Goal: Task Accomplishment & Management: Manage account settings

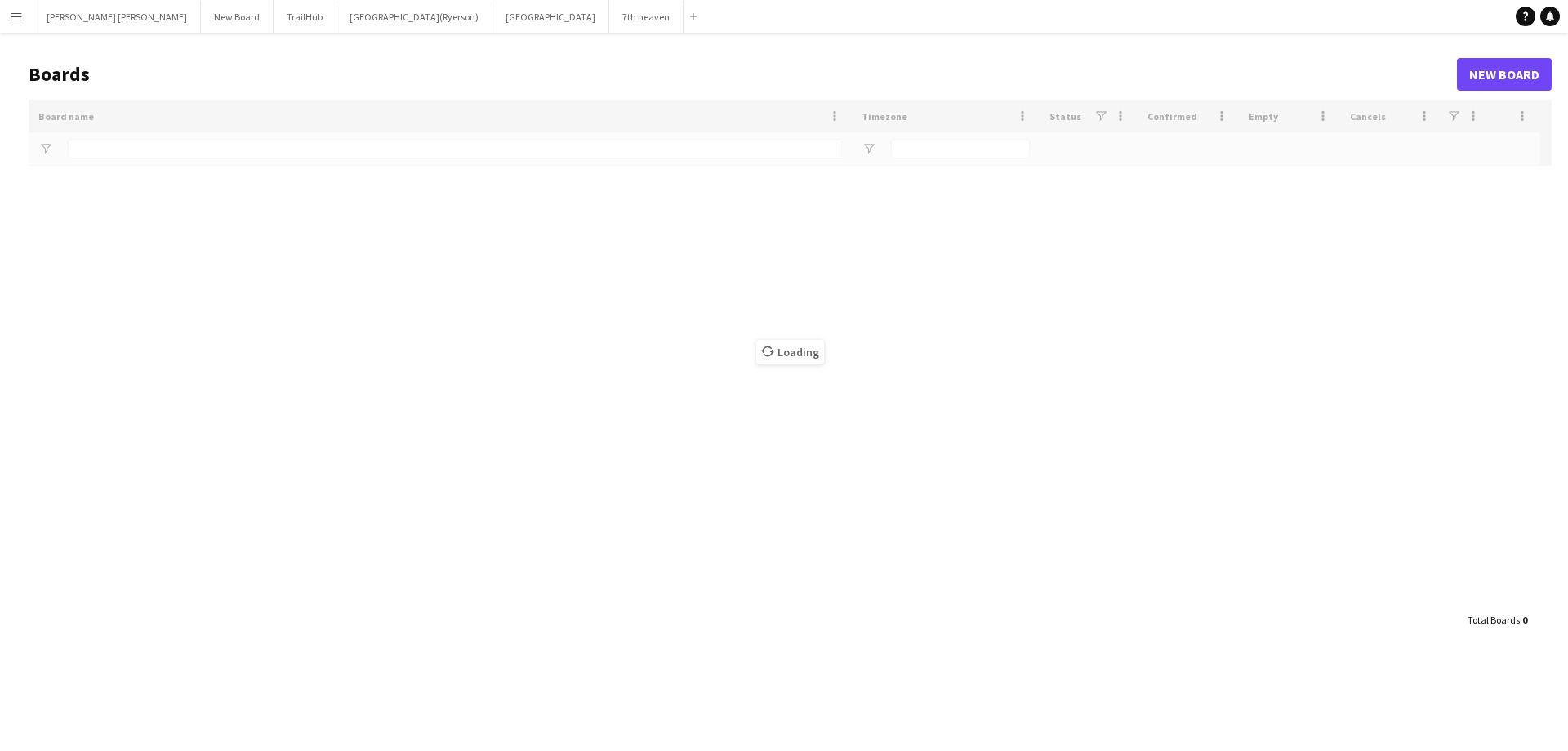
type input "**********"
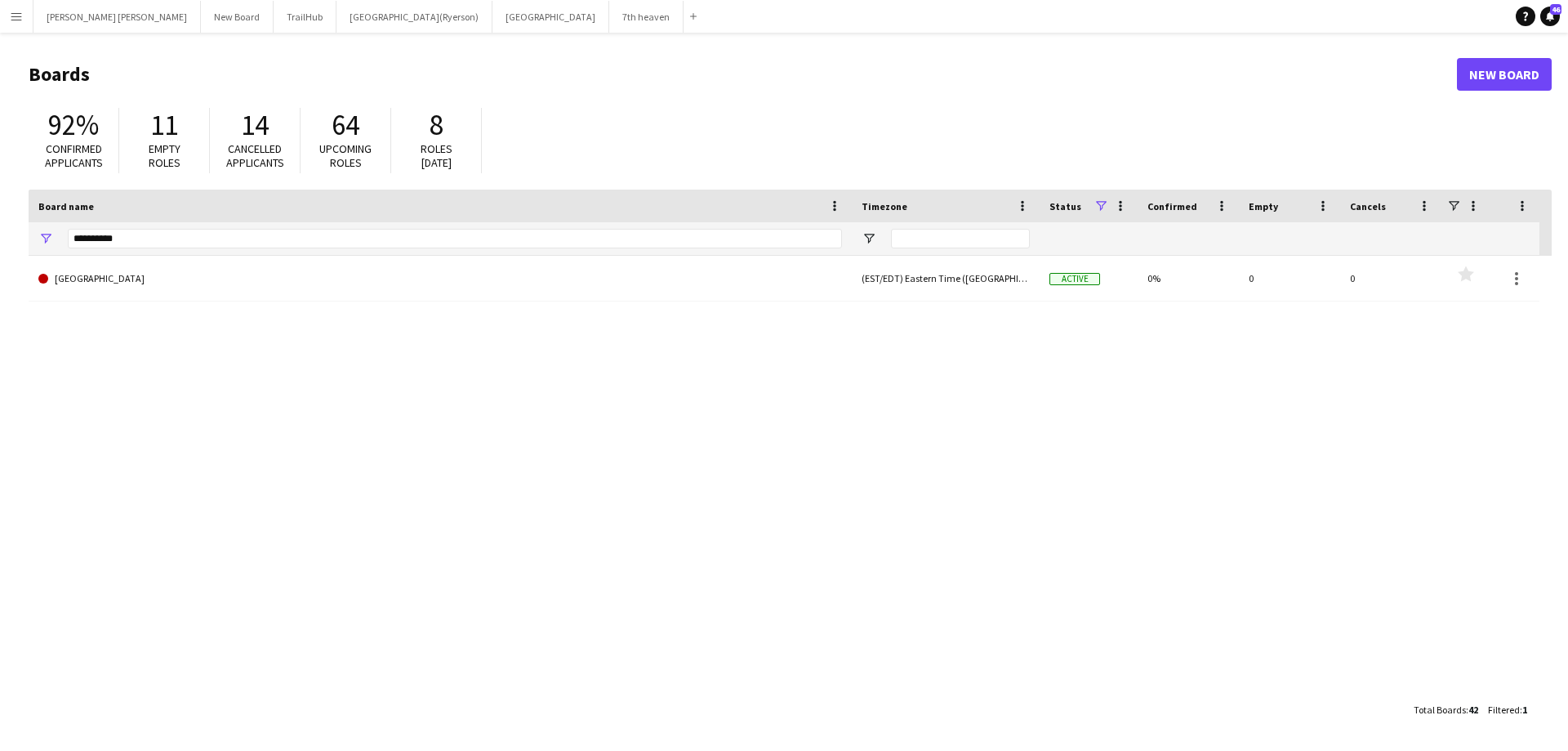
click at [18, 20] on app-icon "Menu" at bounding box center [16, 16] width 13 height 13
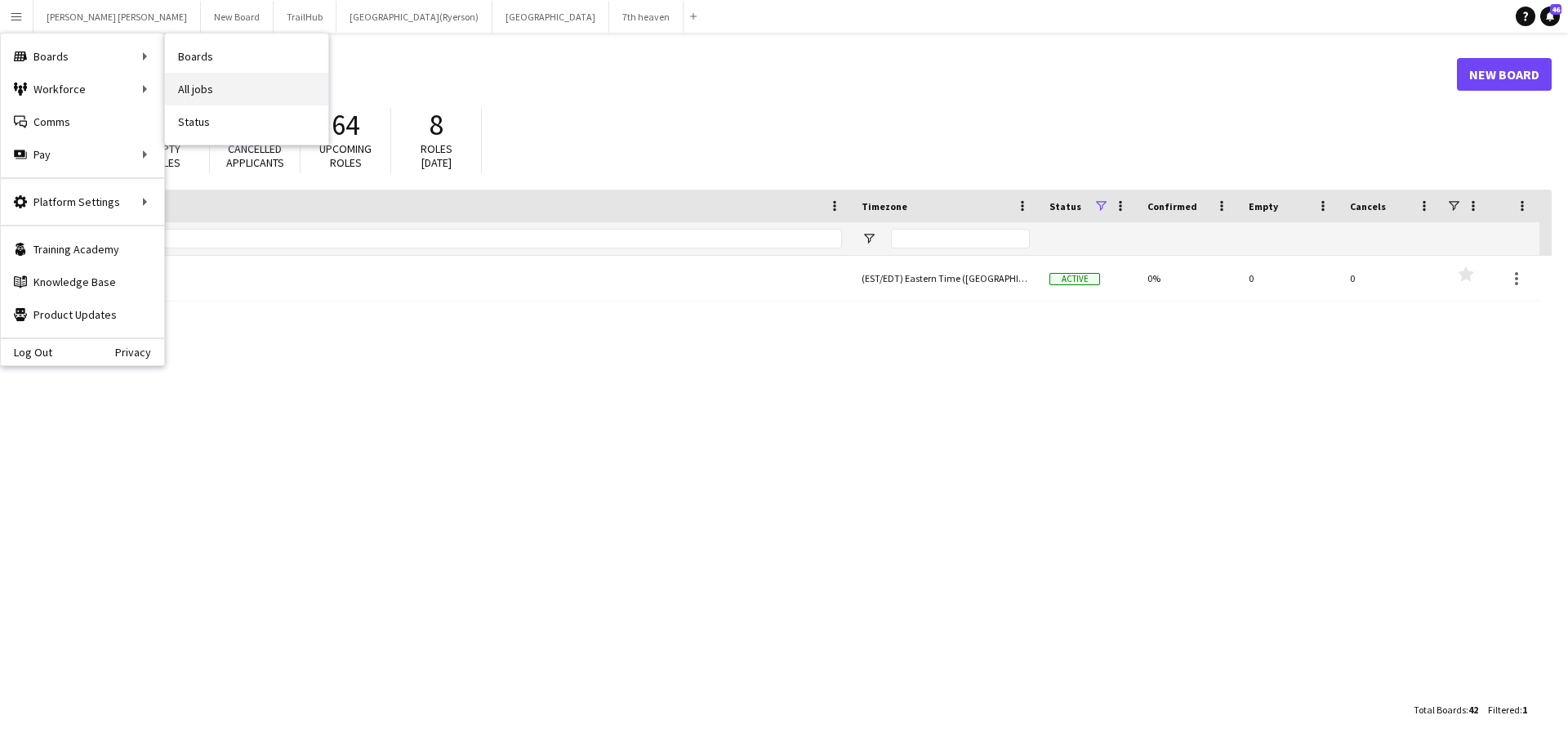
click at [182, 84] on link "All jobs" at bounding box center [246, 89] width 163 height 33
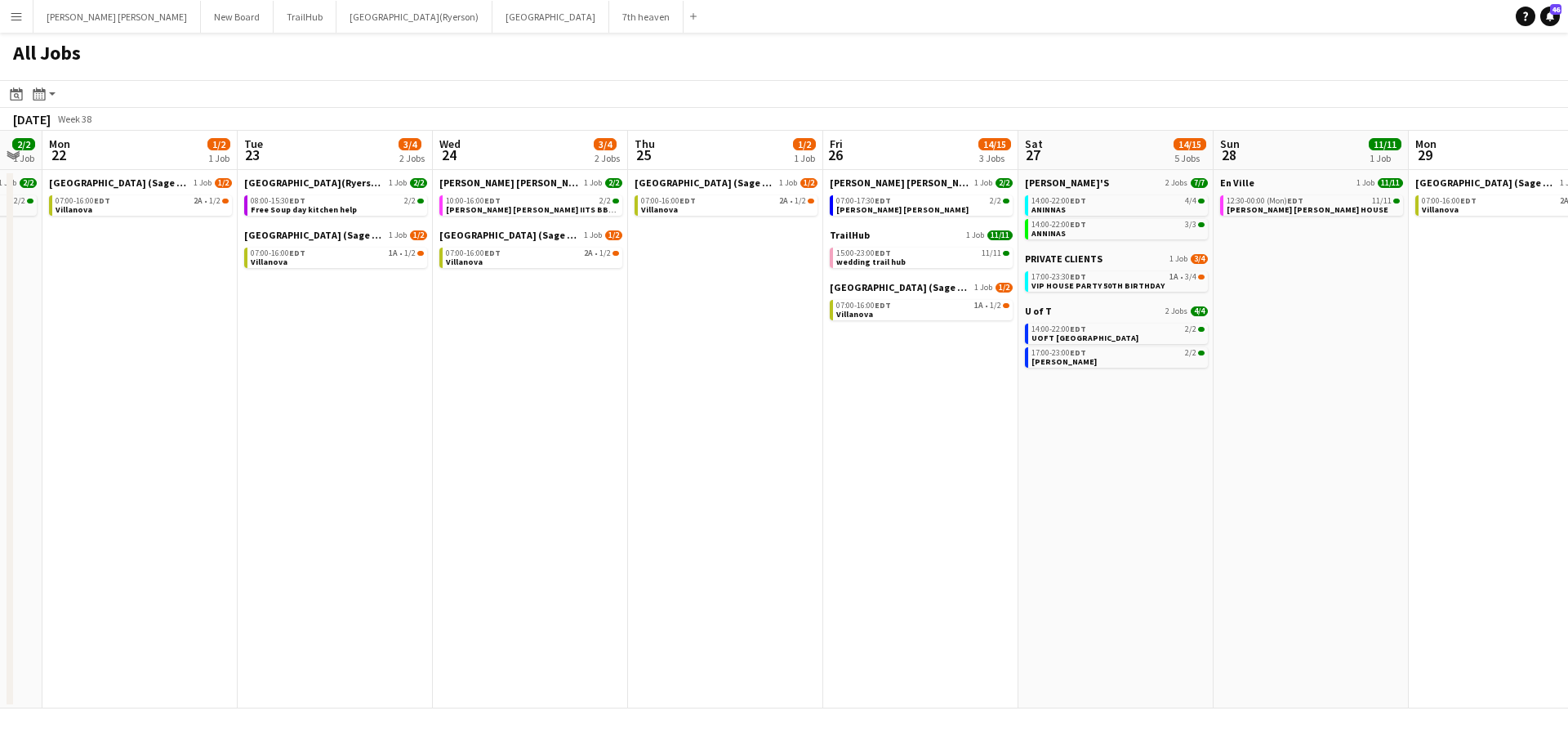
scroll to position [0, 518]
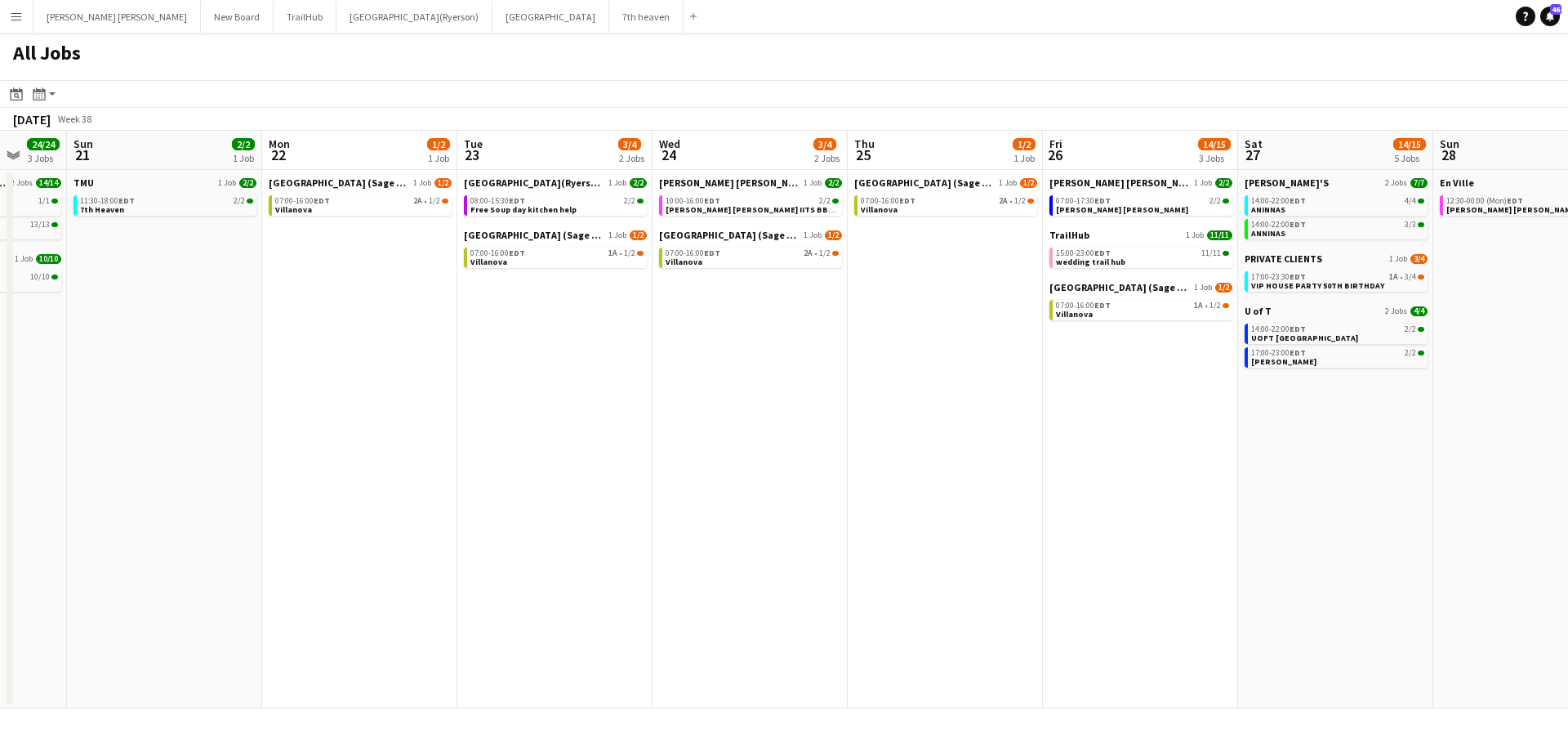
drag, startPoint x: 807, startPoint y: 449, endPoint x: 288, endPoint y: 420, distance: 519.8
click at [288, 420] on app-calendar-viewport "Thu 18 30/30 7 Jobs Fri 19 15/15 5 Jobs Sat 20 24/24 3 Jobs Sun 21 2/2 1 Job Mo…" at bounding box center [784, 420] width 1568 height 577
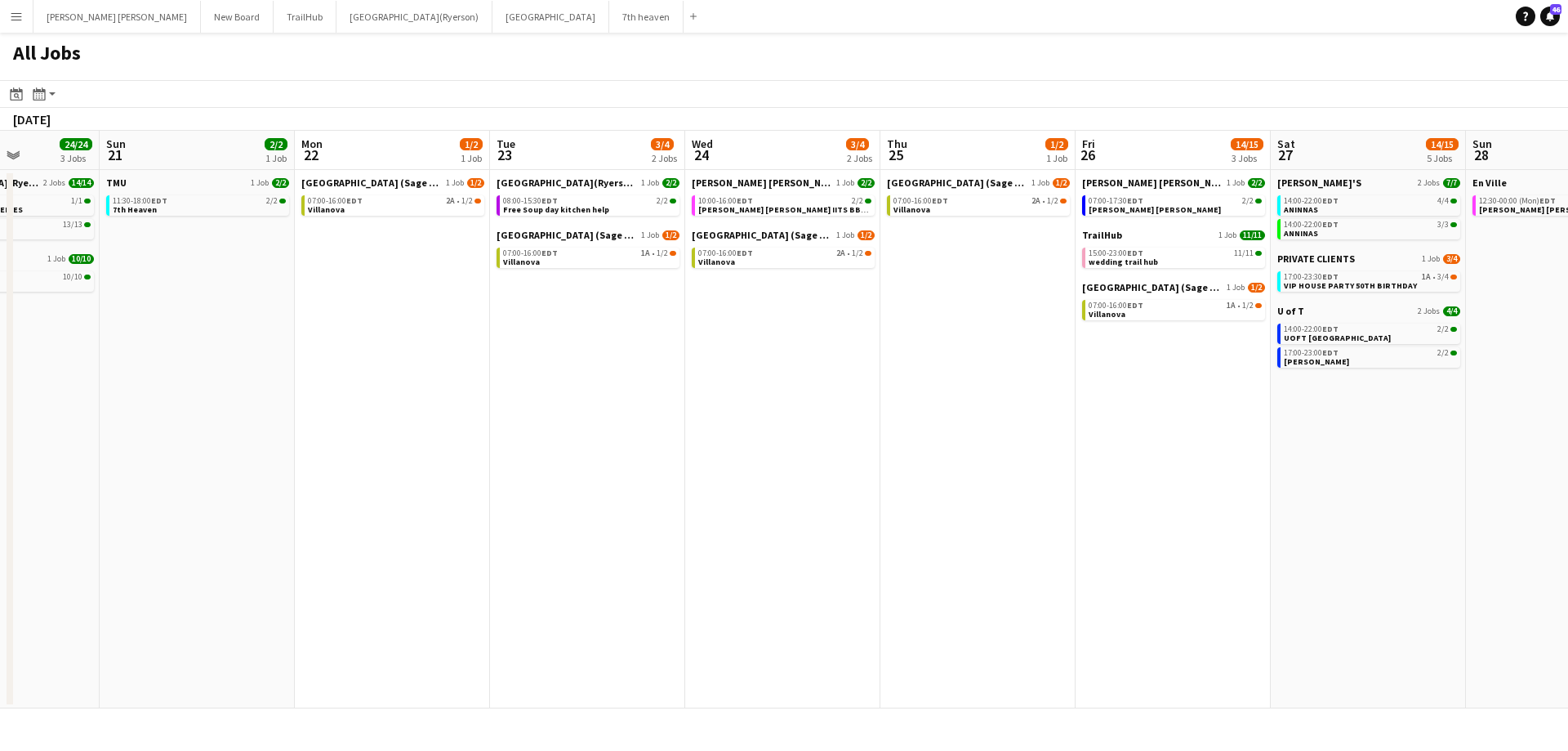
drag, startPoint x: 850, startPoint y: 380, endPoint x: 498, endPoint y: 404, distance: 352.8
click at [215, 392] on app-calendar-viewport "Thu 18 30/30 7 Jobs Fri 19 15/15 5 Jobs Sat 20 24/24 3 Jobs Sun 21 2/2 1 Job Mo…" at bounding box center [784, 420] width 1568 height 577
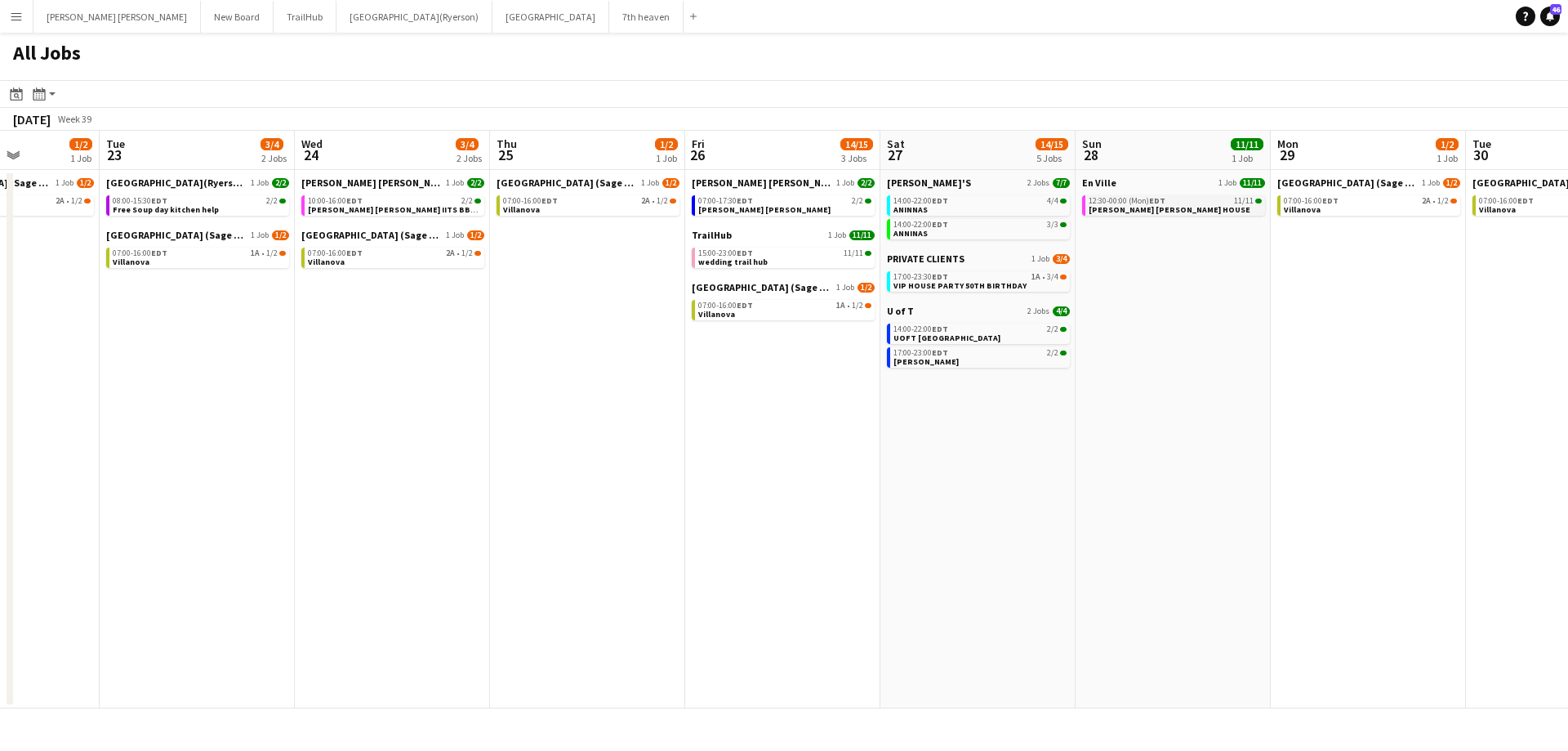
click at [1104, 214] on app-brief-job-card "12:30-00:00 (Mon) EDT 11/11 MILLER LASH HOUSE" at bounding box center [1173, 205] width 183 height 20
click at [1107, 201] on span "12:30-00:00 (Mon) EDT" at bounding box center [1126, 200] width 77 height 8
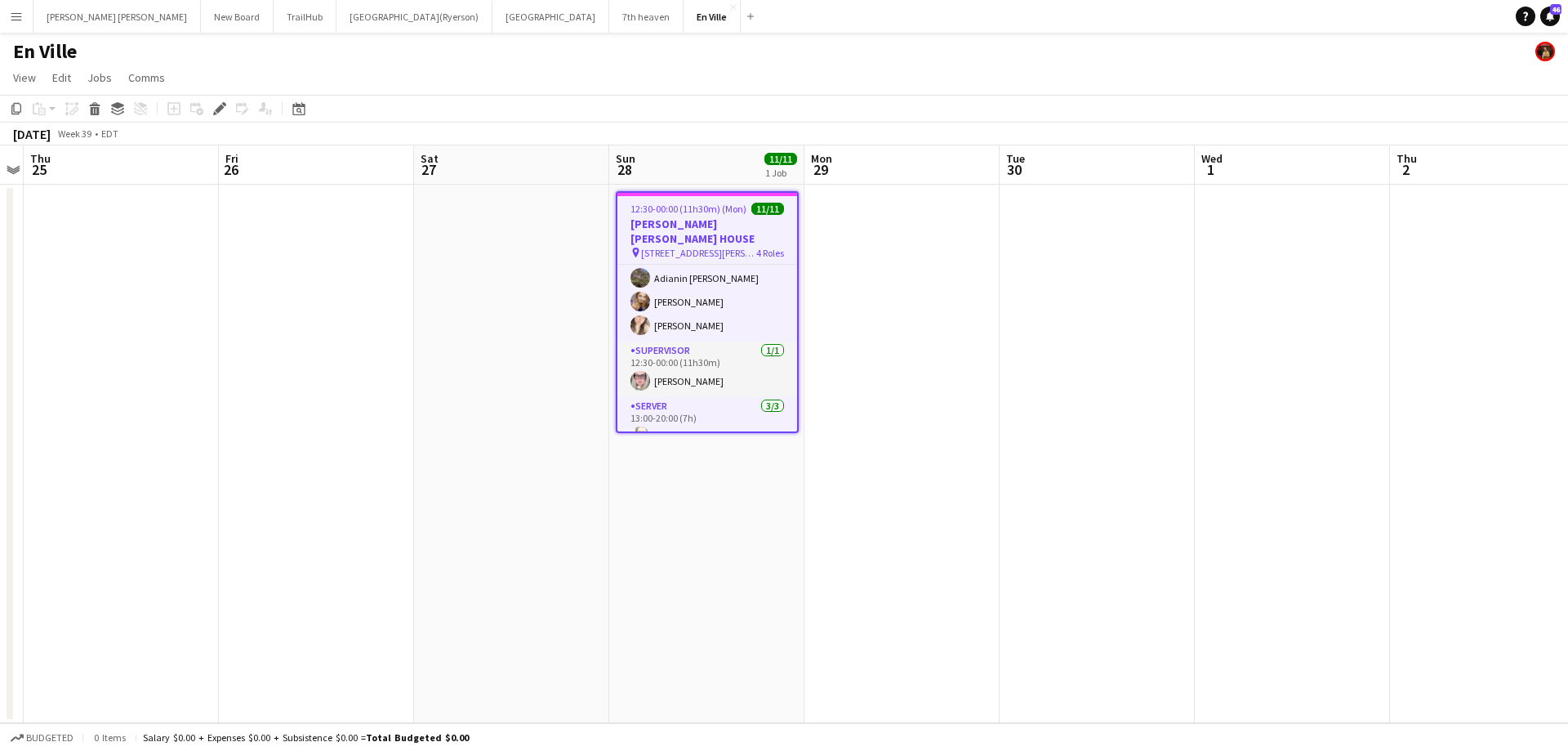
scroll to position [163, 0]
click at [680, 176] on app-board-header-date "Sun 28 11/11 1 Job" at bounding box center [706, 165] width 195 height 39
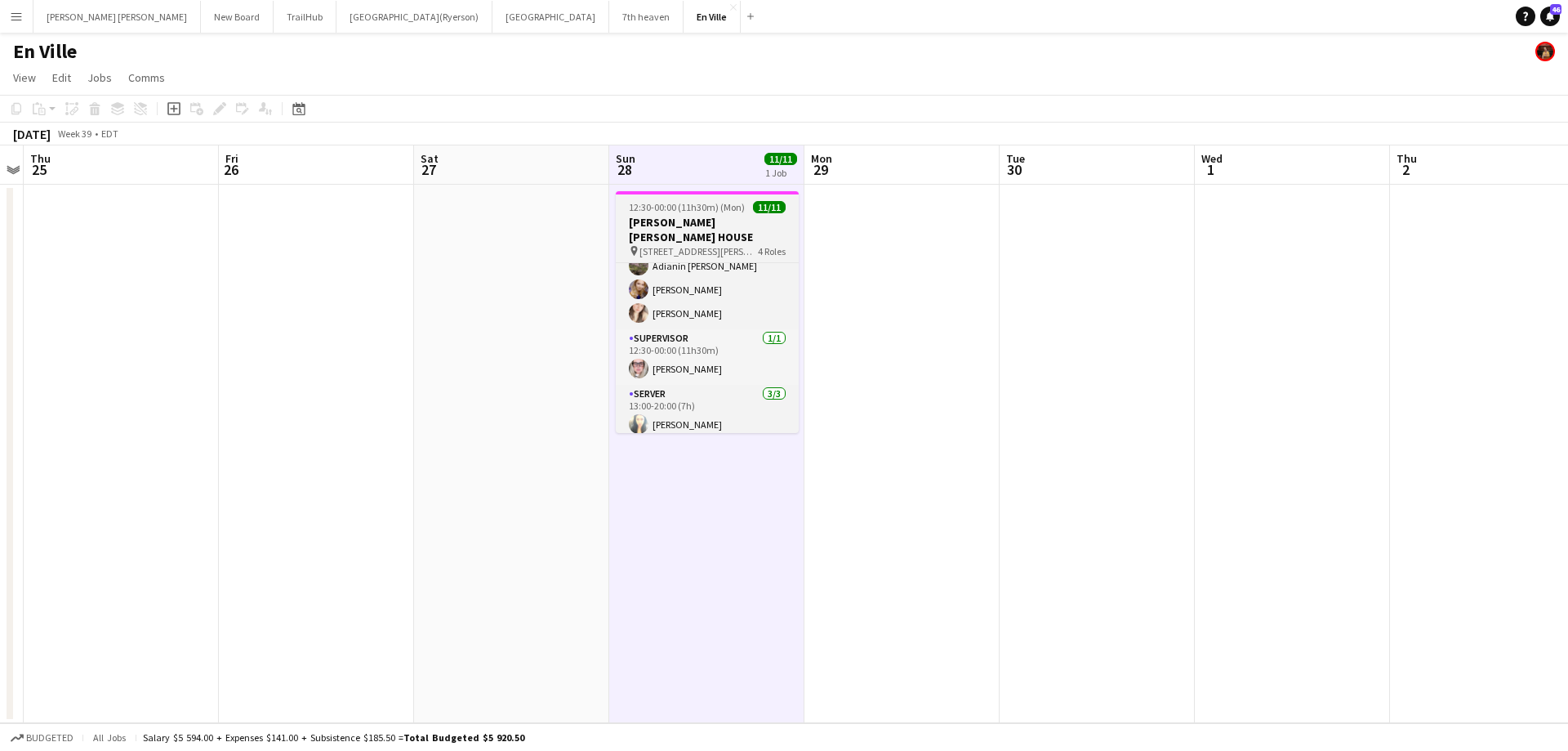
click at [684, 201] on span "12:30-00:00 (11h30m) (Mon)" at bounding box center [687, 208] width 116 height 12
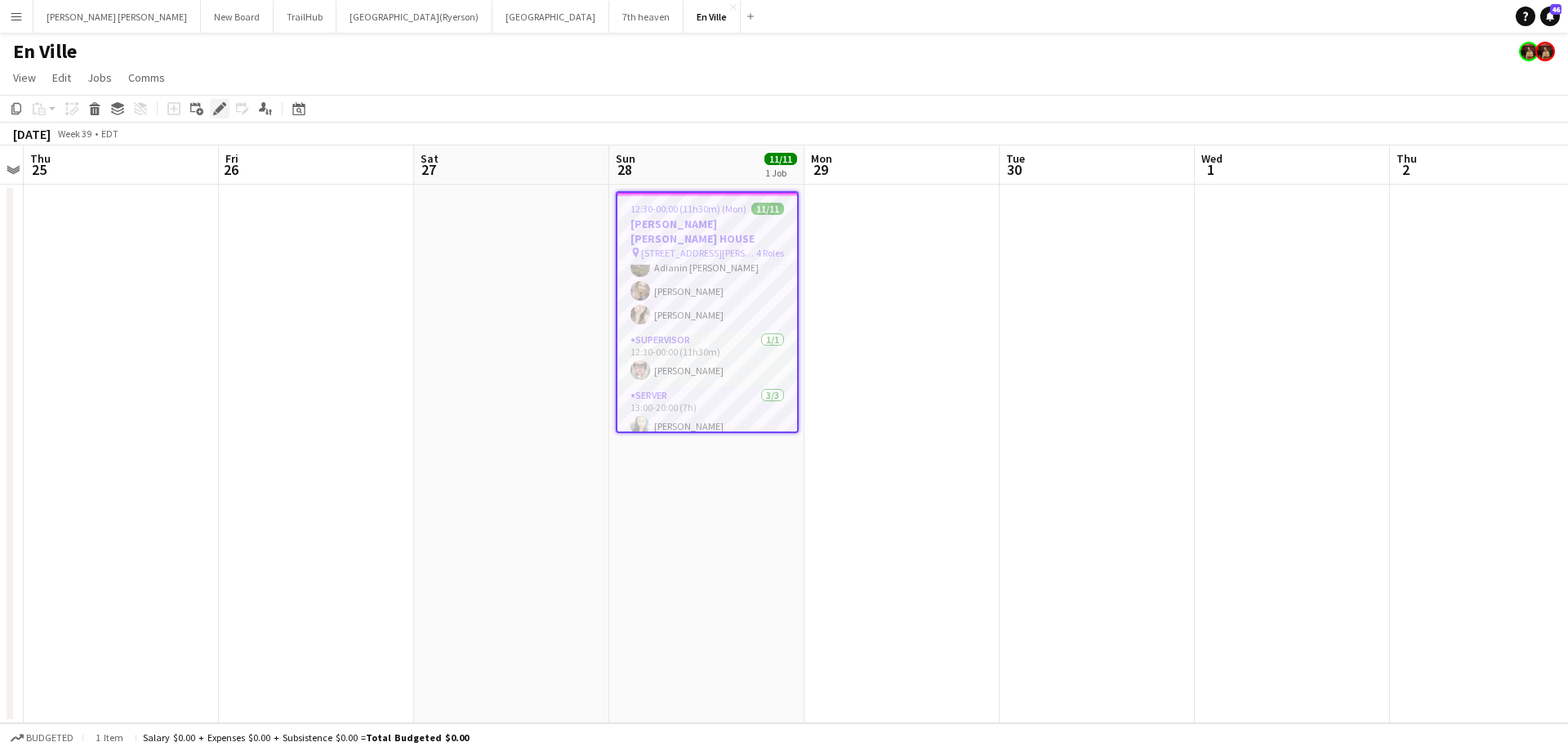
click at [219, 110] on icon at bounding box center [219, 109] width 9 height 9
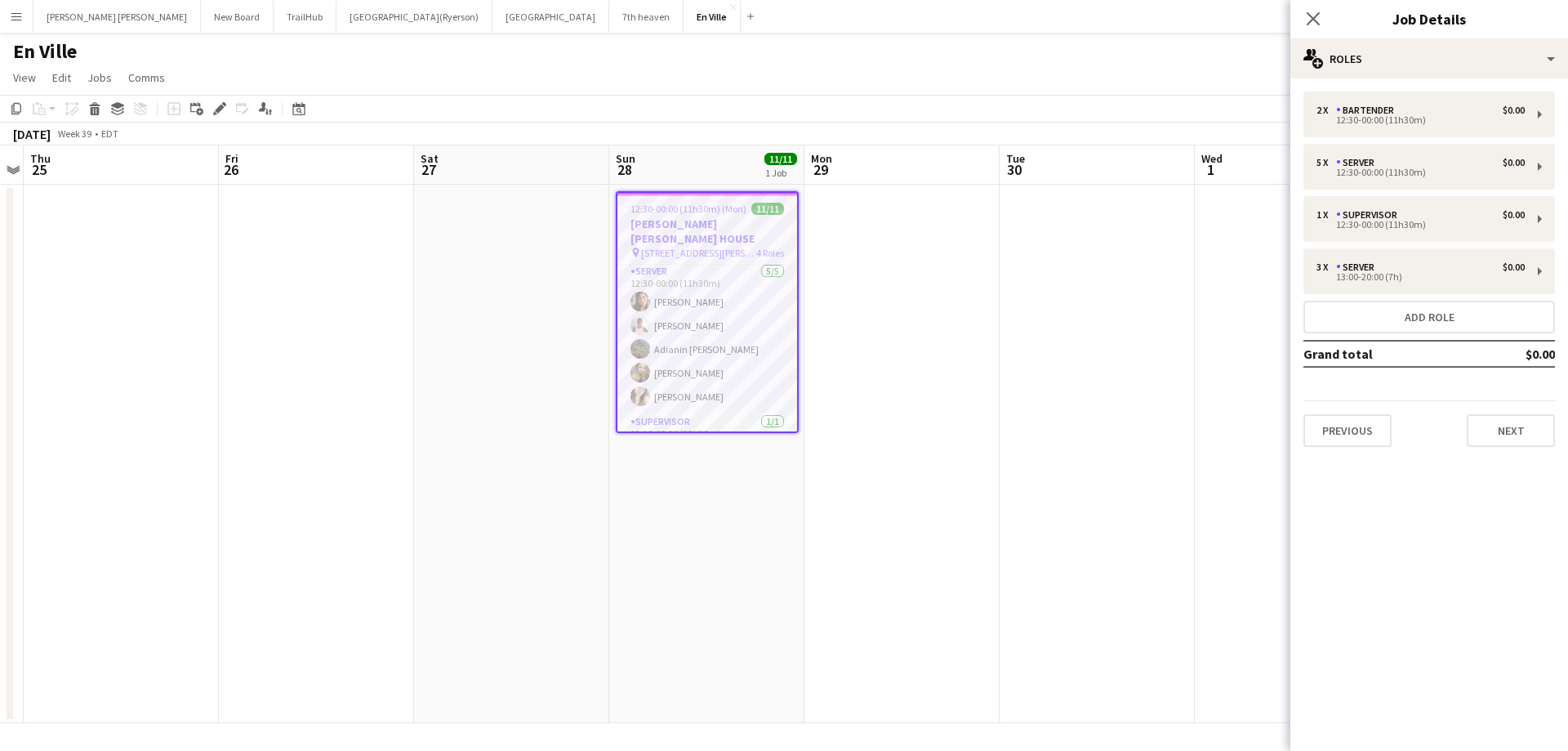
scroll to position [0, 0]
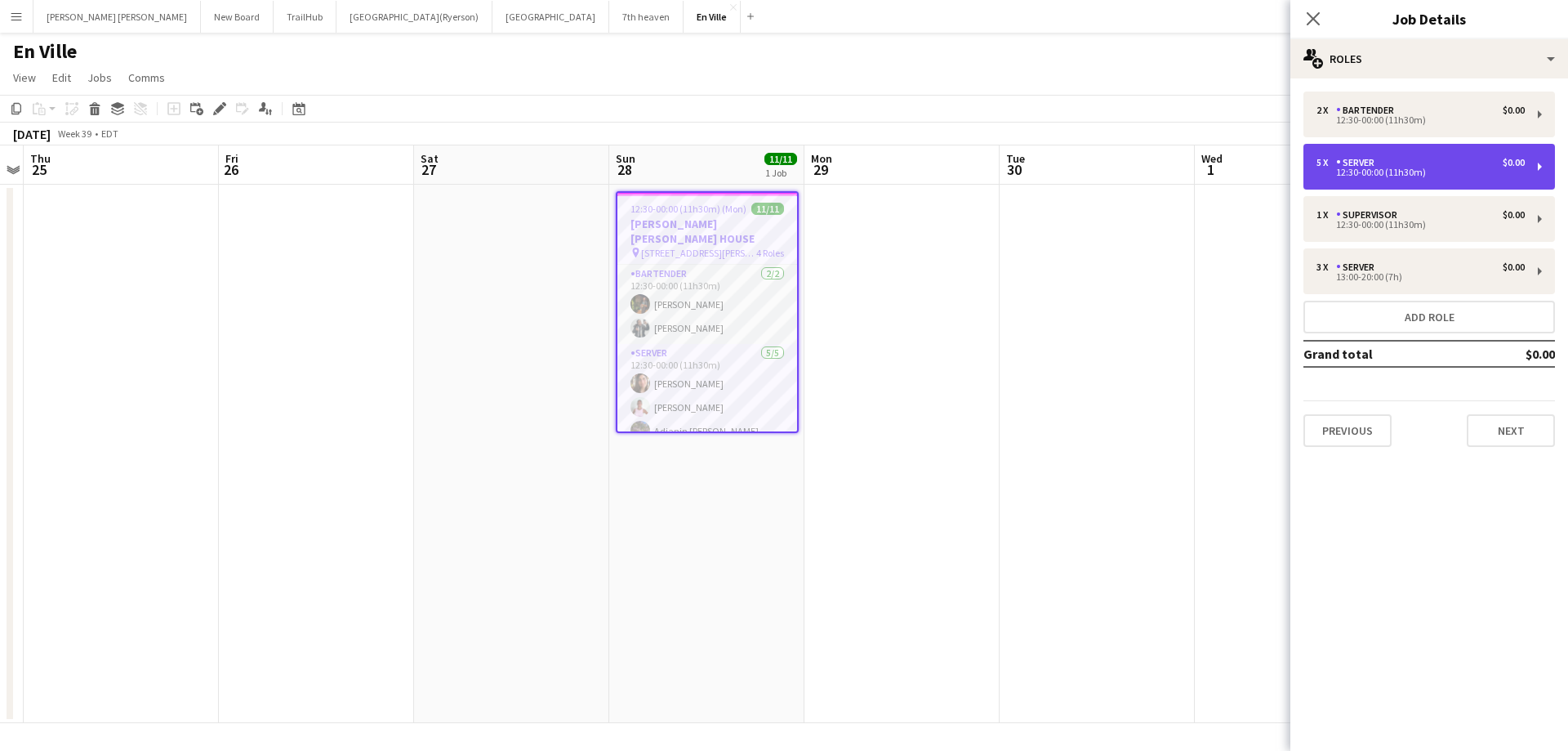
click at [1422, 173] on div "12:30-00:00 (11h30m)" at bounding box center [1420, 172] width 208 height 8
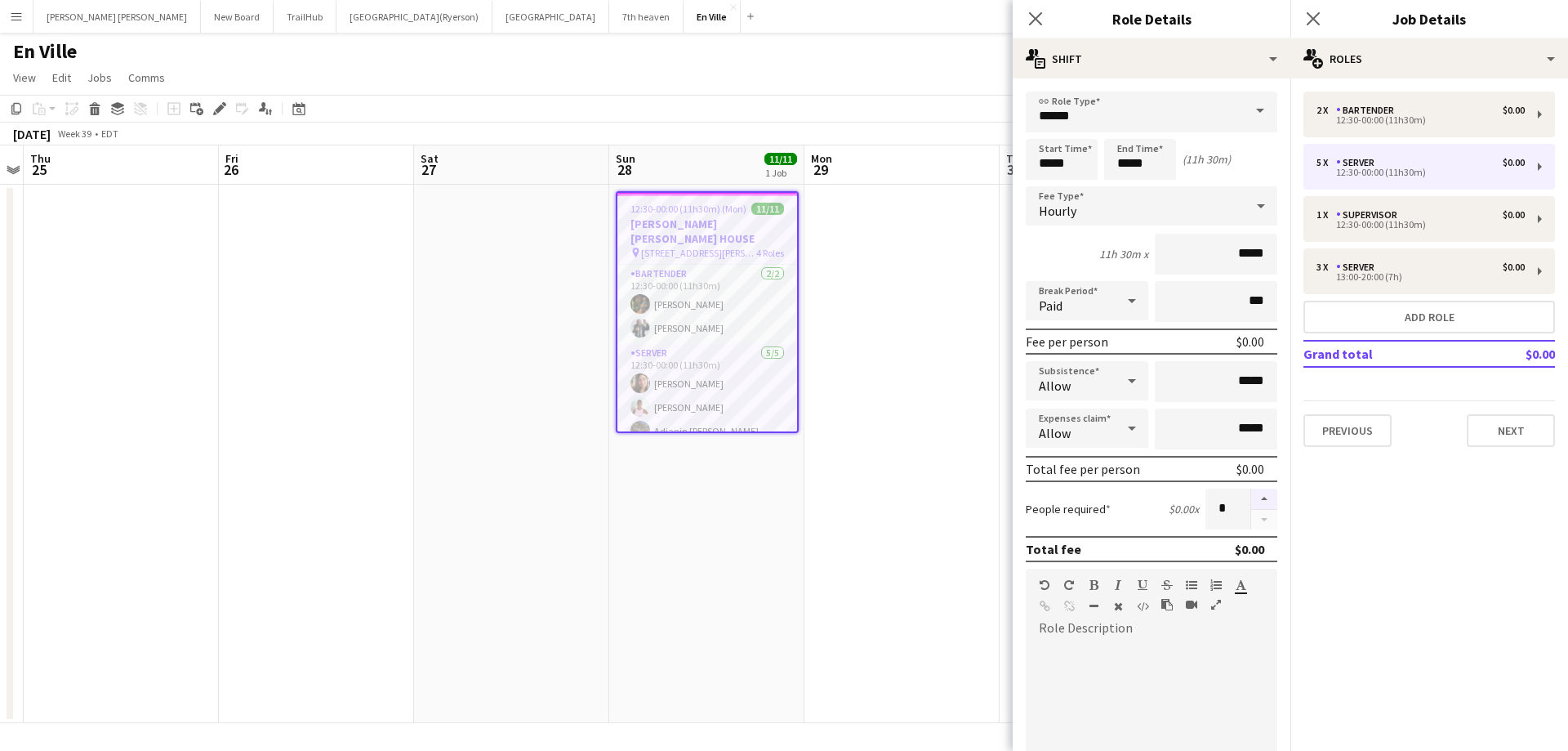
click at [1251, 497] on button "button" at bounding box center [1263, 499] width 26 height 21
type input "*"
click at [1036, 16] on icon "Close pop-in" at bounding box center [1035, 18] width 15 height 15
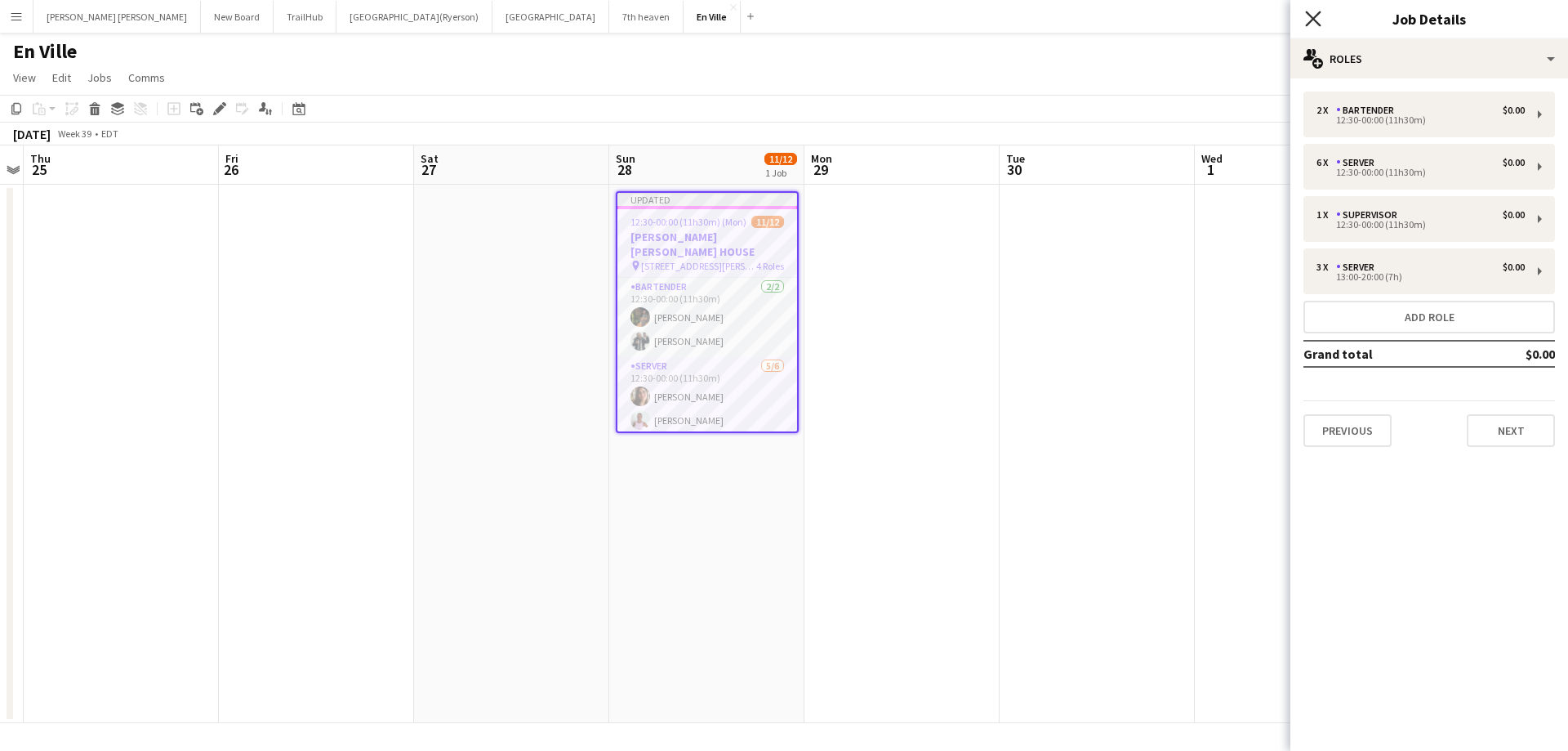
click at [1310, 17] on icon "Close pop-in" at bounding box center [1312, 18] width 15 height 15
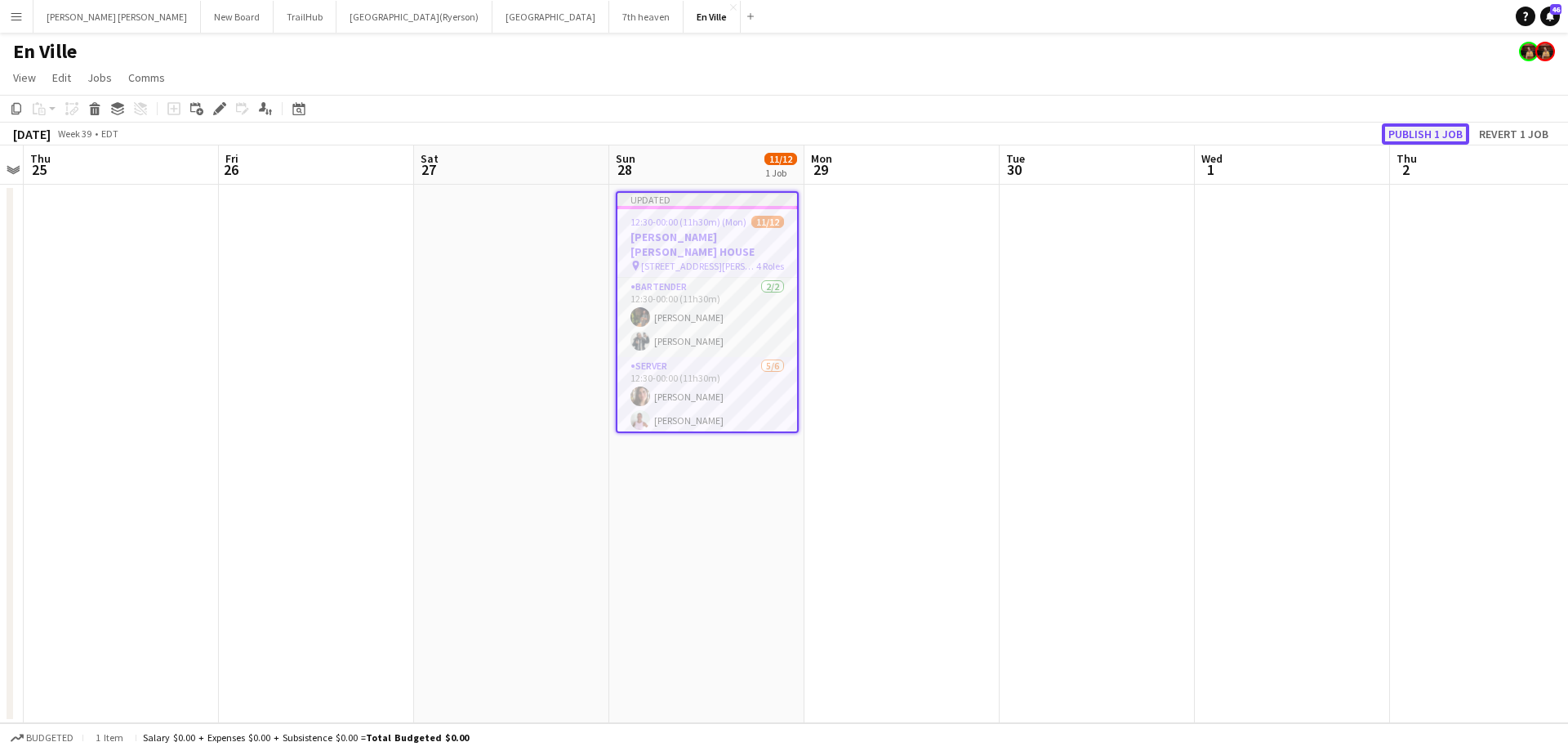
click at [1428, 133] on button "Publish 1 job" at bounding box center [1426, 134] width 87 height 21
click at [707, 222] on h3 "[PERSON_NAME] [PERSON_NAME] HOUSE" at bounding box center [707, 231] width 180 height 29
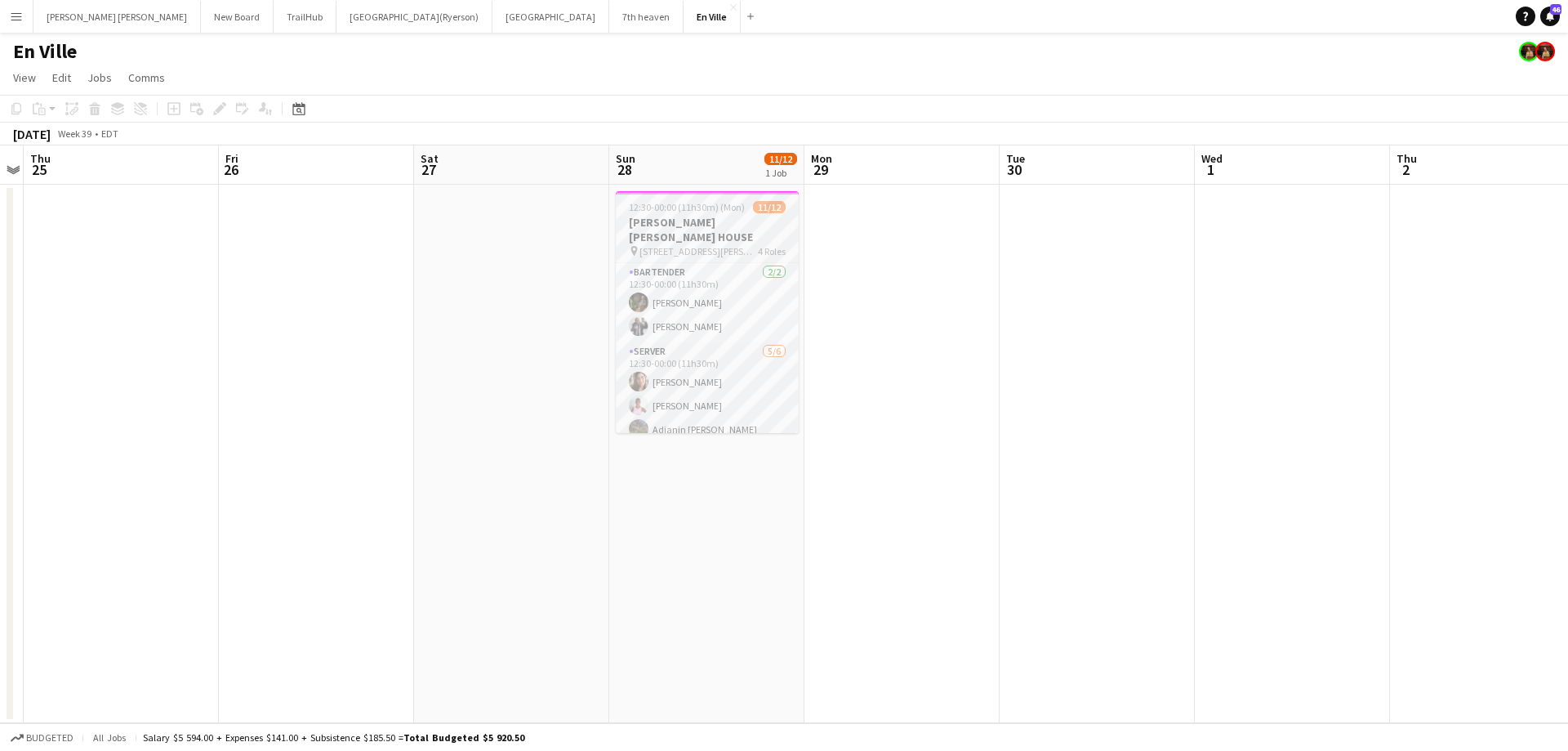
click at [707, 222] on h3 "[PERSON_NAME] [PERSON_NAME] HOUSE" at bounding box center [706, 229] width 183 height 29
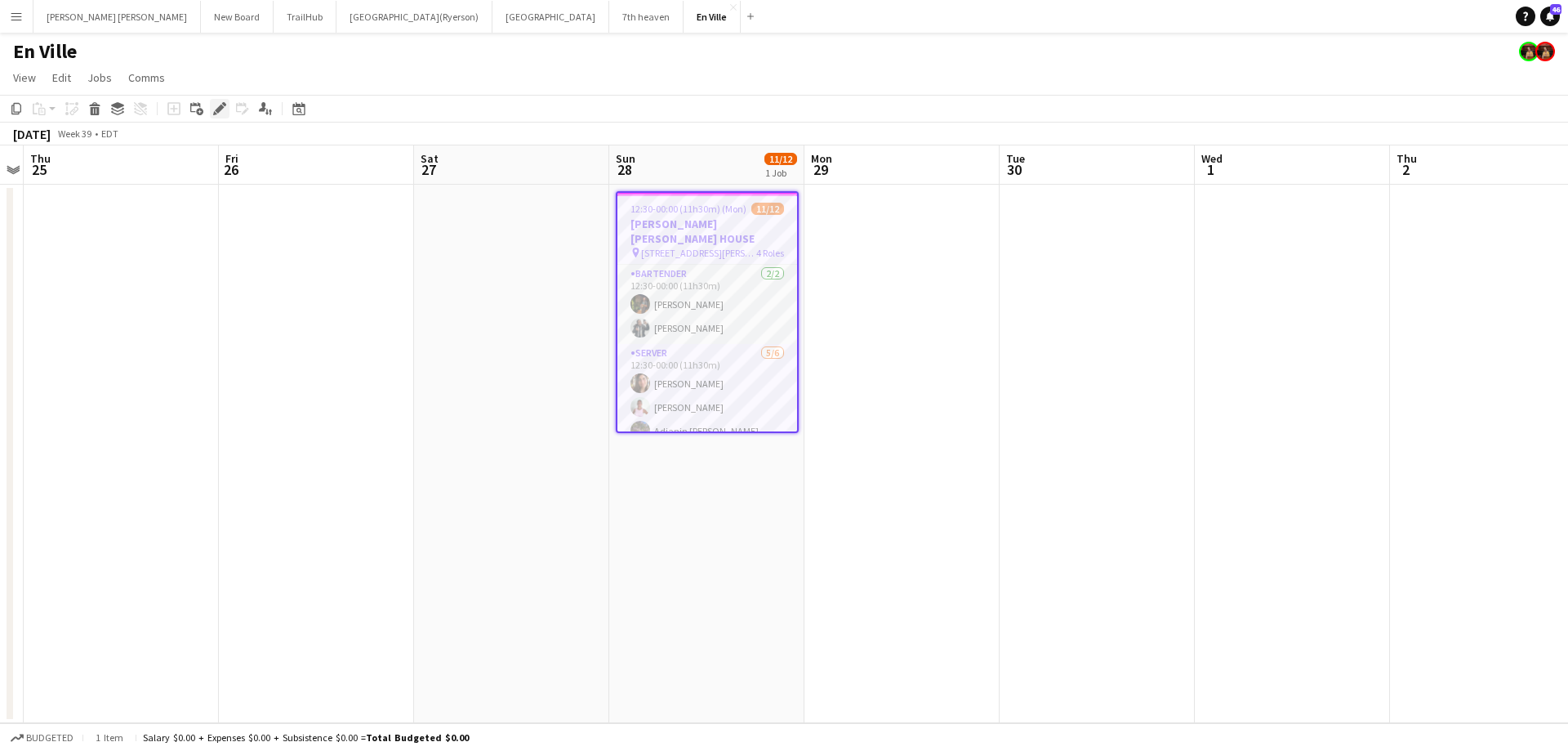
click at [218, 109] on icon at bounding box center [219, 109] width 9 height 9
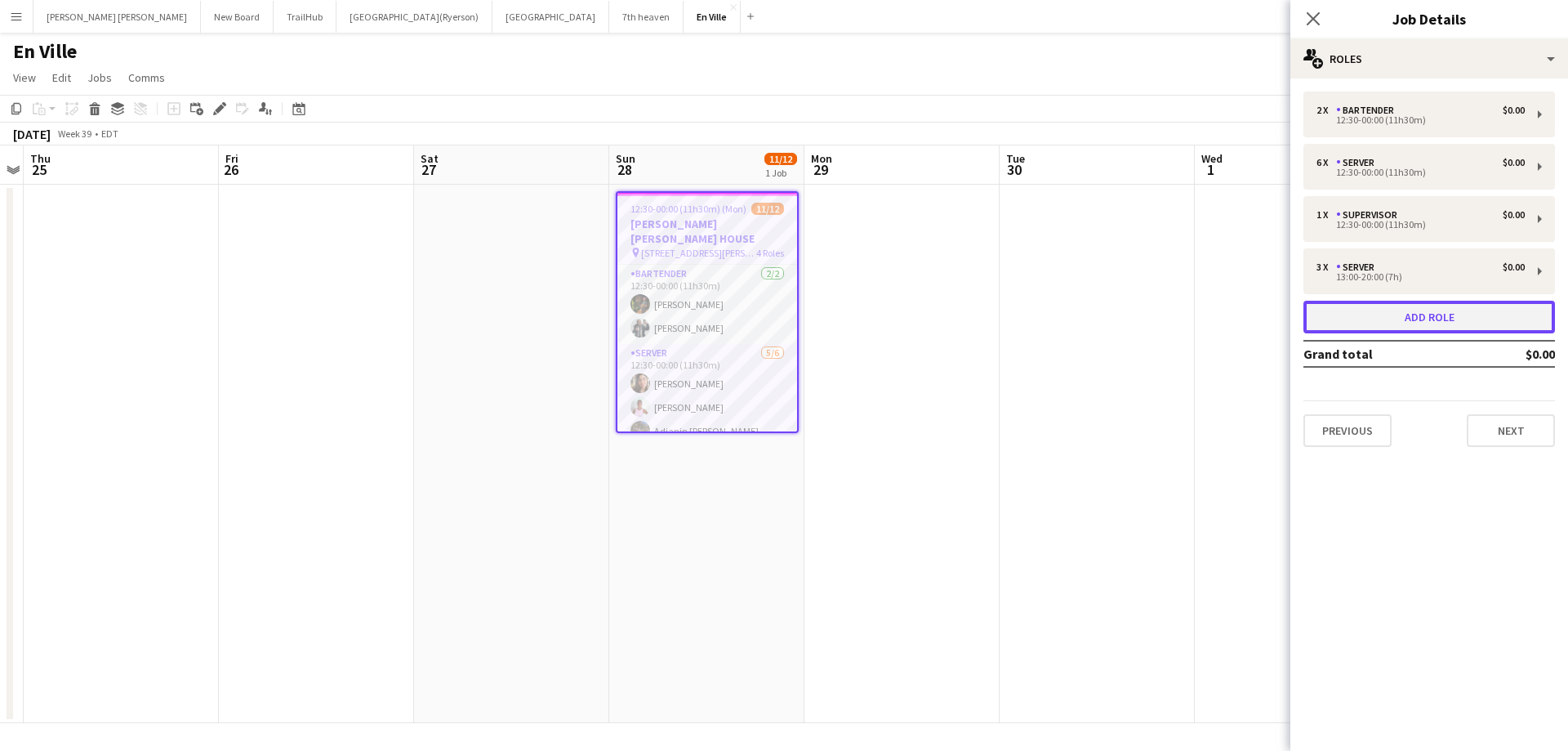
click at [1394, 320] on button "Add role" at bounding box center [1428, 316] width 251 height 33
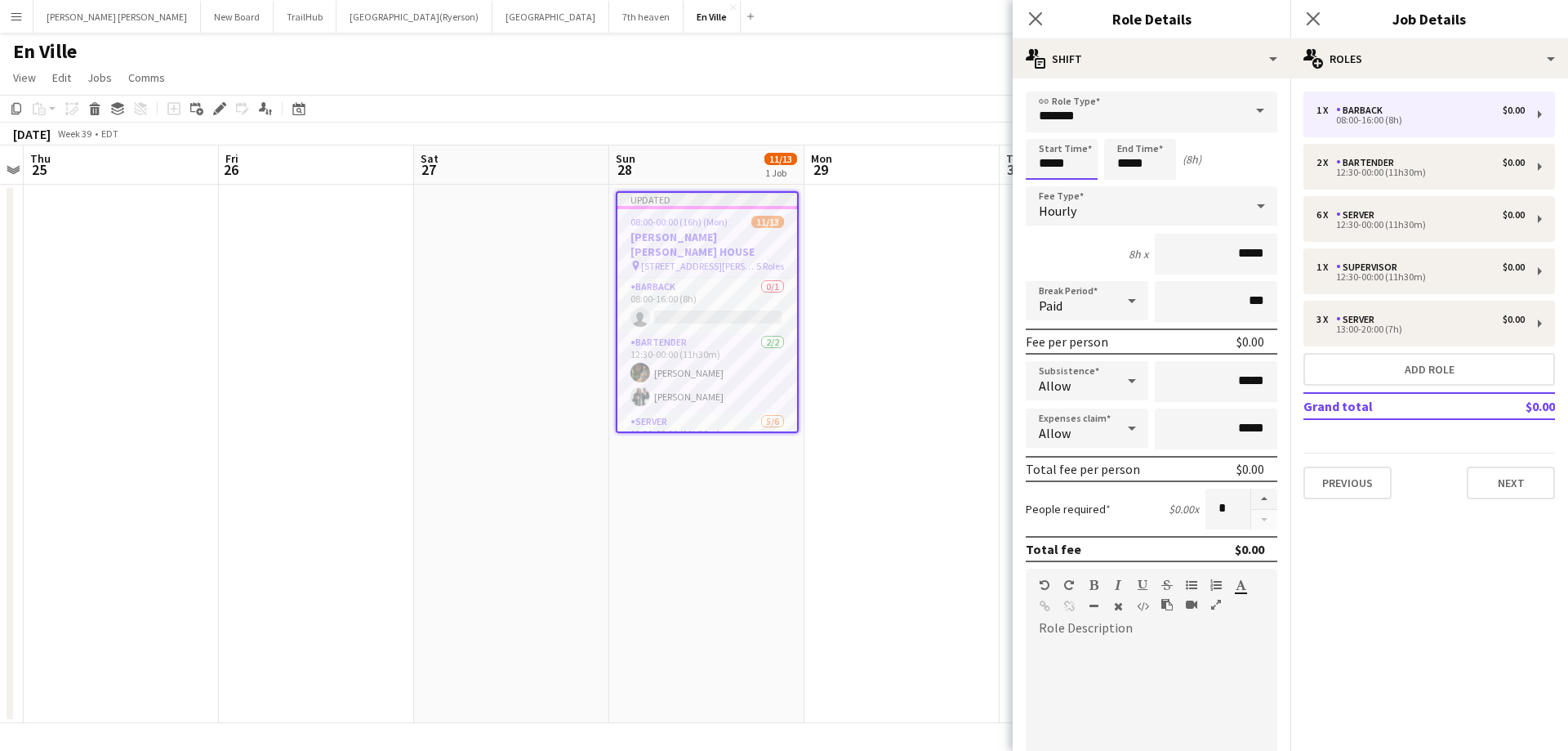
click at [1057, 159] on input "*****" at bounding box center [1061, 159] width 72 height 41
click at [1060, 115] on input "*******" at bounding box center [1151, 112] width 251 height 41
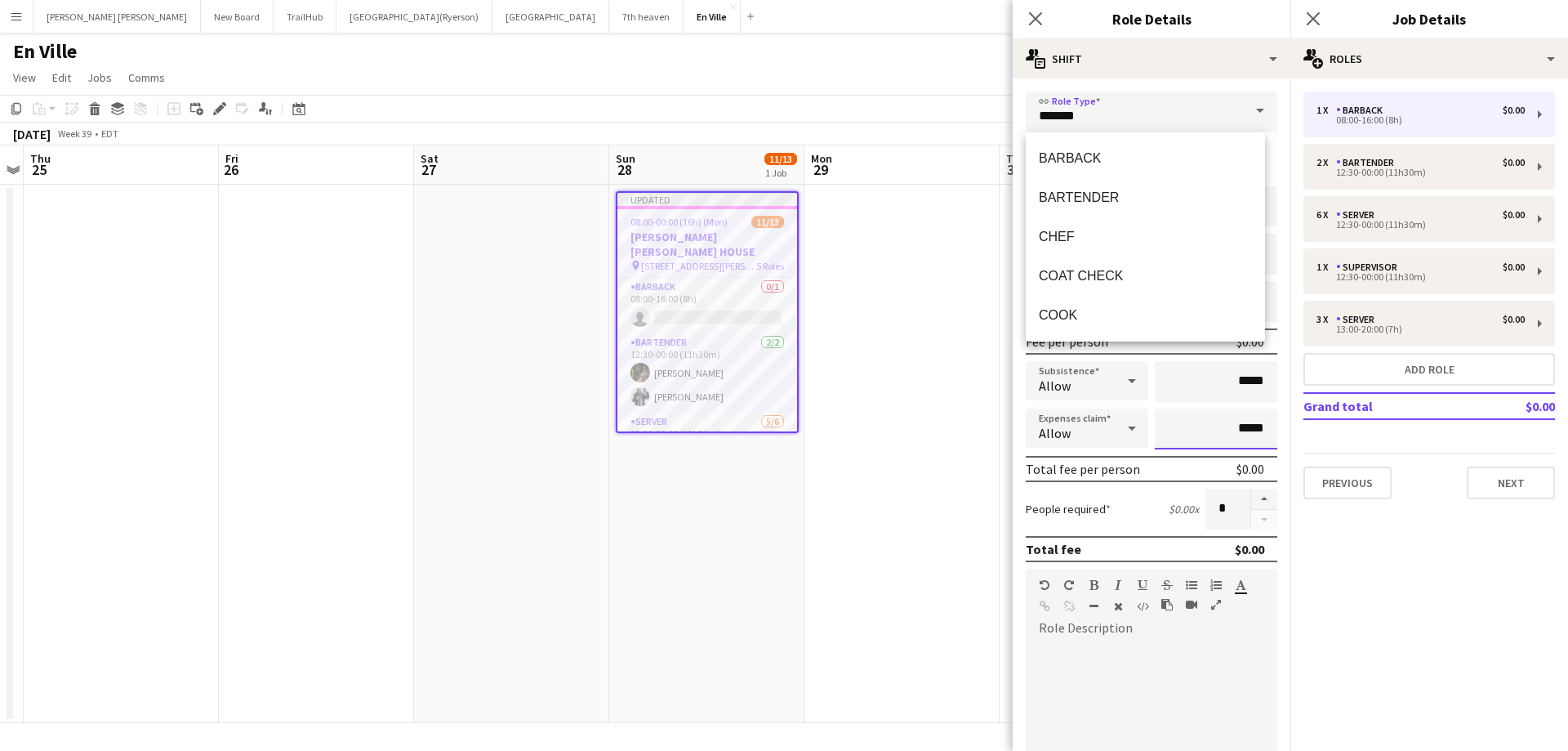
click at [1191, 420] on input "*****" at bounding box center [1216, 429] width 123 height 41
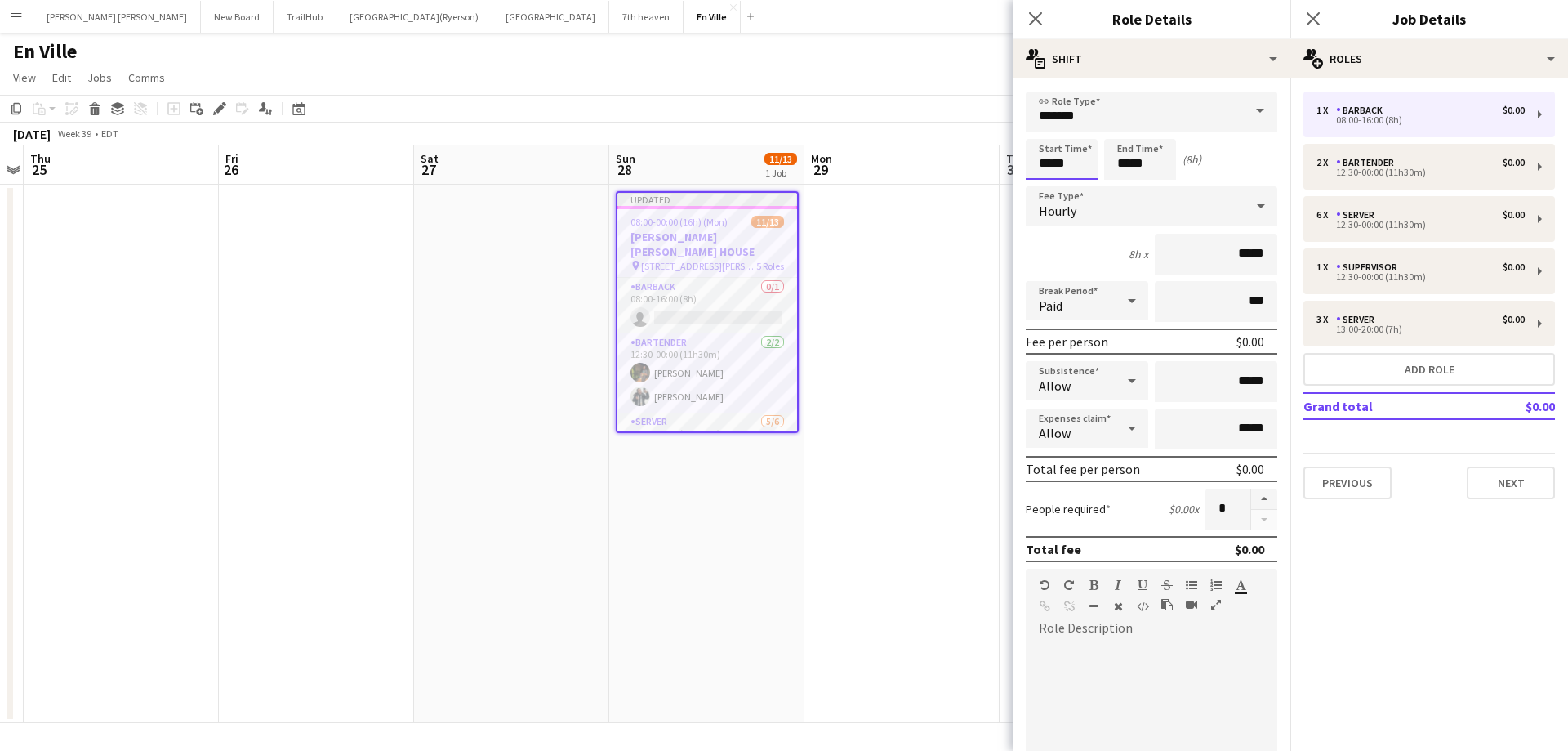
click at [1041, 159] on input "*****" at bounding box center [1061, 159] width 72 height 41
click at [1043, 139] on input "*****" at bounding box center [1061, 159] width 72 height 41
click at [1044, 139] on input "*****" at bounding box center [1061, 159] width 72 height 41
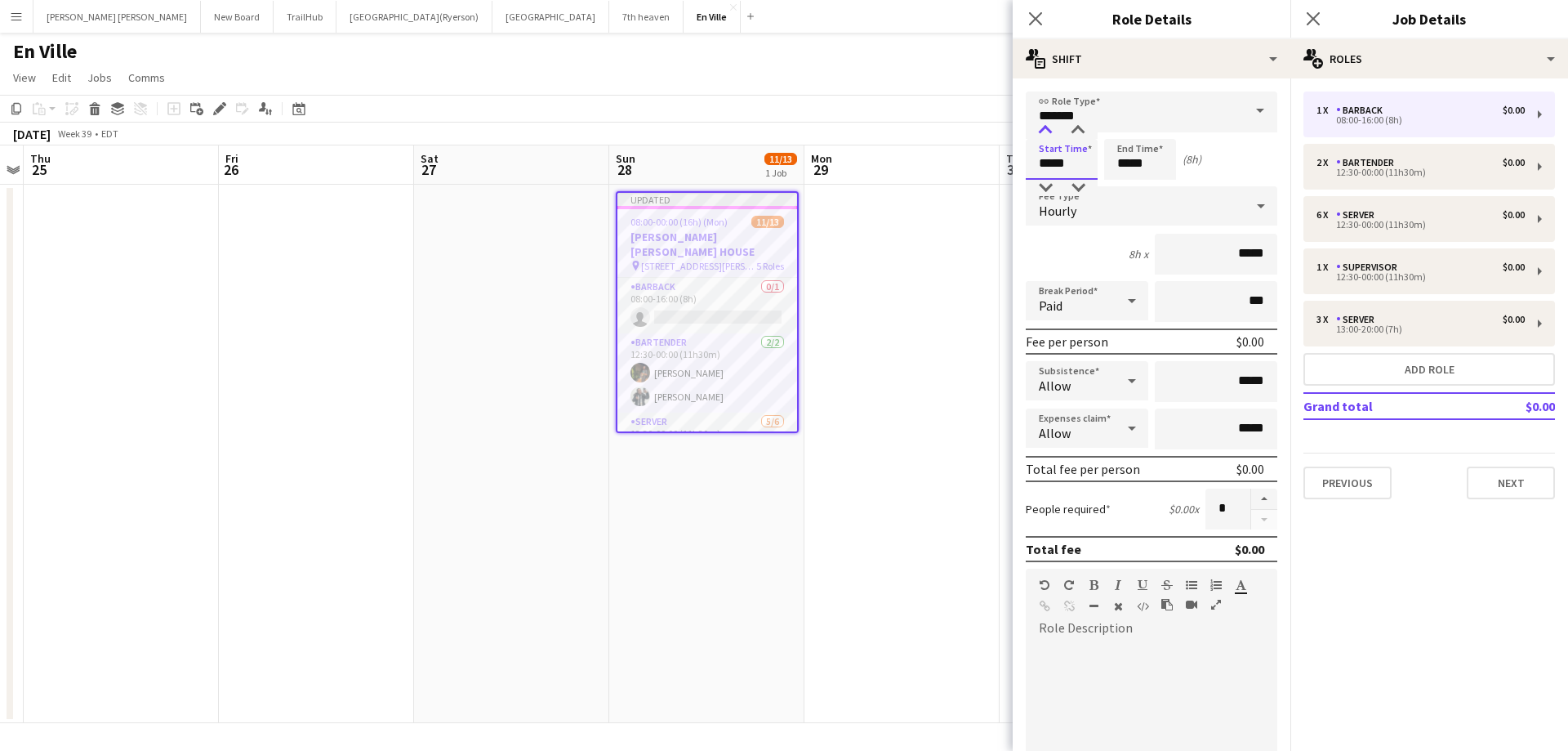
click at [1045, 133] on div at bounding box center [1044, 131] width 33 height 16
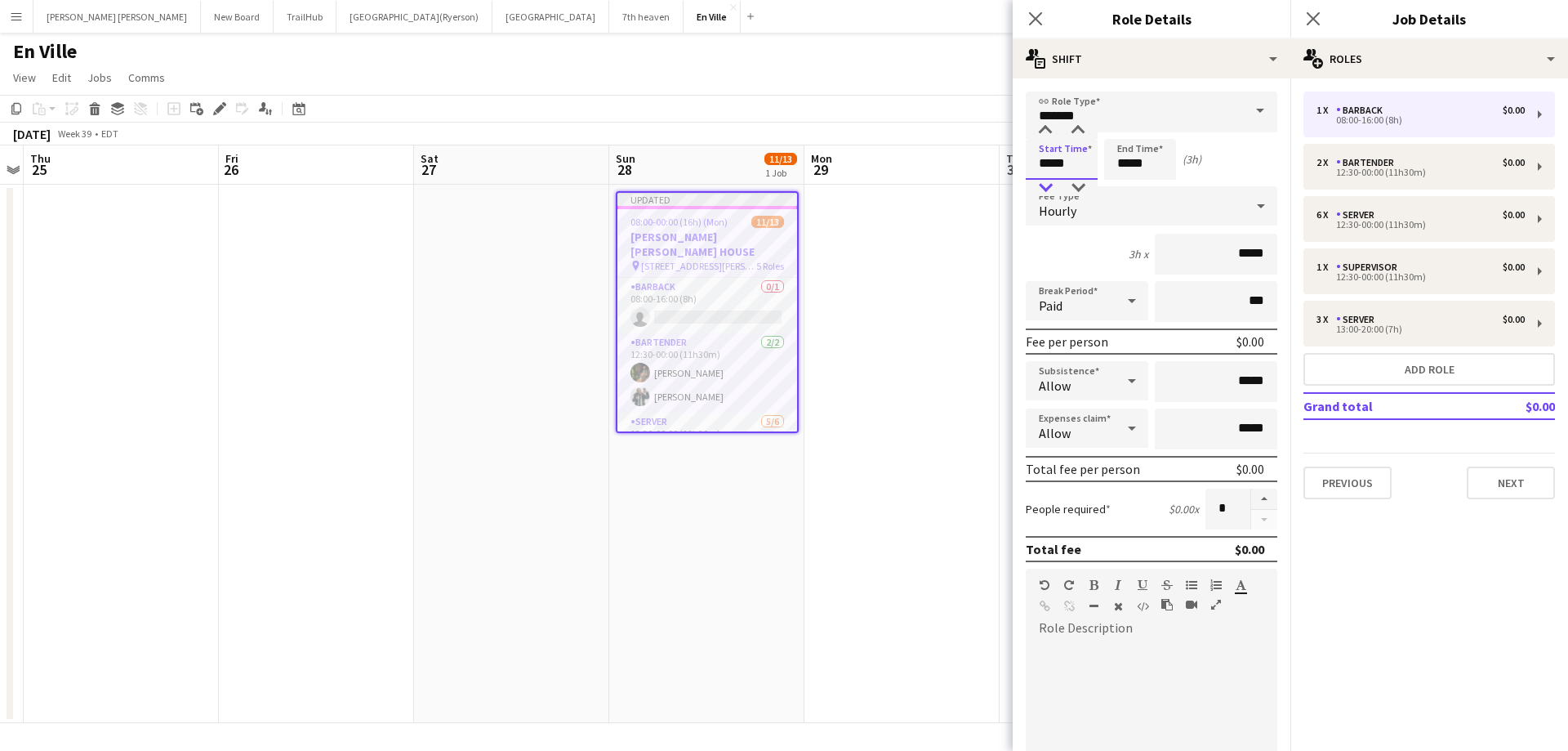
click at [1044, 184] on div at bounding box center [1044, 188] width 33 height 16
click at [1076, 125] on div at bounding box center [1077, 131] width 33 height 16
type input "*****"
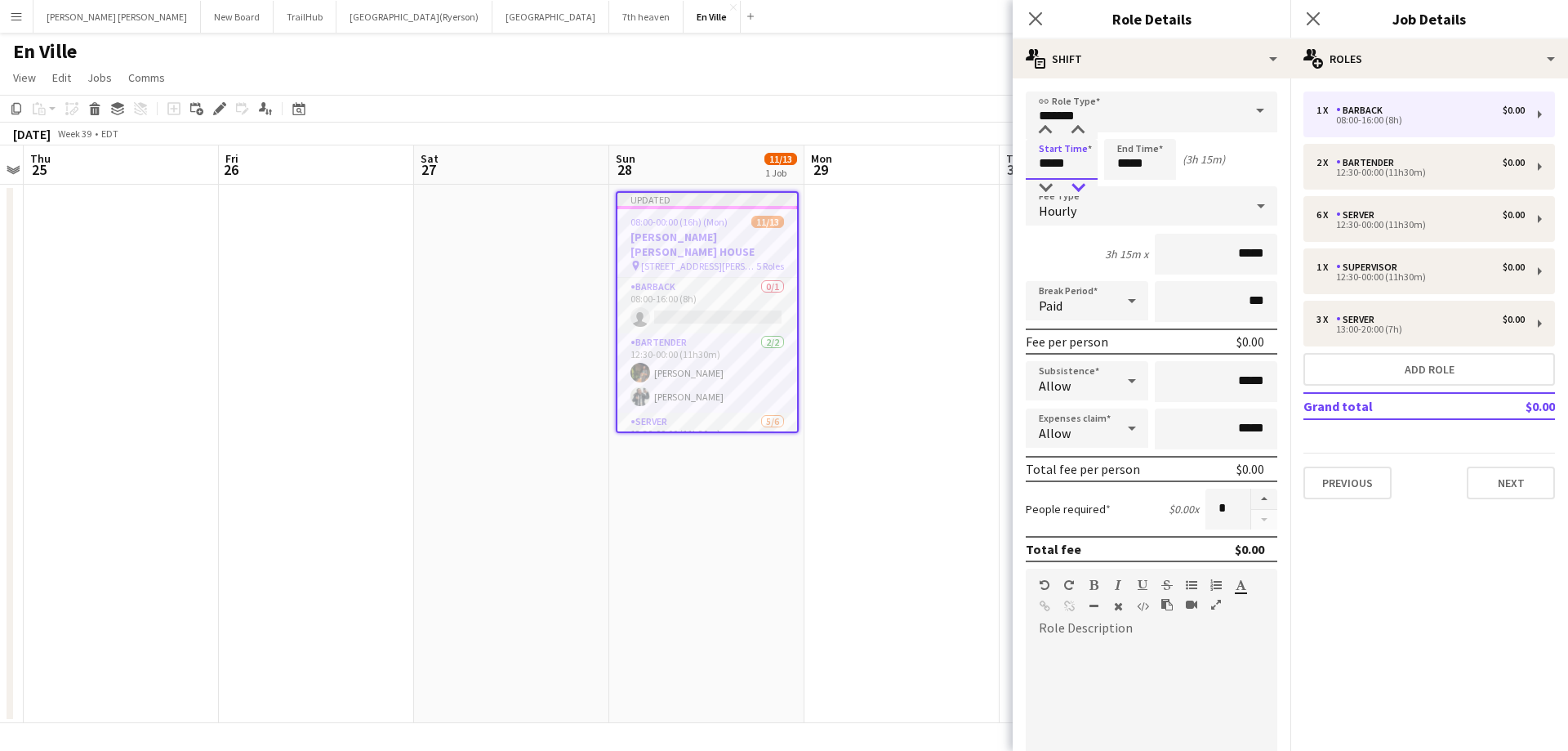
click at [1079, 190] on div at bounding box center [1077, 188] width 33 height 16
click at [1126, 163] on input "*****" at bounding box center [1140, 159] width 72 height 41
click at [1123, 118] on input "*******" at bounding box center [1151, 112] width 251 height 41
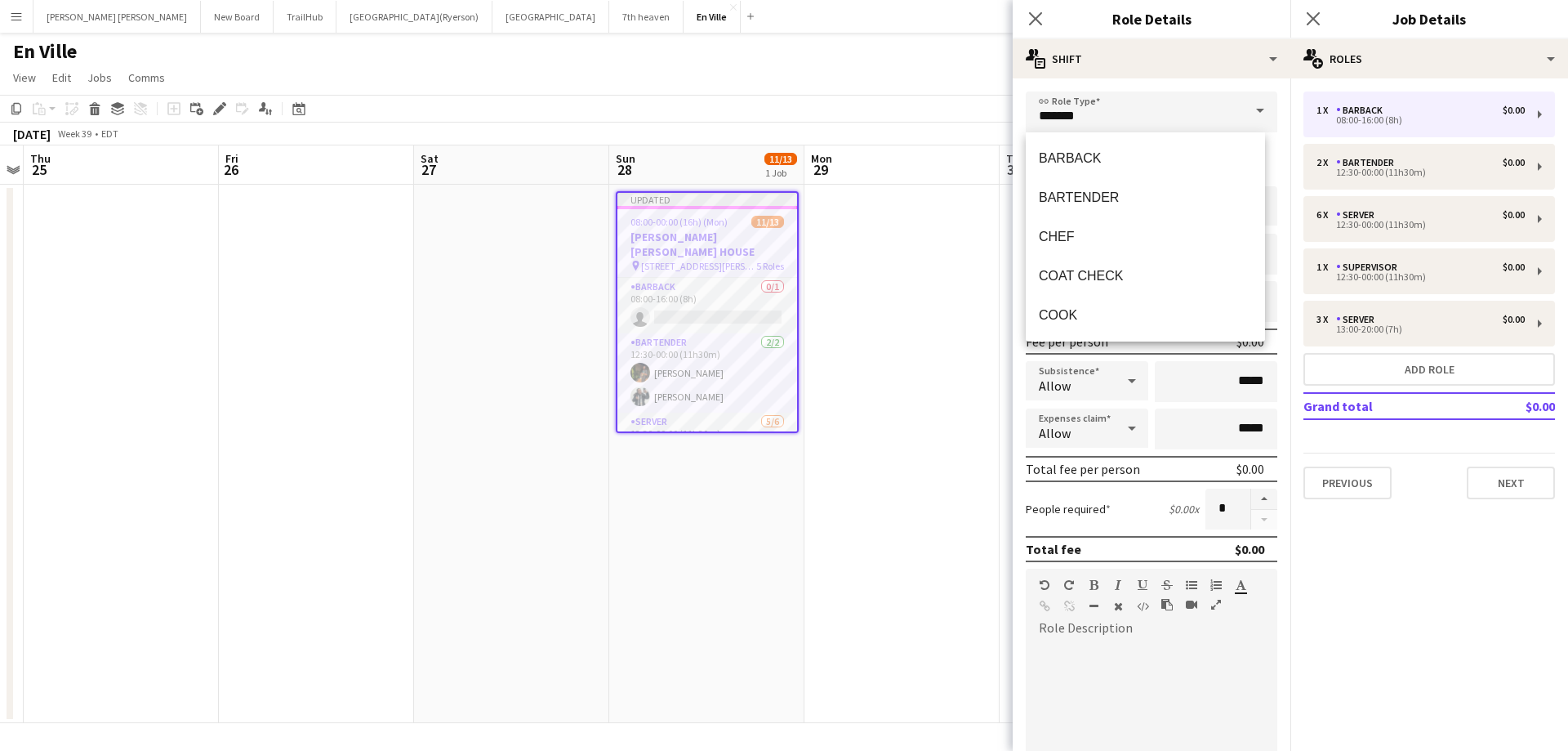
click at [1440, 655] on mat-expansion-panel "pencil3 General details 1 x BARBACK $0.00 08:00-16:00 (8h) 2 x BARTENDER $0.00 …" at bounding box center [1429, 414] width 278 height 673
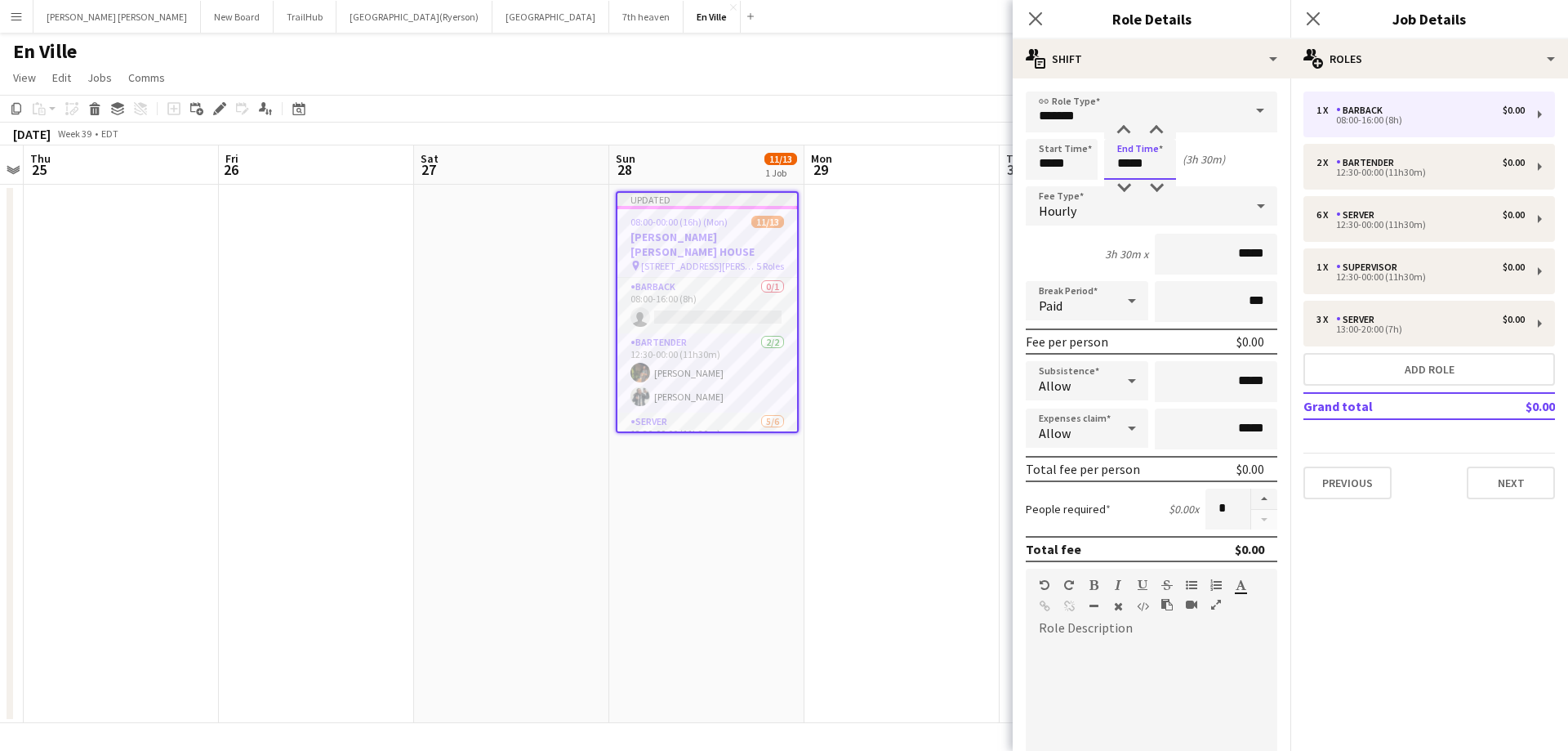
click at [1144, 161] on input "*****" at bounding box center [1140, 159] width 72 height 41
click at [1123, 129] on div at bounding box center [1123, 131] width 33 height 16
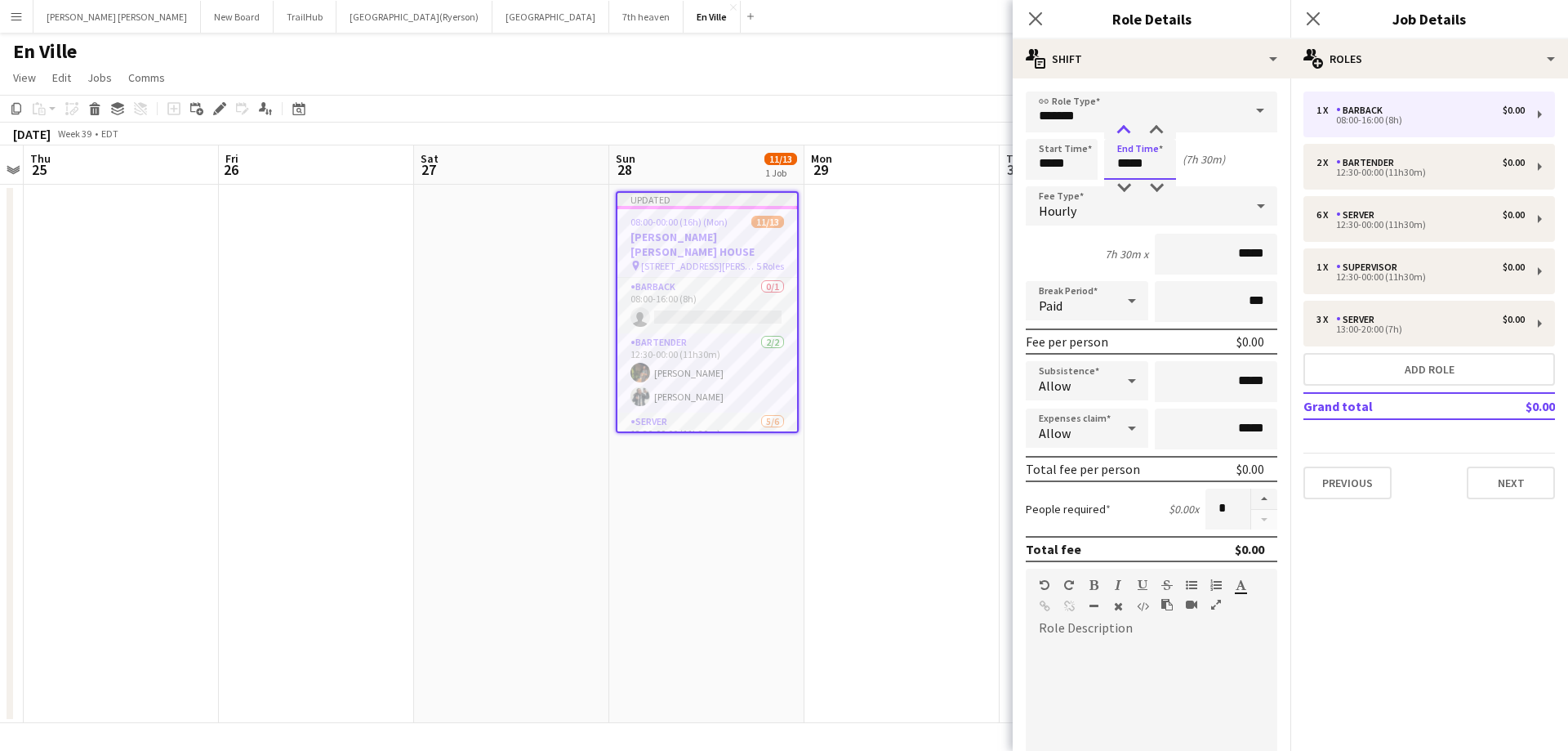
click at [1123, 129] on div at bounding box center [1123, 131] width 33 height 16
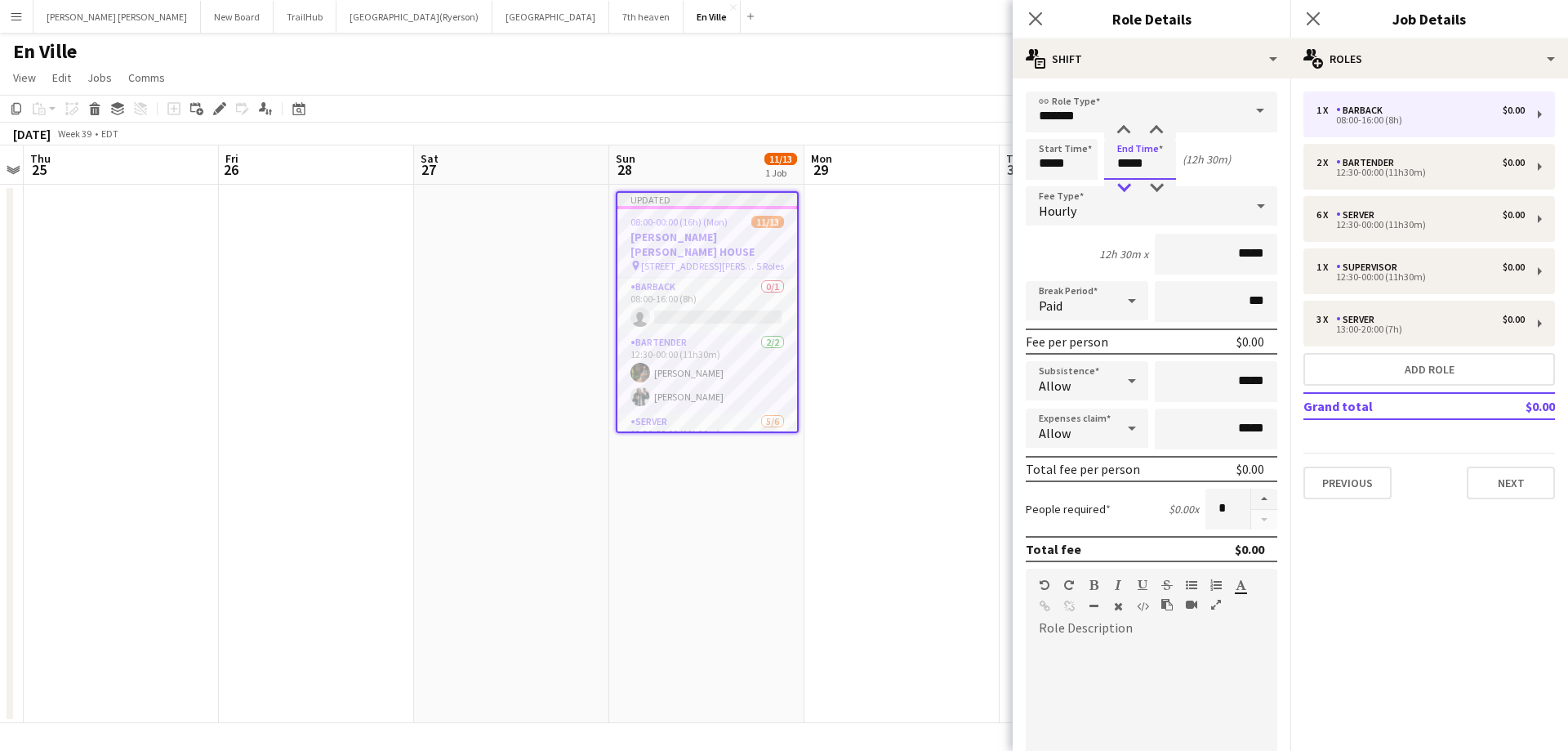
type input "*****"
click at [1126, 185] on div at bounding box center [1123, 188] width 33 height 16
click at [1033, 22] on icon at bounding box center [1035, 18] width 15 height 15
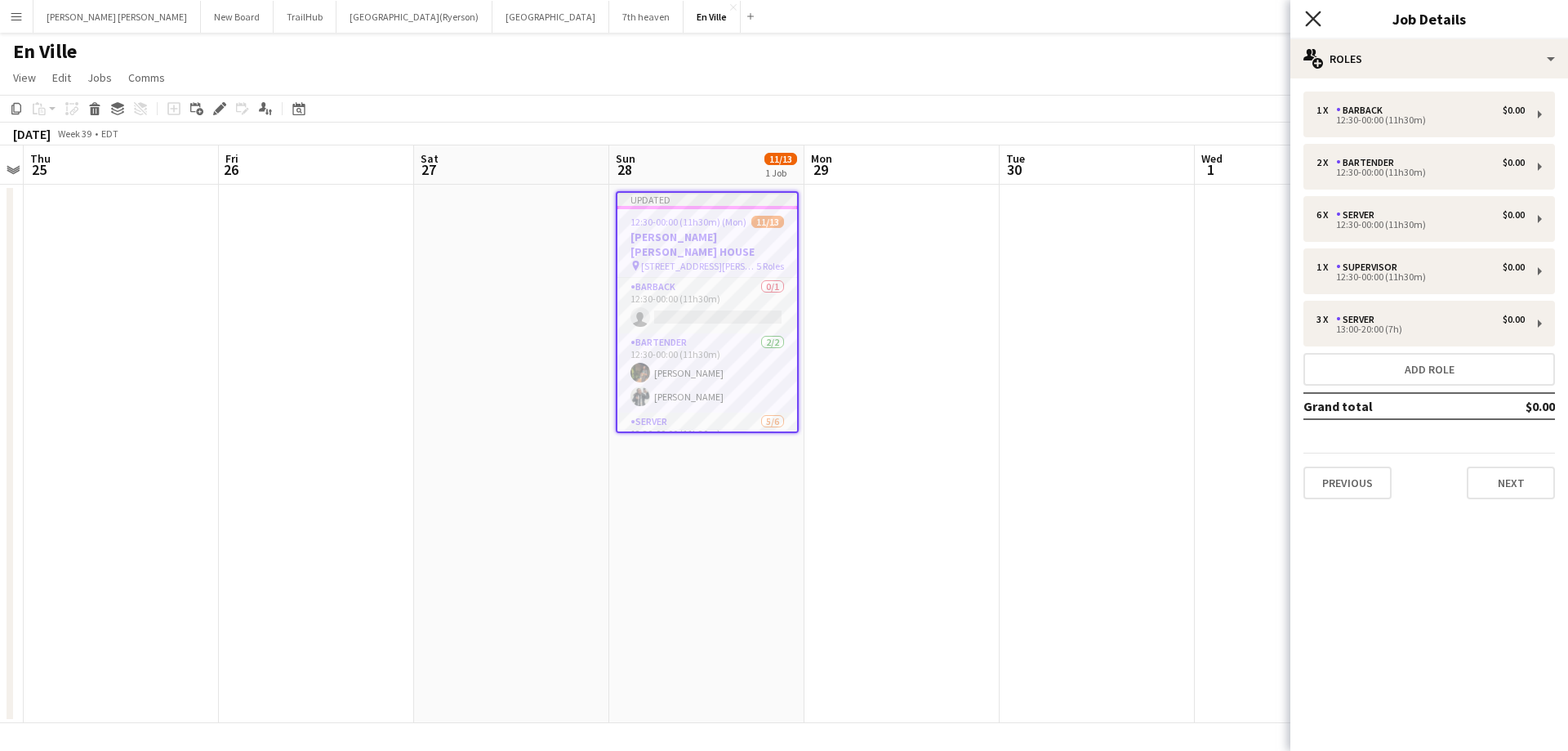
click at [1312, 16] on icon at bounding box center [1312, 18] width 15 height 15
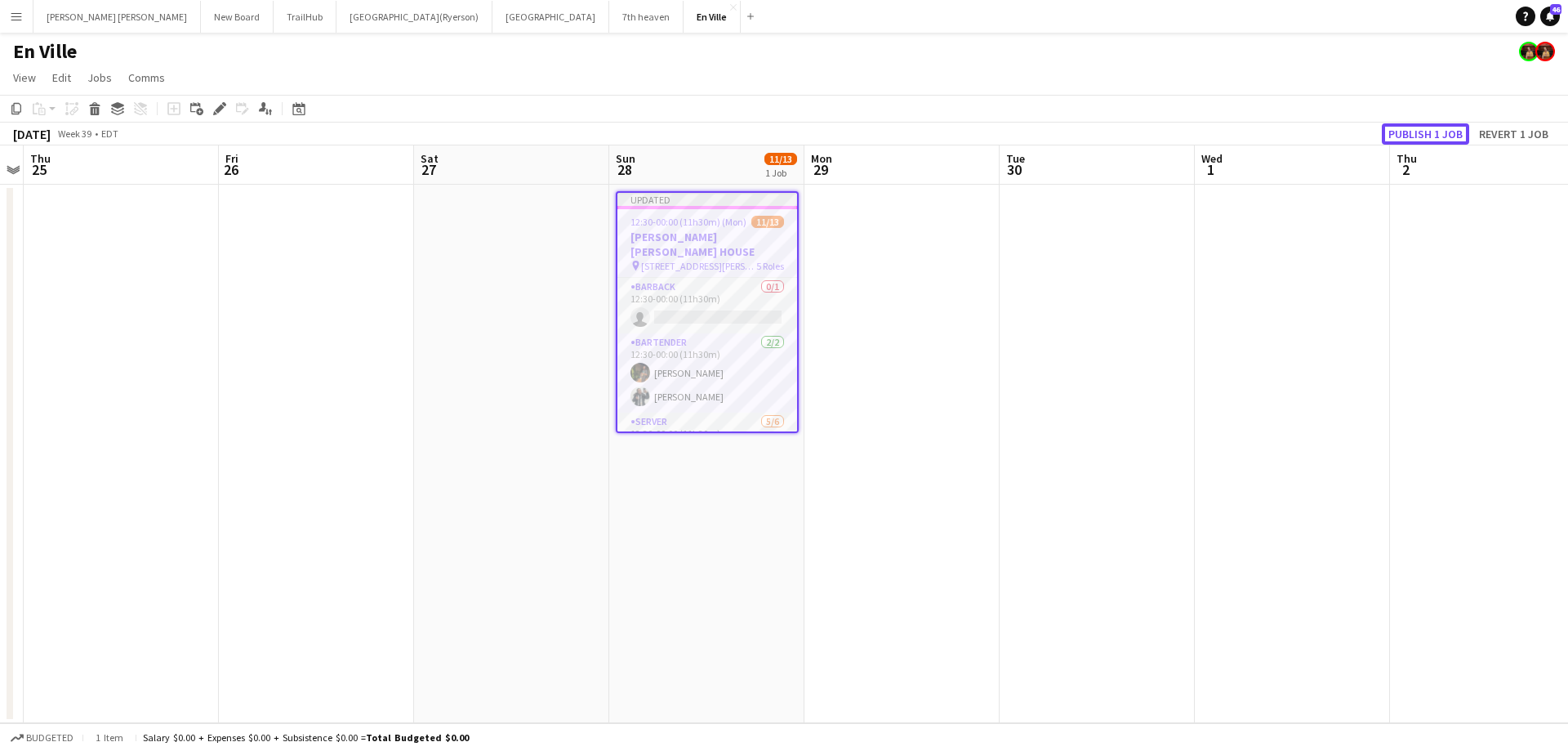
drag, startPoint x: 1404, startPoint y: 127, endPoint x: 1263, endPoint y: 170, distance: 147.4
click at [1404, 128] on button "Publish 1 job" at bounding box center [1426, 134] width 87 height 21
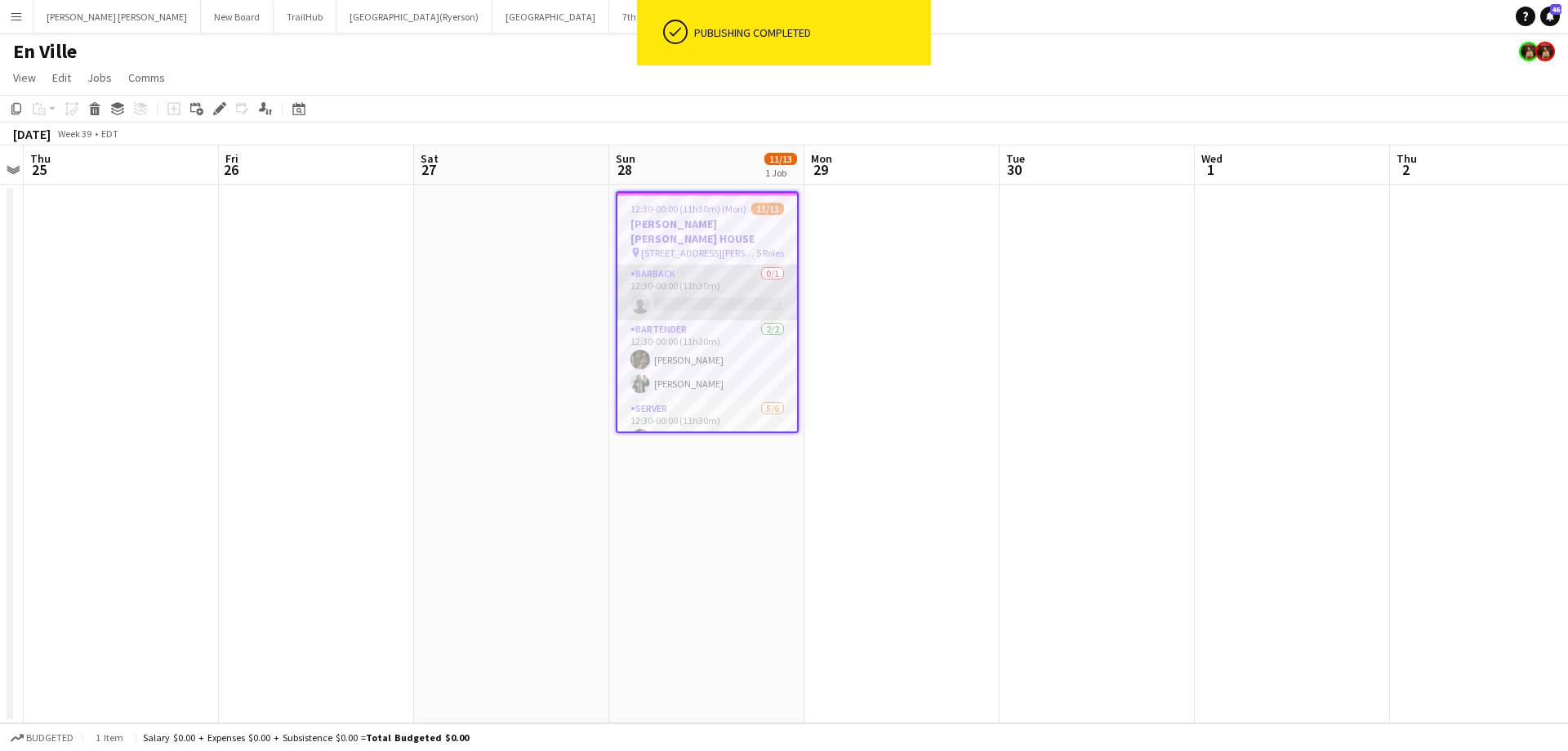
click at [708, 292] on app-card-role "BARBACK 0/1 12:30-00:00 (11h30m) single-neutral-actions" at bounding box center [707, 292] width 180 height 55
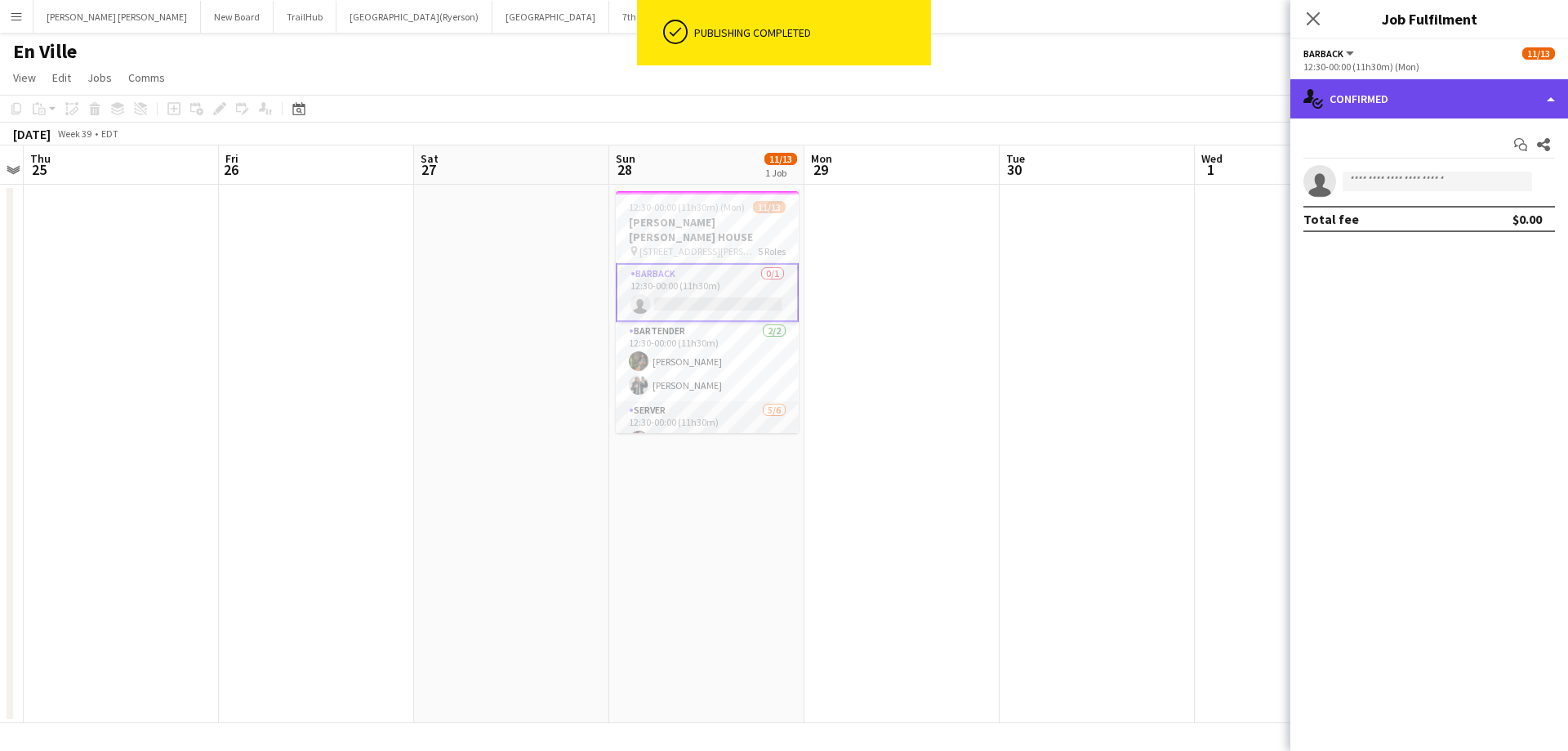
click at [1393, 86] on div "single-neutral-actions-check-2 Confirmed" at bounding box center [1429, 99] width 278 height 39
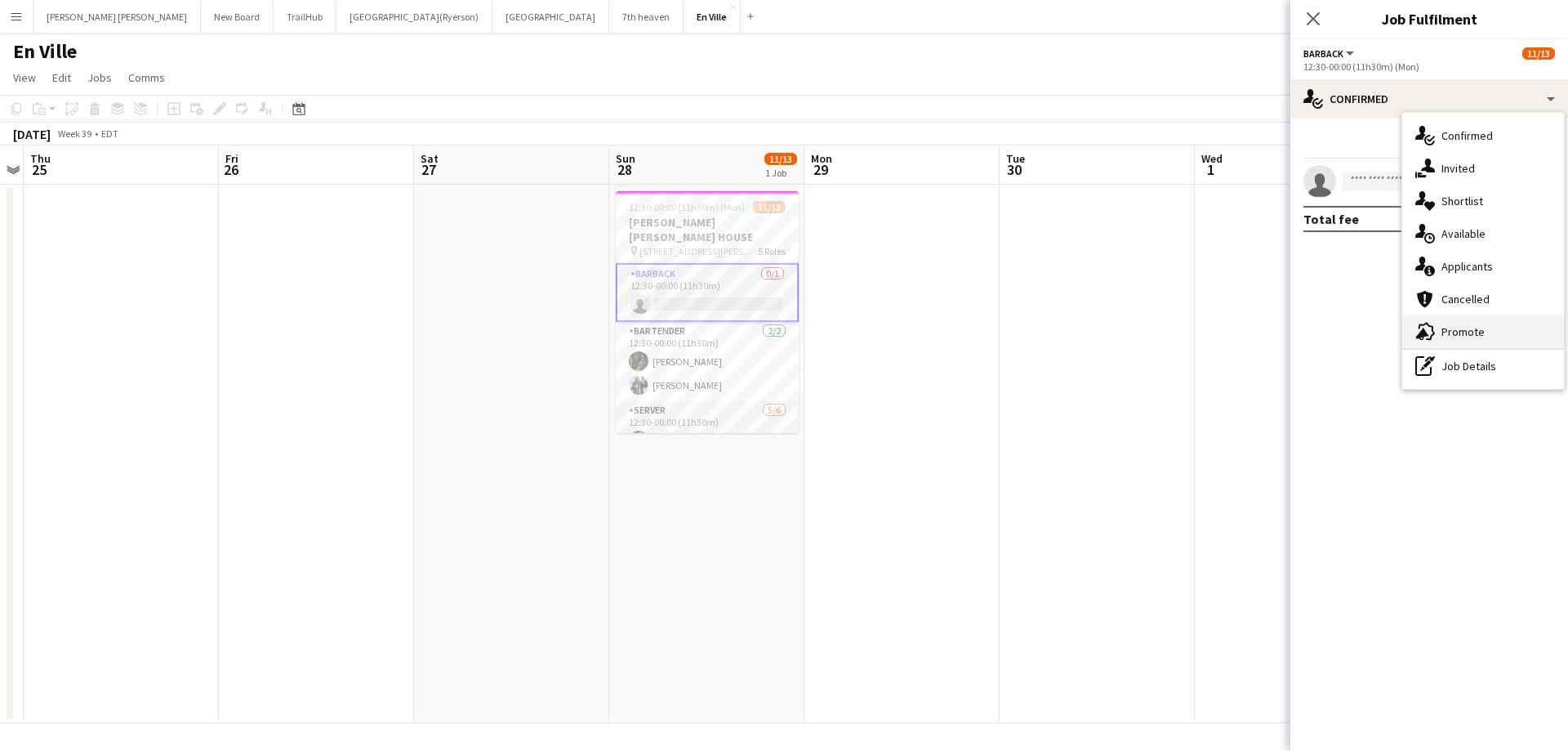
click at [1460, 322] on div "advertising-megaphone Promote" at bounding box center [1483, 331] width 162 height 33
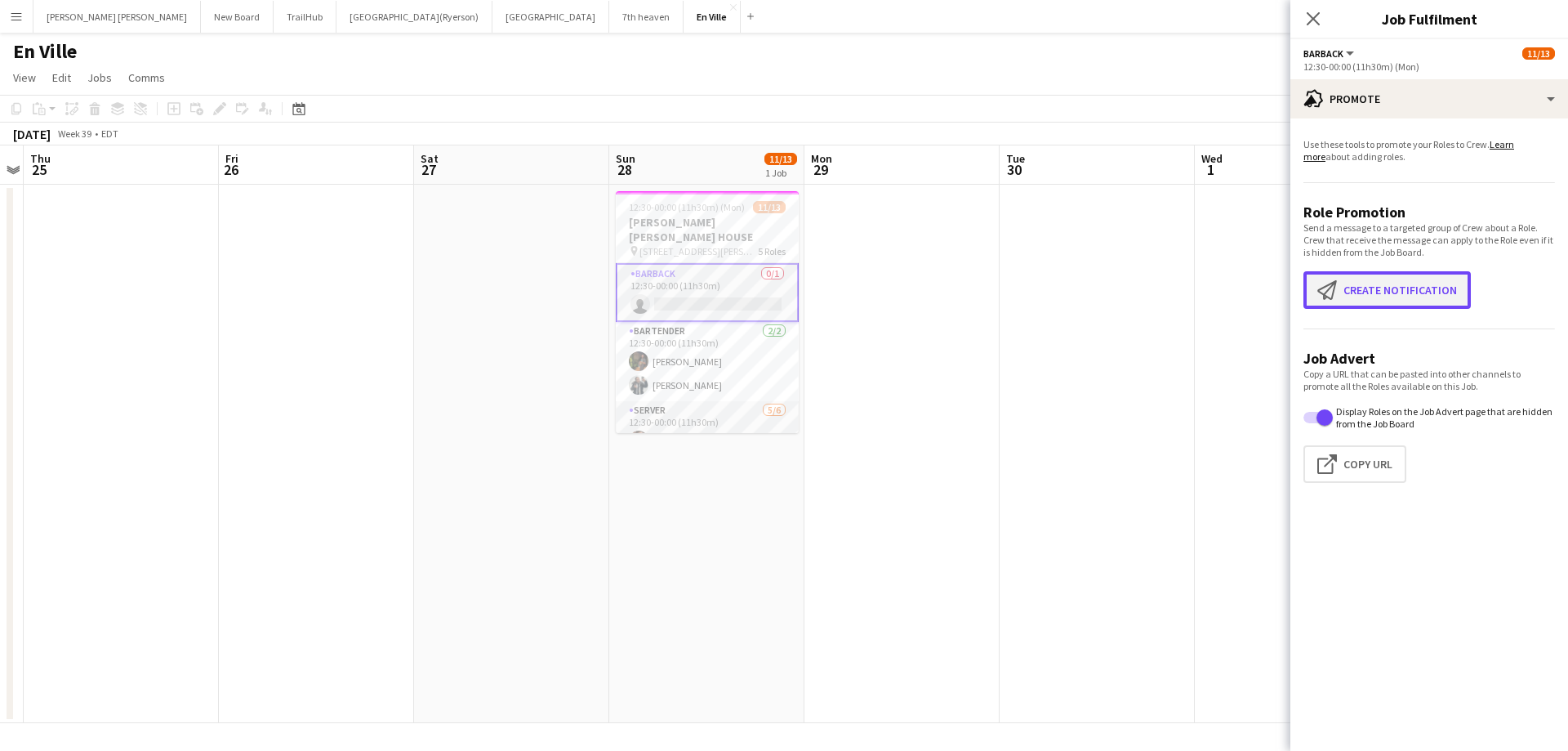
click at [1335, 288] on app-icon "Create notification" at bounding box center [1329, 290] width 26 height 20
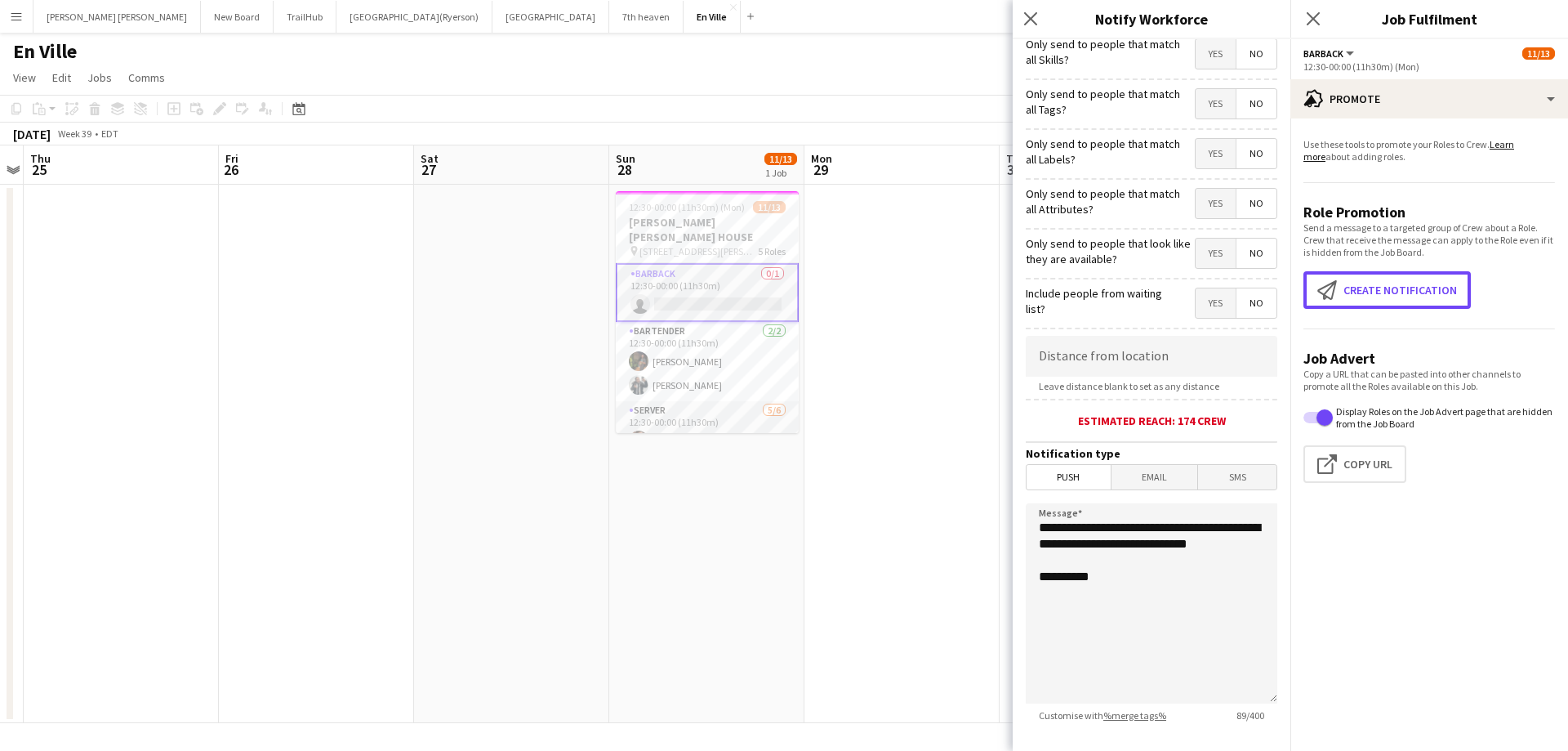
scroll to position [82, 0]
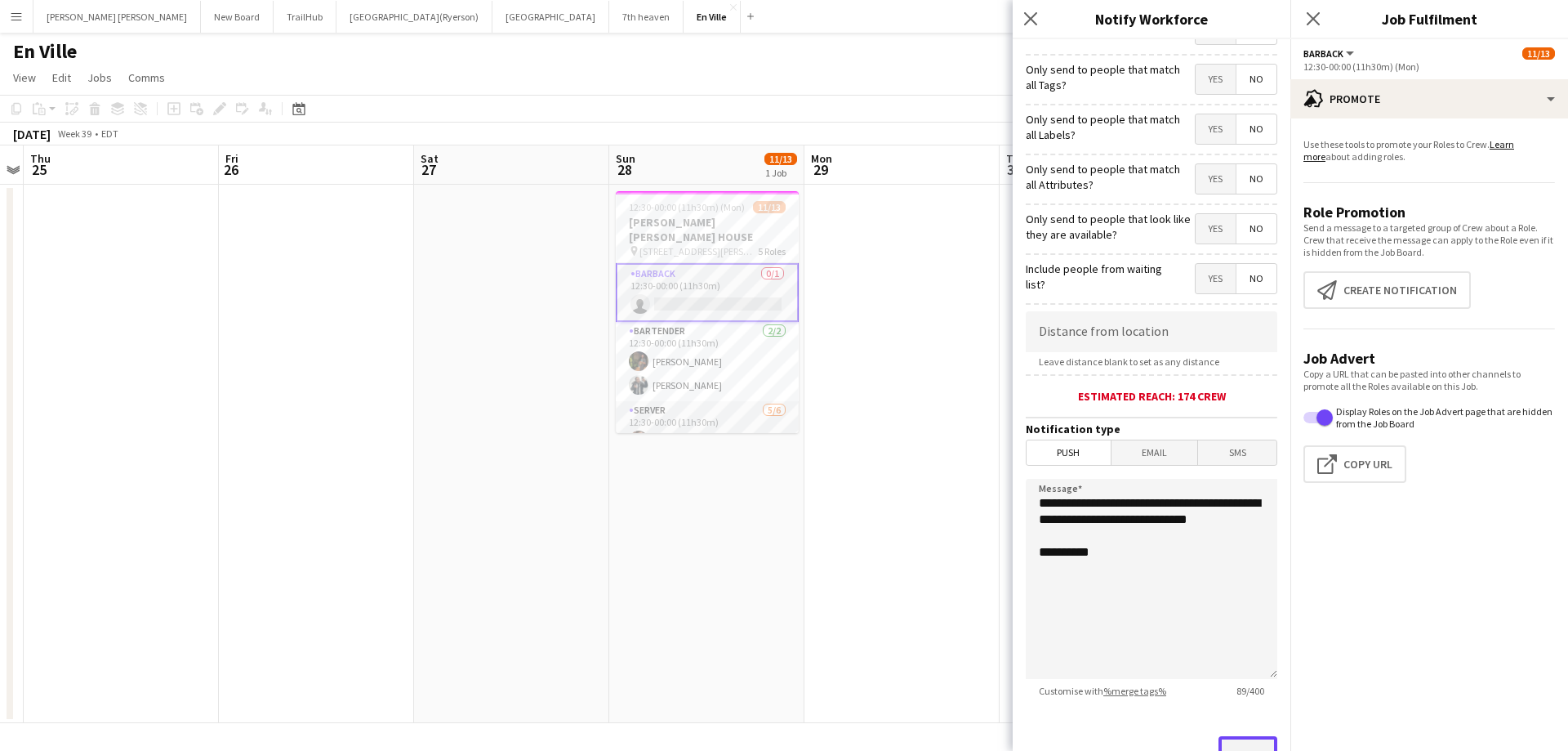
click at [1235, 743] on button "Send" at bounding box center [1247, 754] width 59 height 36
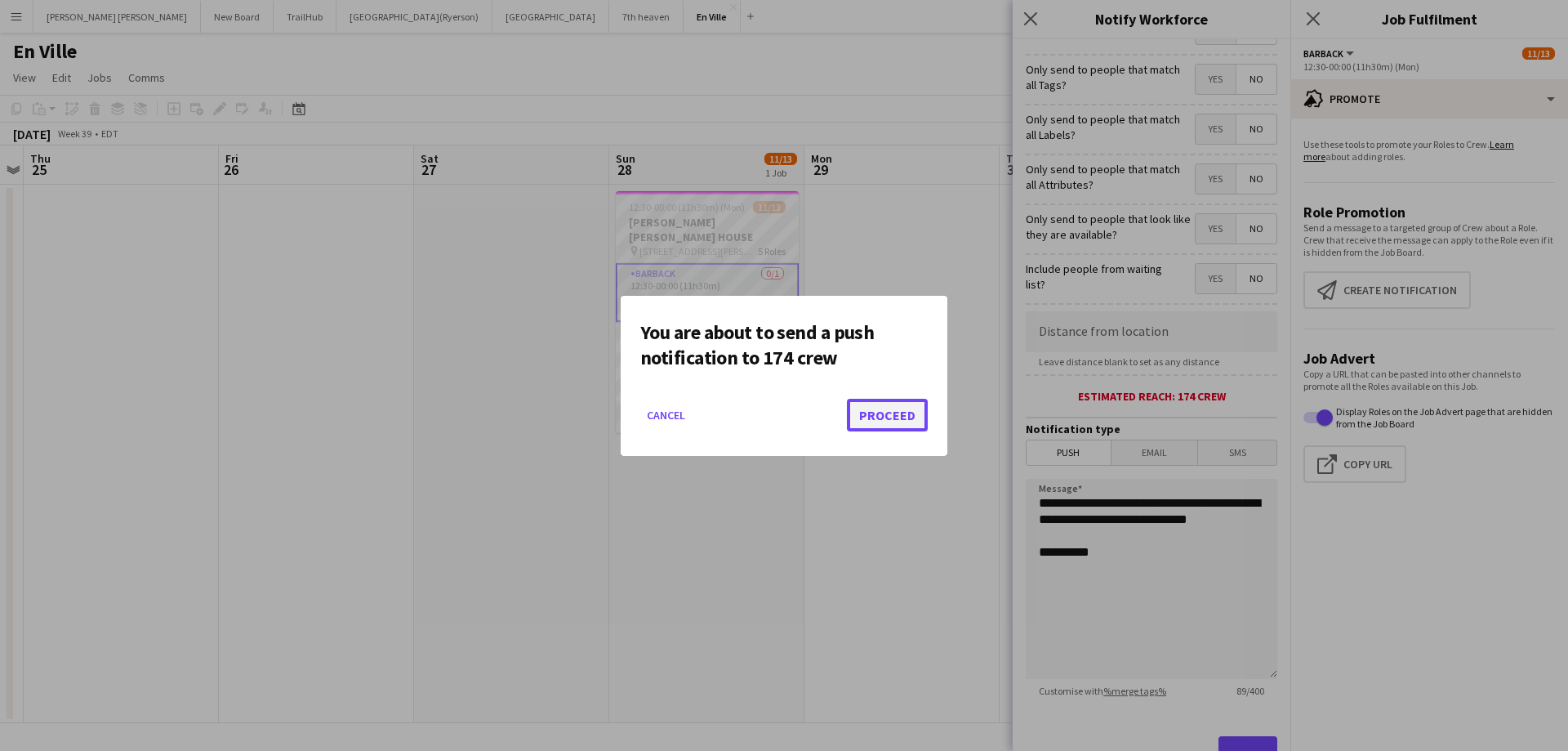
click at [898, 411] on button "Proceed" at bounding box center [887, 414] width 81 height 33
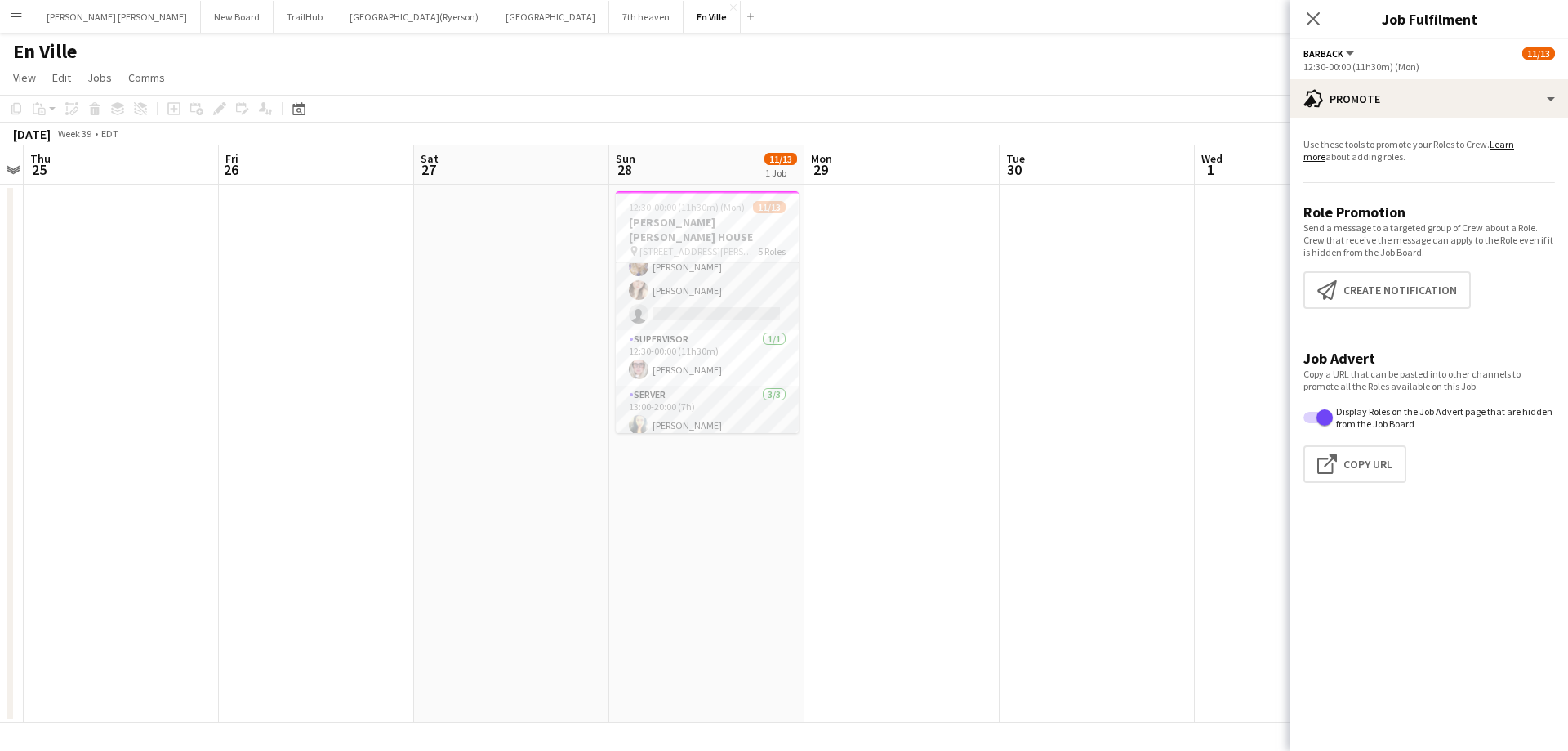
scroll to position [286, 0]
click at [669, 338] on app-card-role "SERVER [DATE] 12:30-00:00 (11h30m) [PERSON_NAME] [PERSON_NAME] Adianin [PERSON_…" at bounding box center [706, 283] width 183 height 174
click at [735, 339] on app-card-role "SERVER [DATE] 12:30-00:00 (11h30m) [PERSON_NAME] [PERSON_NAME] Adianin [PERSON_…" at bounding box center [706, 283] width 183 height 177
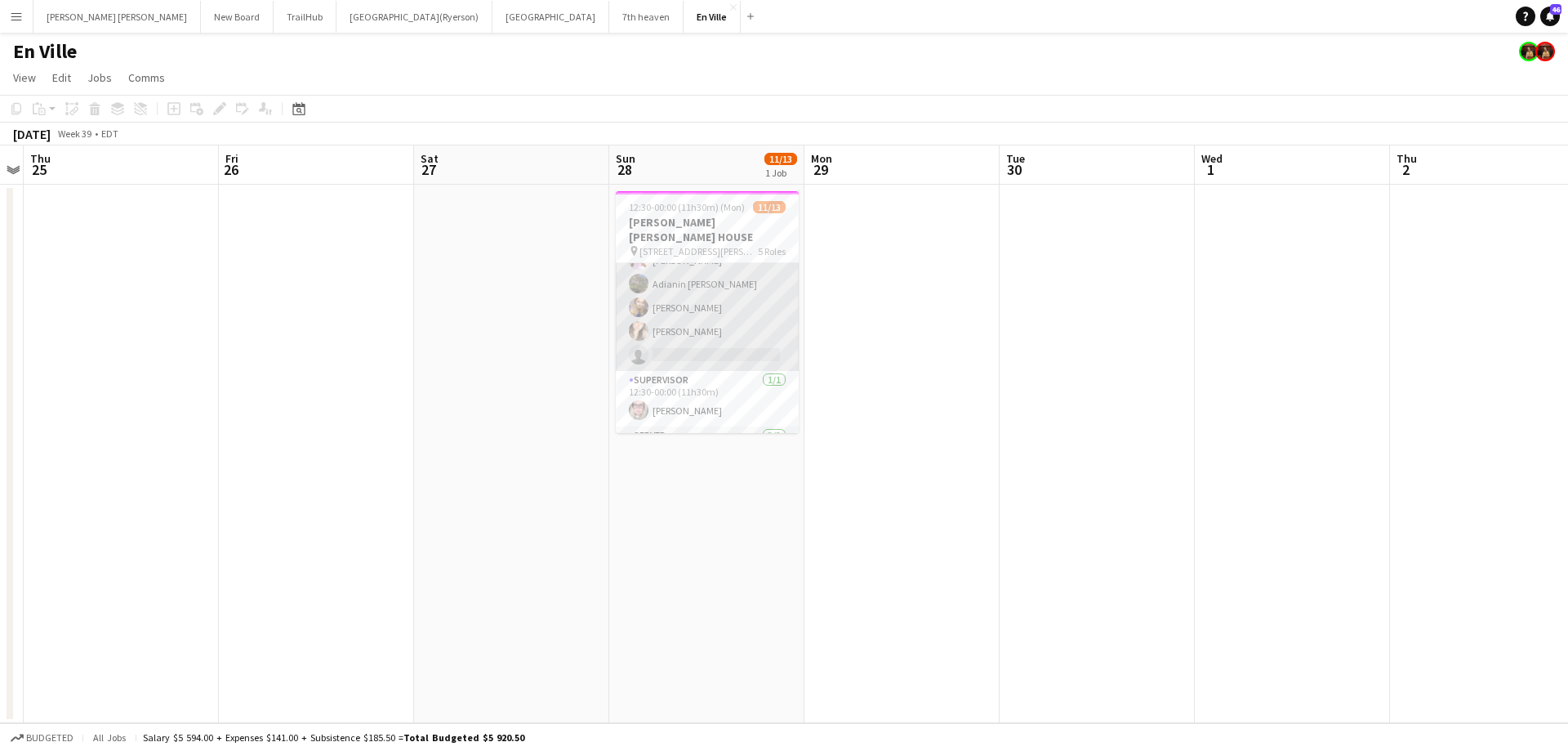
click at [702, 331] on app-card-role "SERVER [DATE] 12:30-00:00 (11h30m) [PERSON_NAME] [PERSON_NAME] Adianin [PERSON_…" at bounding box center [706, 283] width 183 height 174
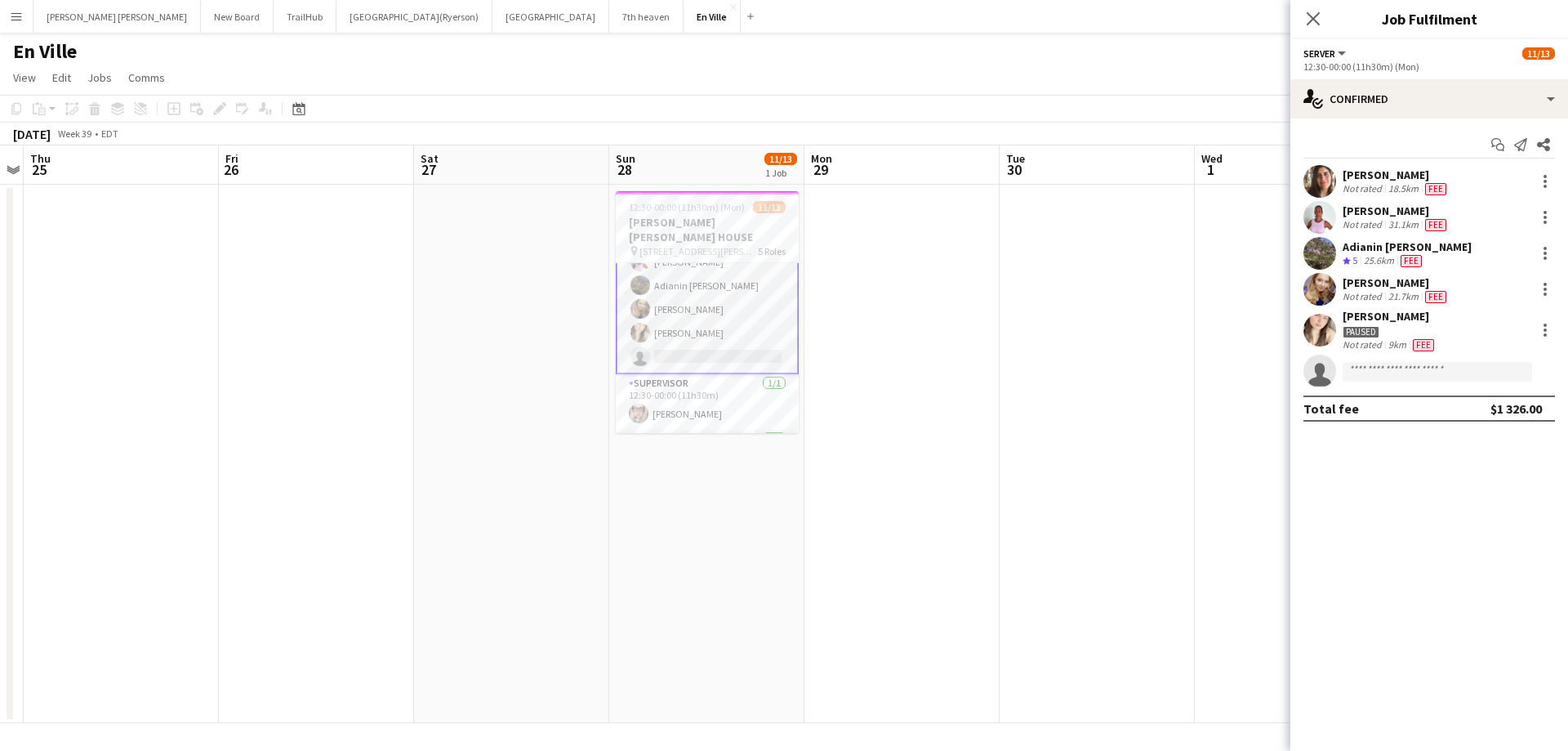
scroll to position [202, 0]
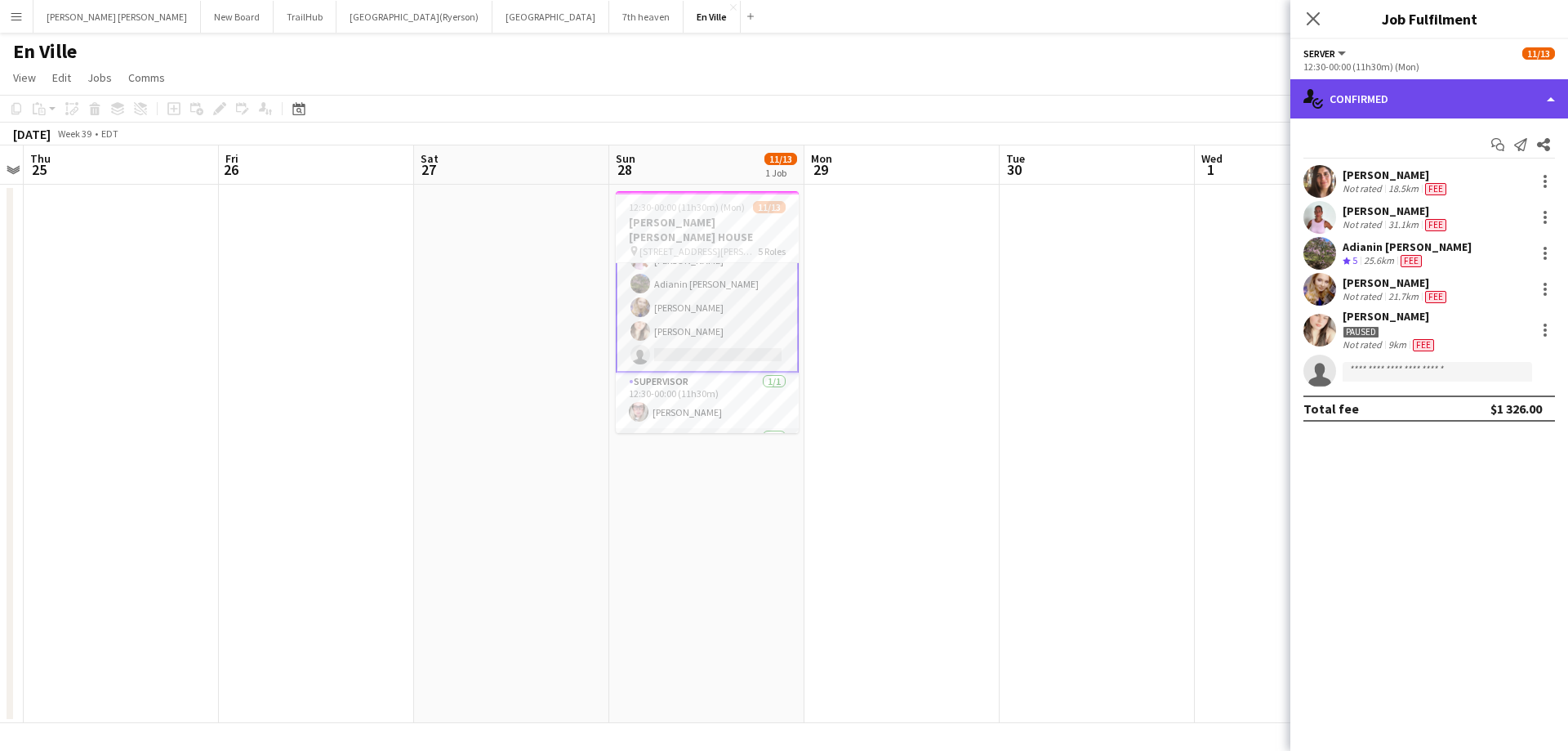
click at [1383, 103] on div "single-neutral-actions-check-2 Confirmed" at bounding box center [1429, 99] width 278 height 39
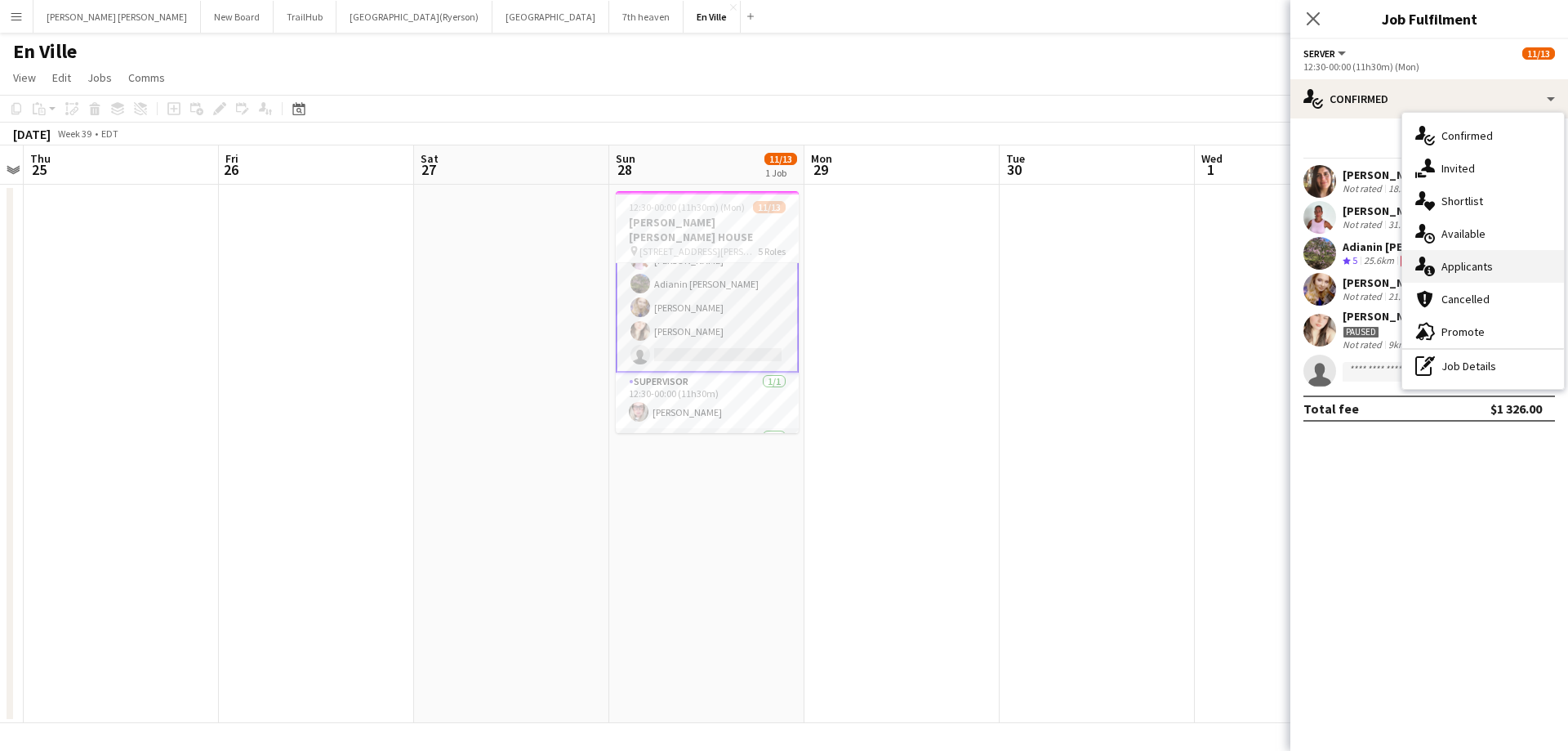
click at [1465, 265] on span "Applicants" at bounding box center [1466, 266] width 52 height 15
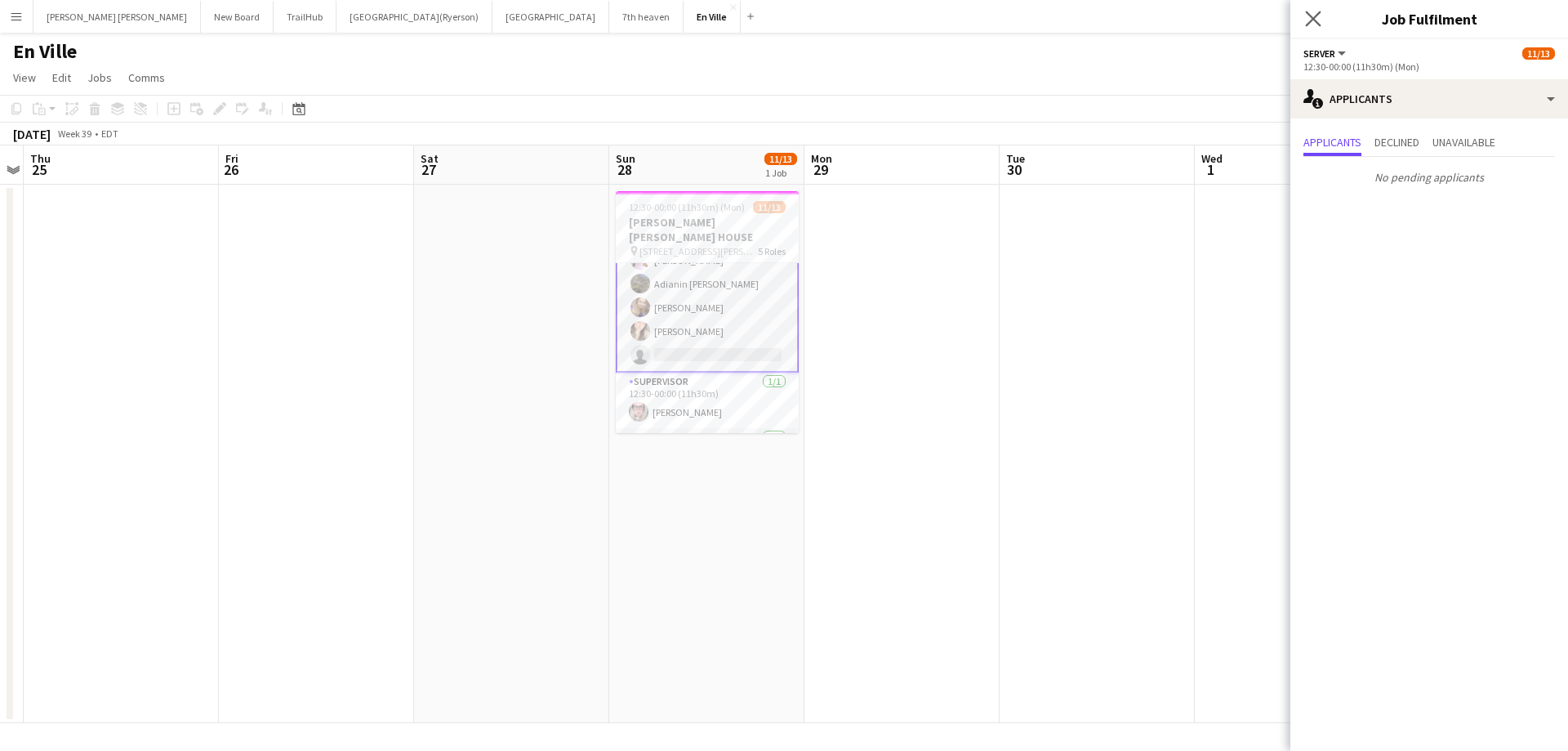
click at [1313, 11] on app-icon "Close pop-in" at bounding box center [1313, 19] width 24 height 24
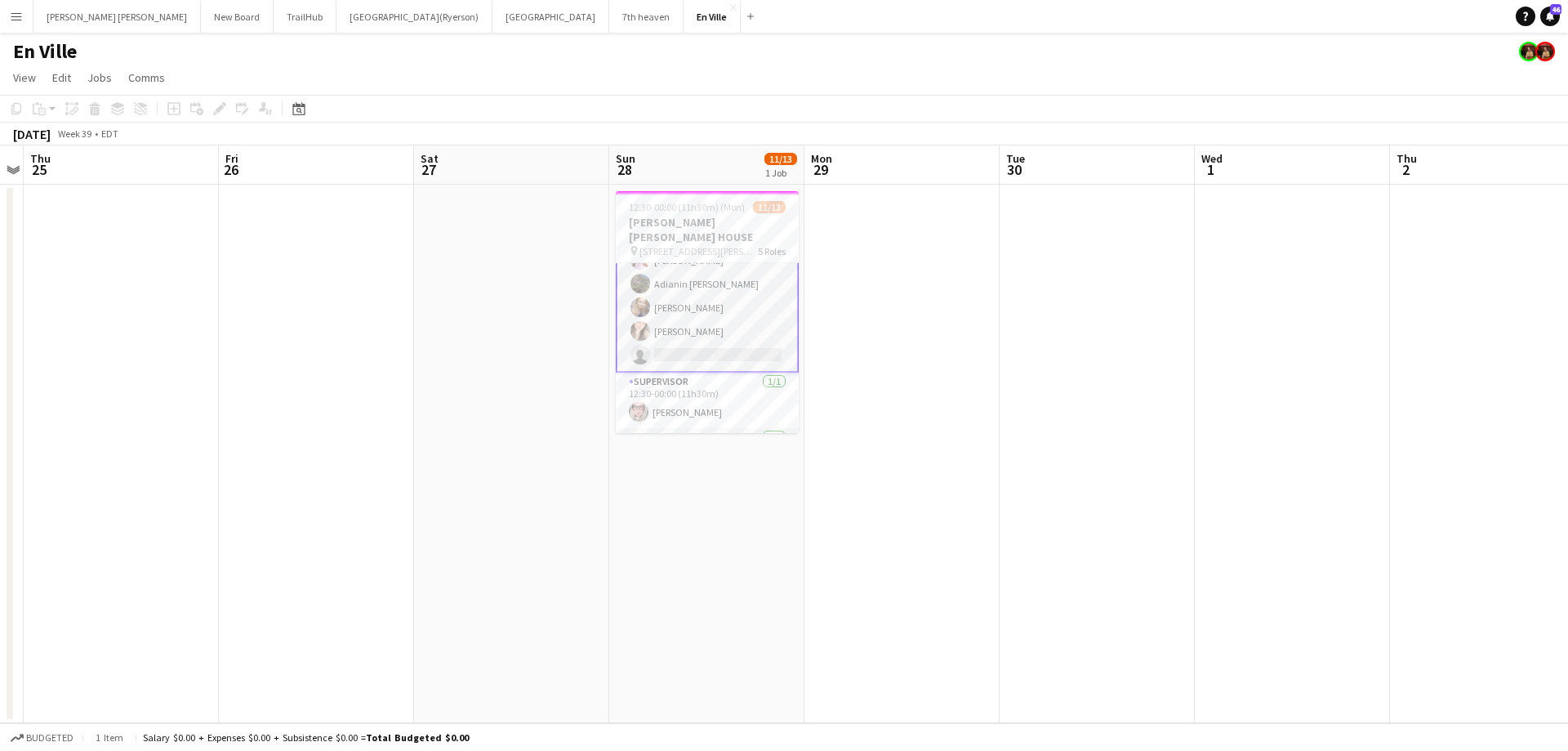
click at [735, 339] on app-card-role "SERVER [DATE] 12:30-00:00 (11h30m) [PERSON_NAME] [PERSON_NAME] Adianin [PERSON_…" at bounding box center [706, 283] width 183 height 177
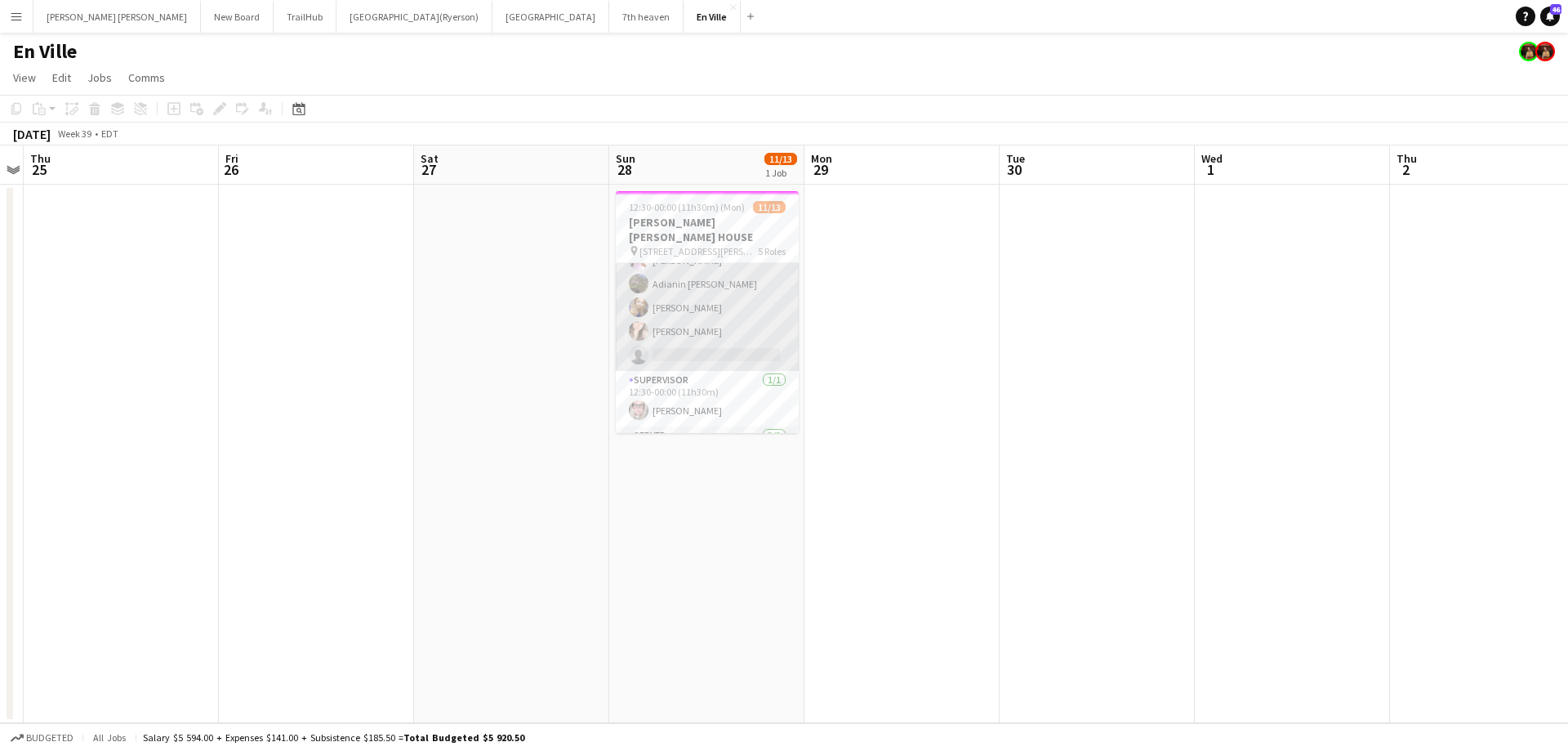
click at [735, 339] on app-card-role "SERVER [DATE] 12:30-00:00 (11h30m) [PERSON_NAME] [PERSON_NAME] Adianin [PERSON_…" at bounding box center [706, 283] width 183 height 174
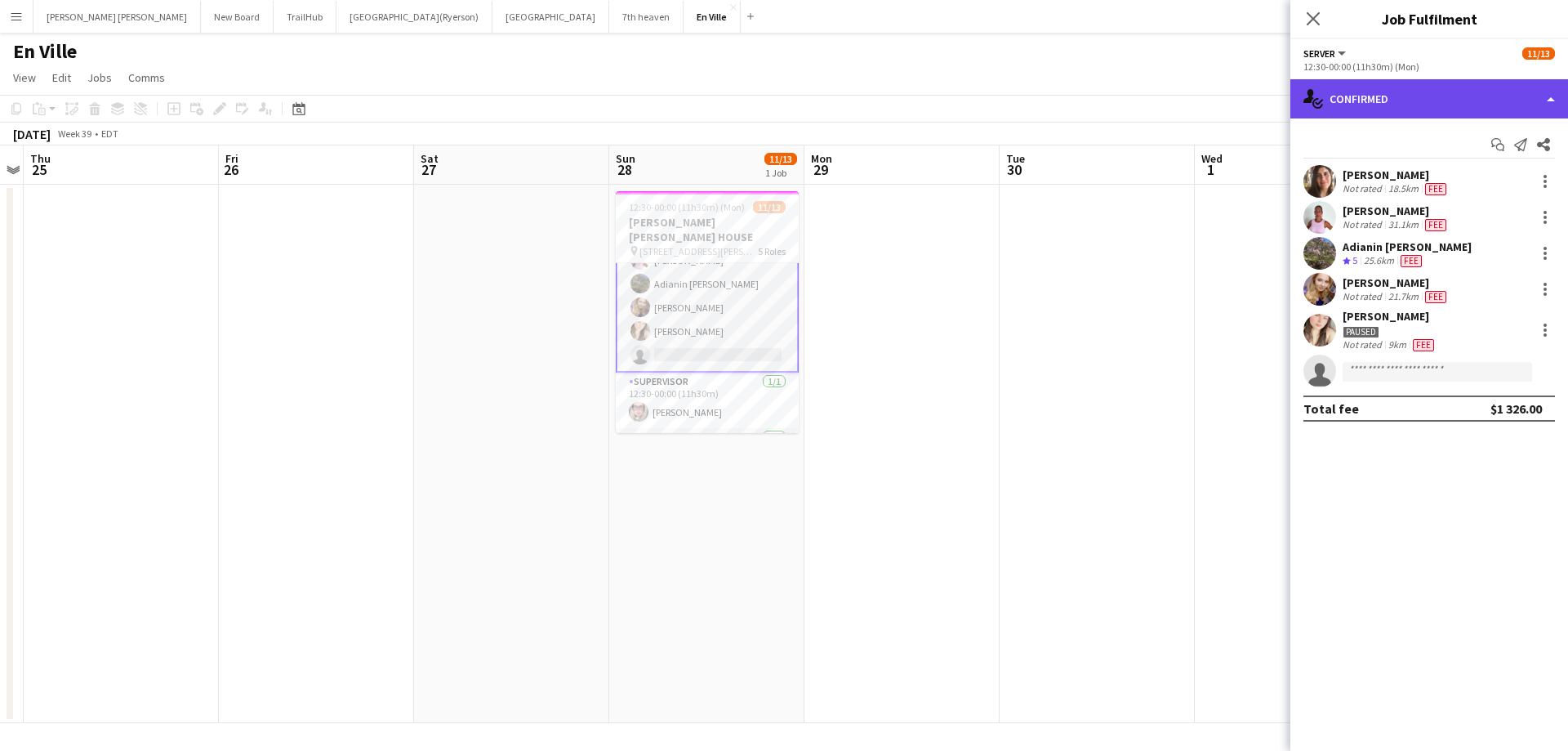
click at [1390, 99] on div "single-neutral-actions-check-2 Confirmed" at bounding box center [1429, 99] width 278 height 39
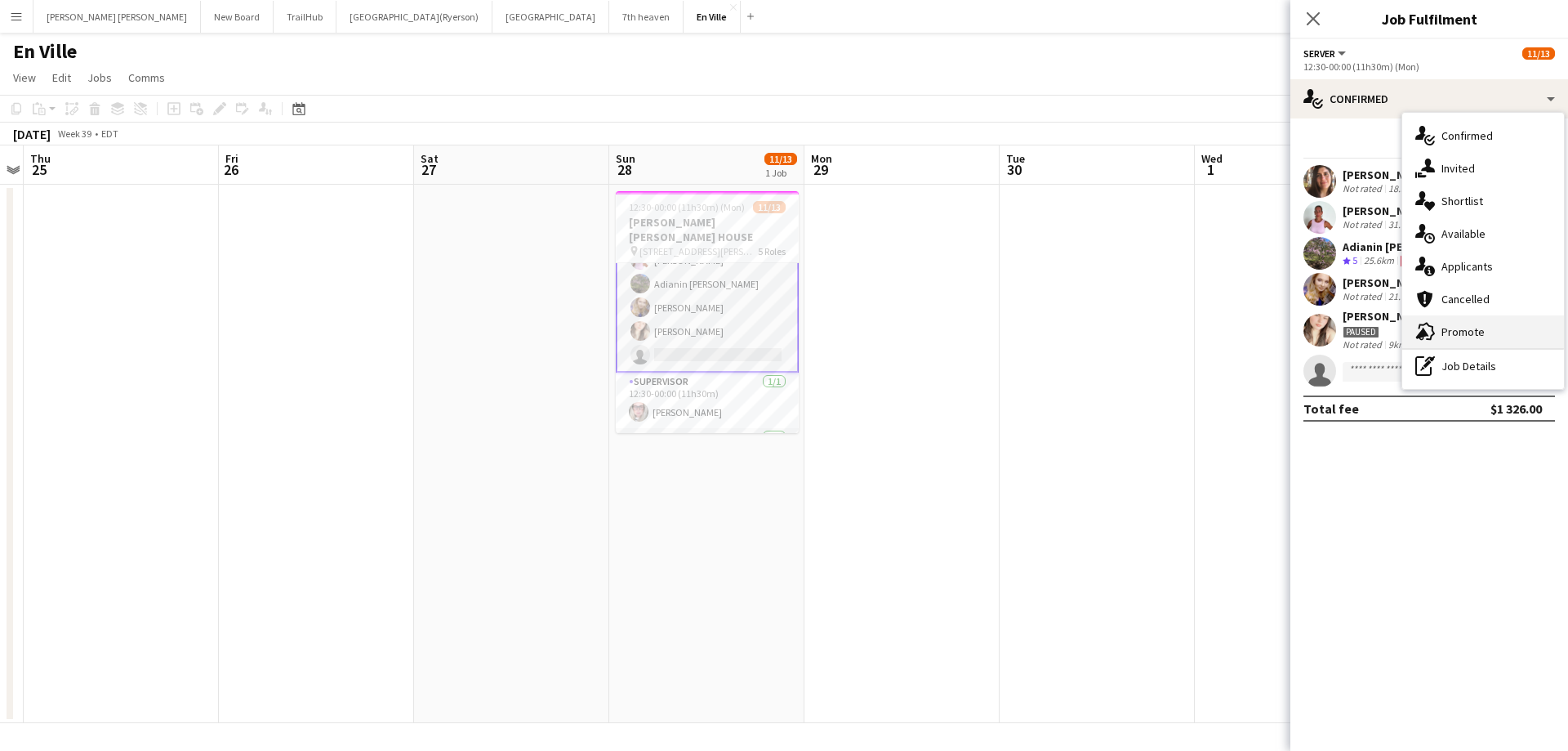
click at [1457, 326] on span "Promote" at bounding box center [1462, 331] width 44 height 15
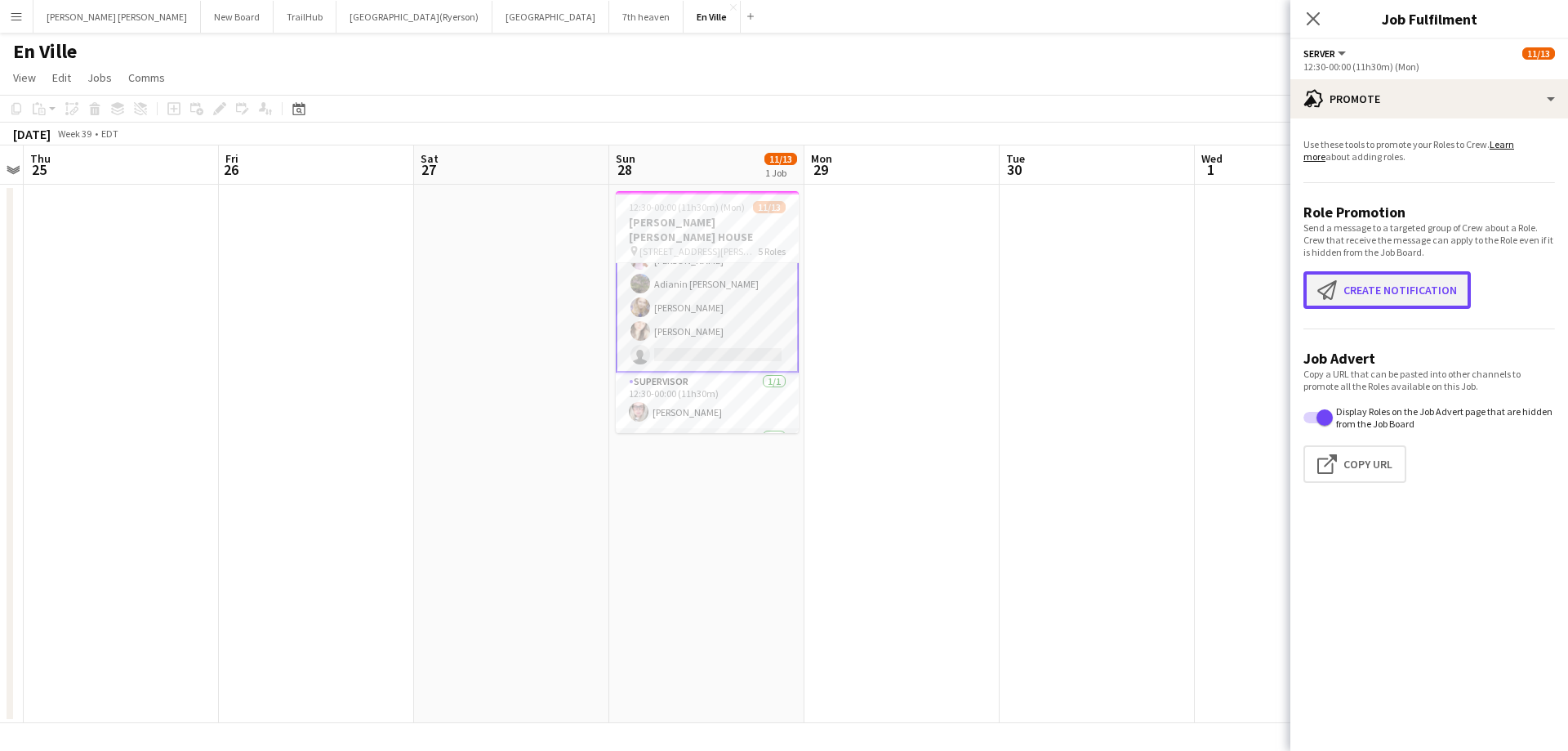
click at [1363, 291] on button "Create notification Create notification" at bounding box center [1386, 290] width 167 height 37
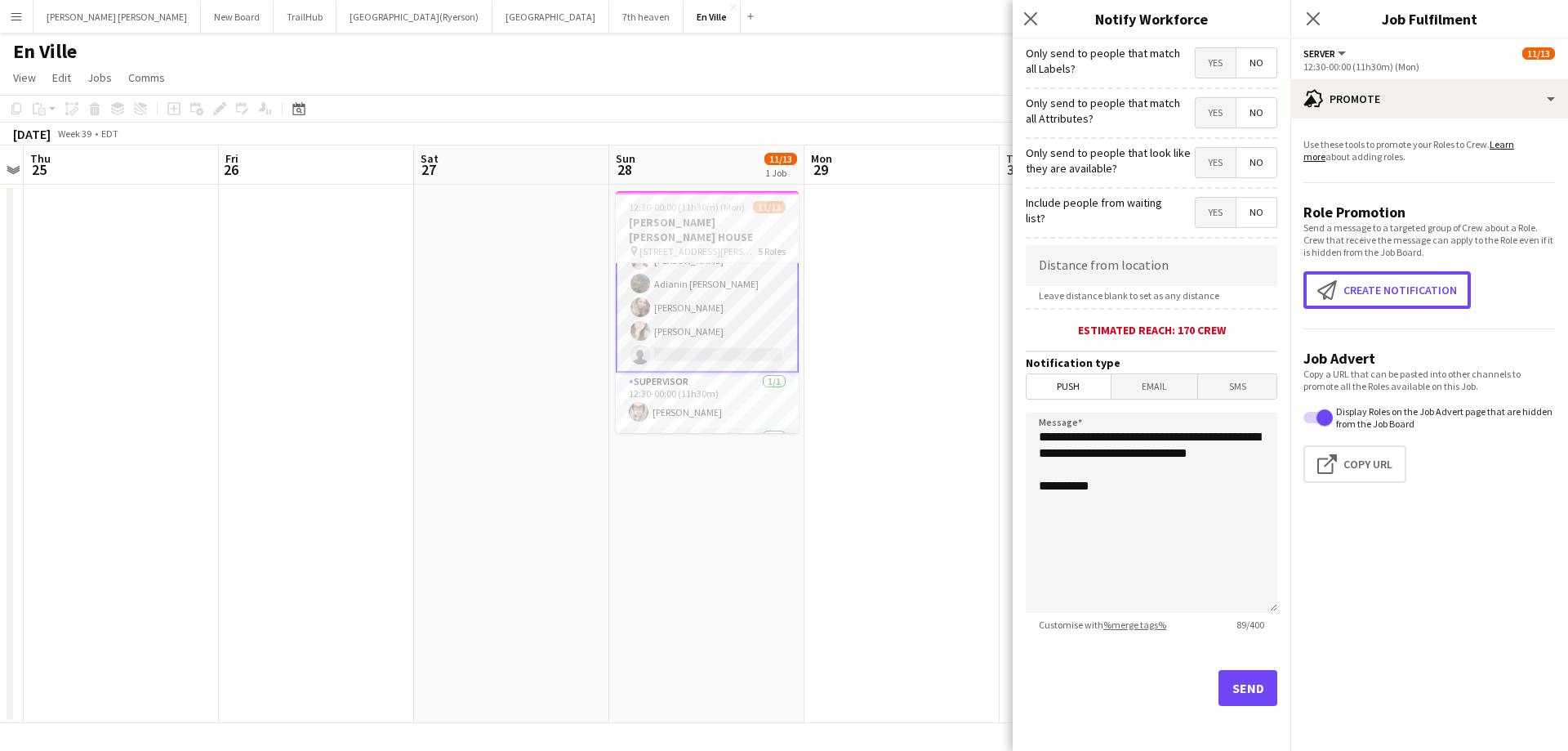
scroll to position [149, 0]
click at [1236, 690] on button "Send" at bounding box center [1247, 687] width 59 height 36
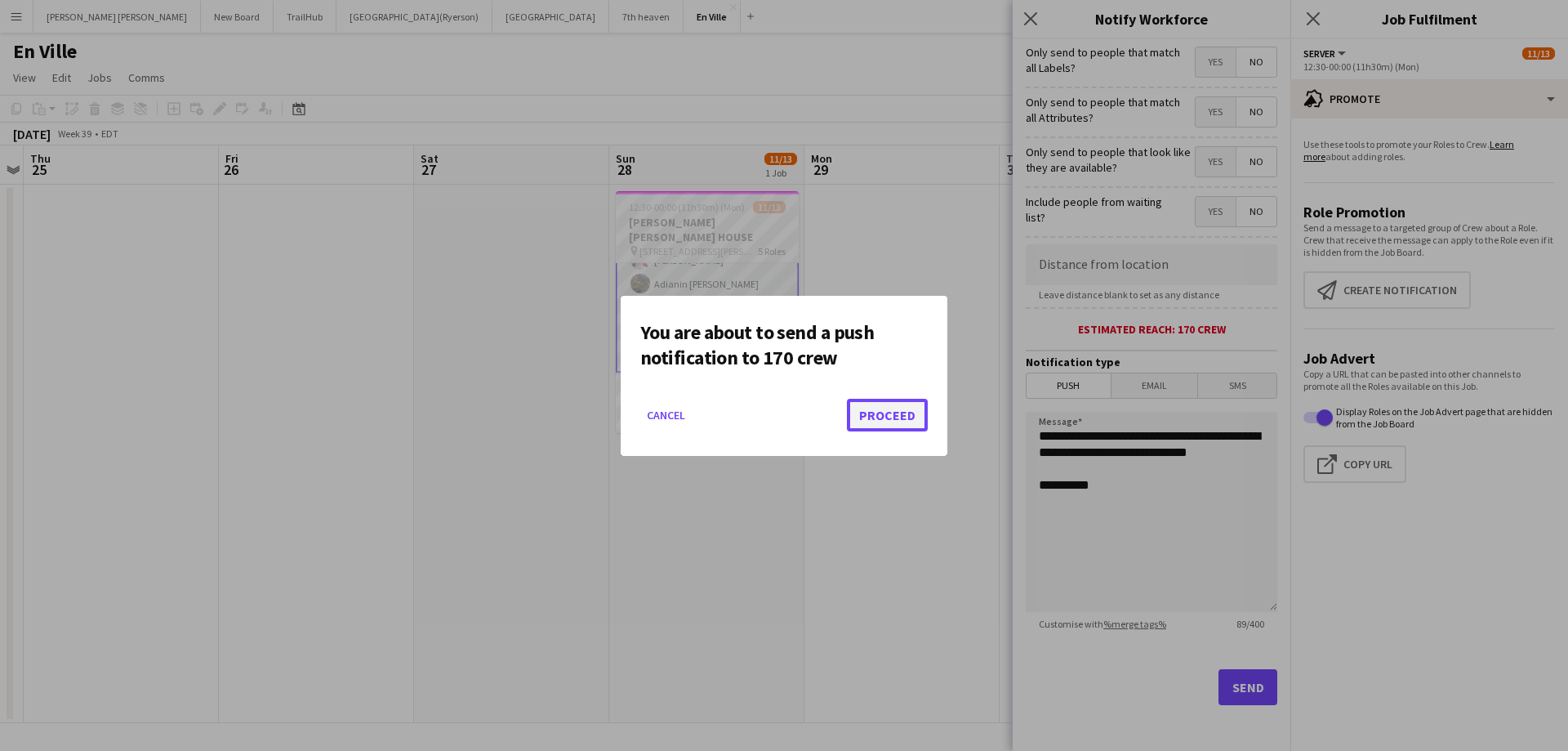
click at [897, 421] on button "Proceed" at bounding box center [887, 414] width 81 height 33
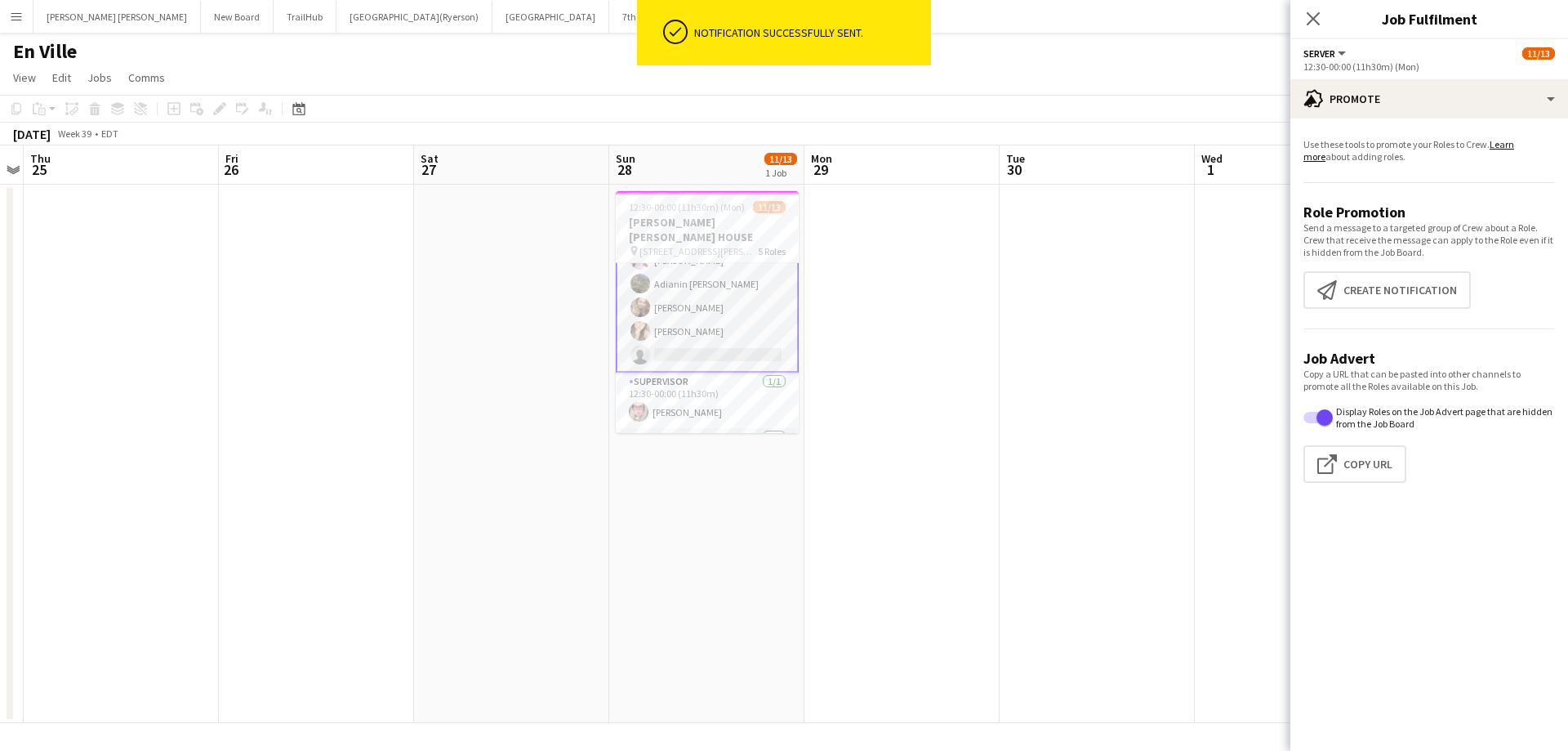
click at [1286, 5] on app-navbar "Menu Boards Boards Boards All jobs Status Workforce Workforce My Workforce Recr…" at bounding box center [784, 16] width 1568 height 33
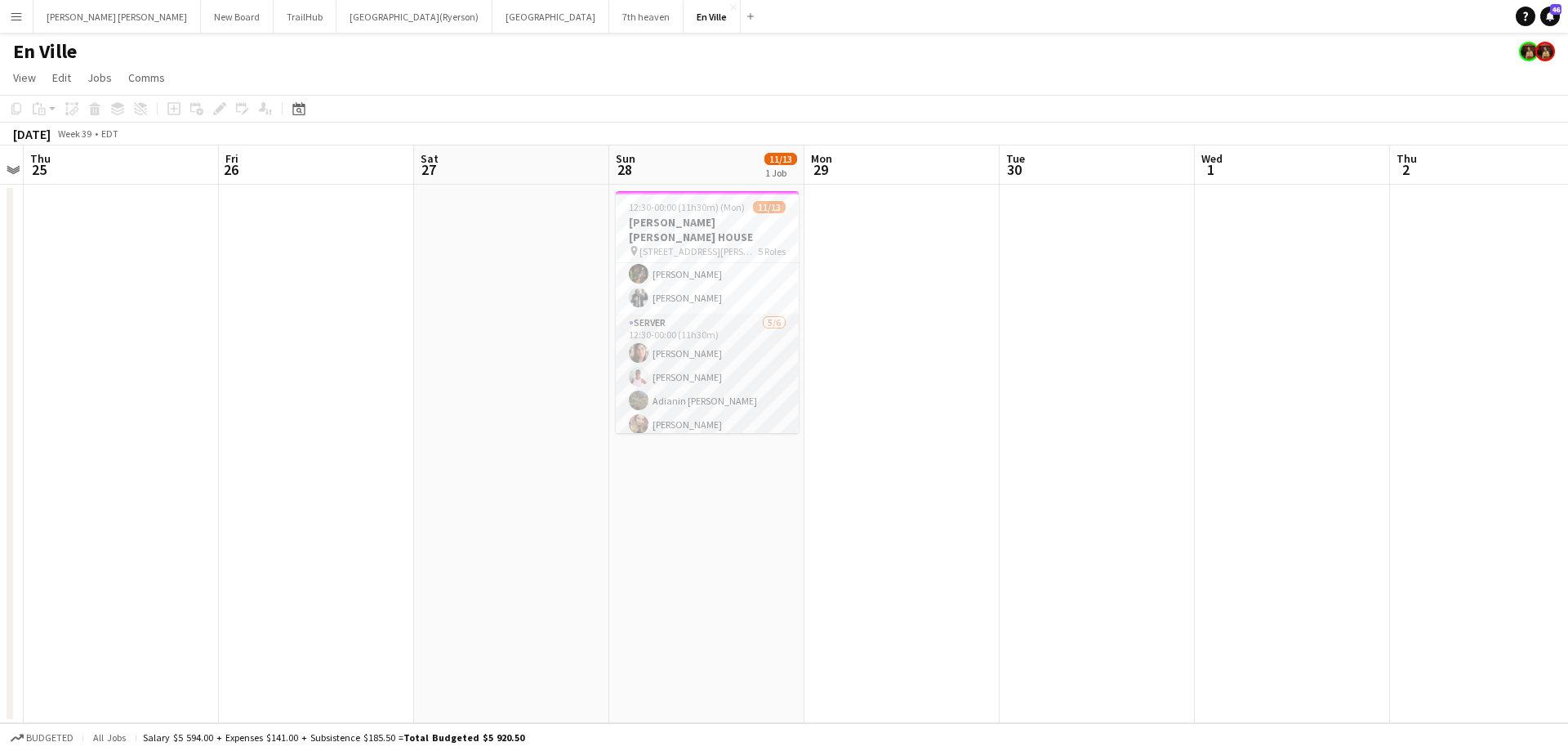
scroll to position [0, 0]
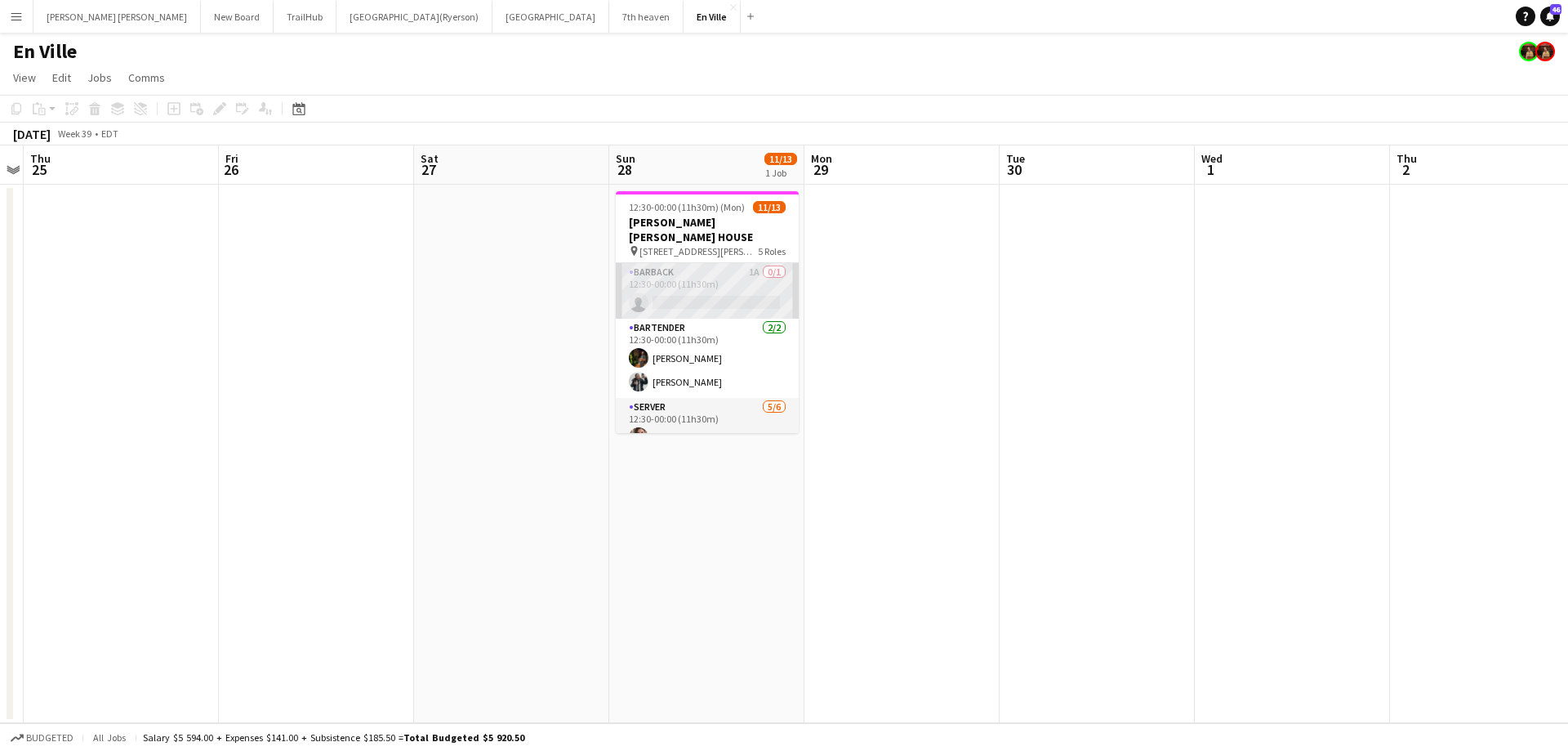
click at [676, 280] on app-card-role "BARBACK 1A 0/1 12:30-00:00 (11h30m) single-neutral-actions" at bounding box center [706, 290] width 183 height 55
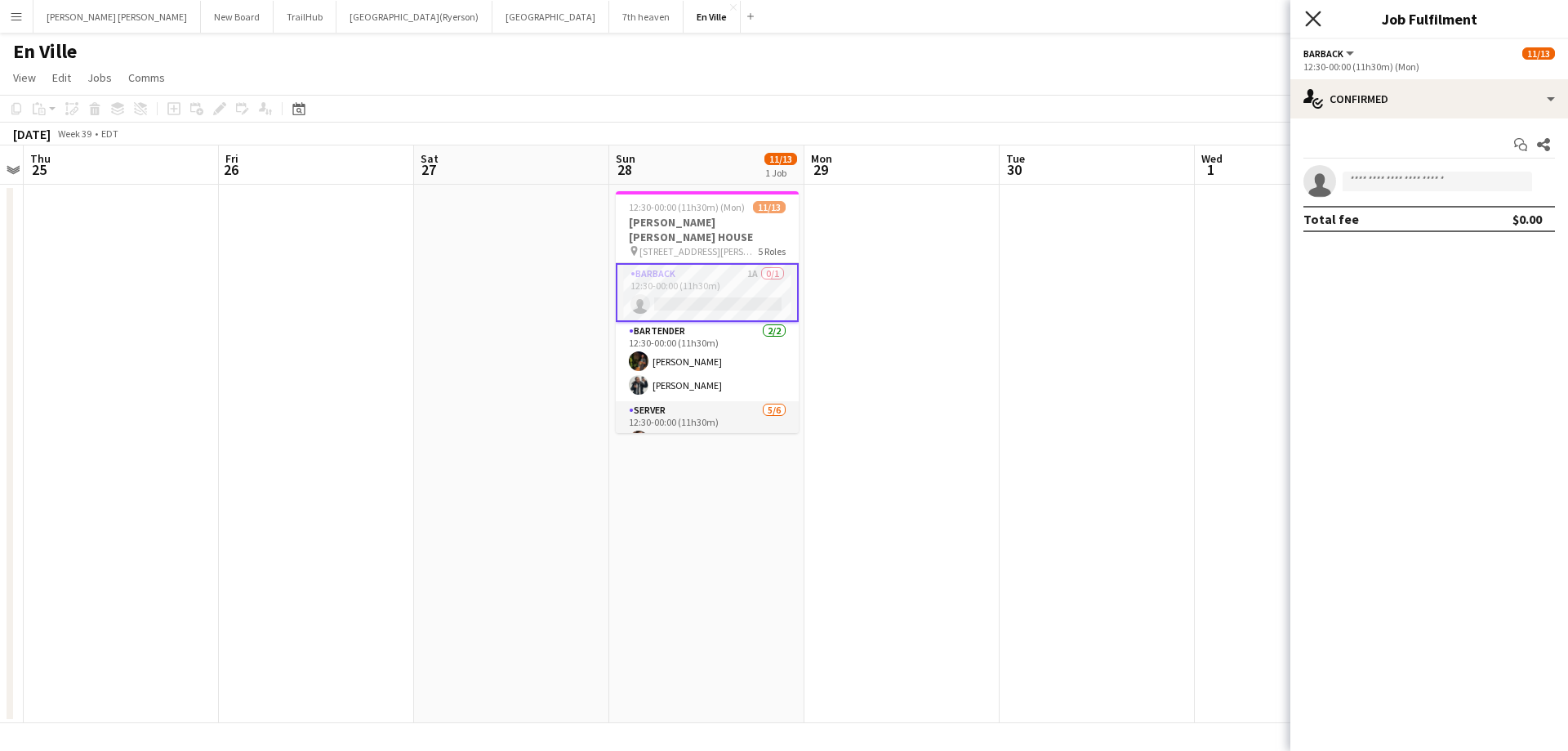
click at [1315, 15] on icon "Close pop-in" at bounding box center [1312, 18] width 15 height 15
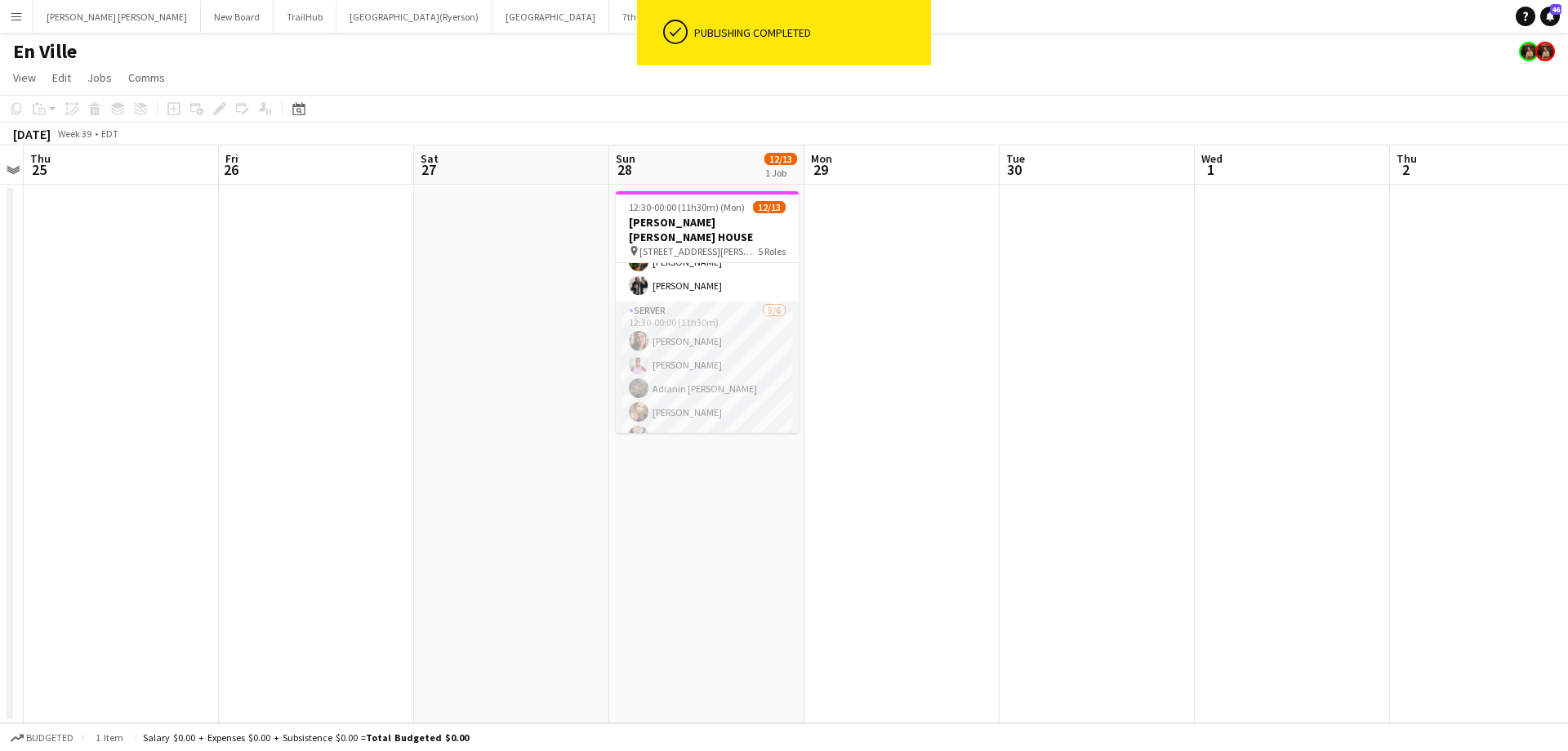
scroll to position [245, 0]
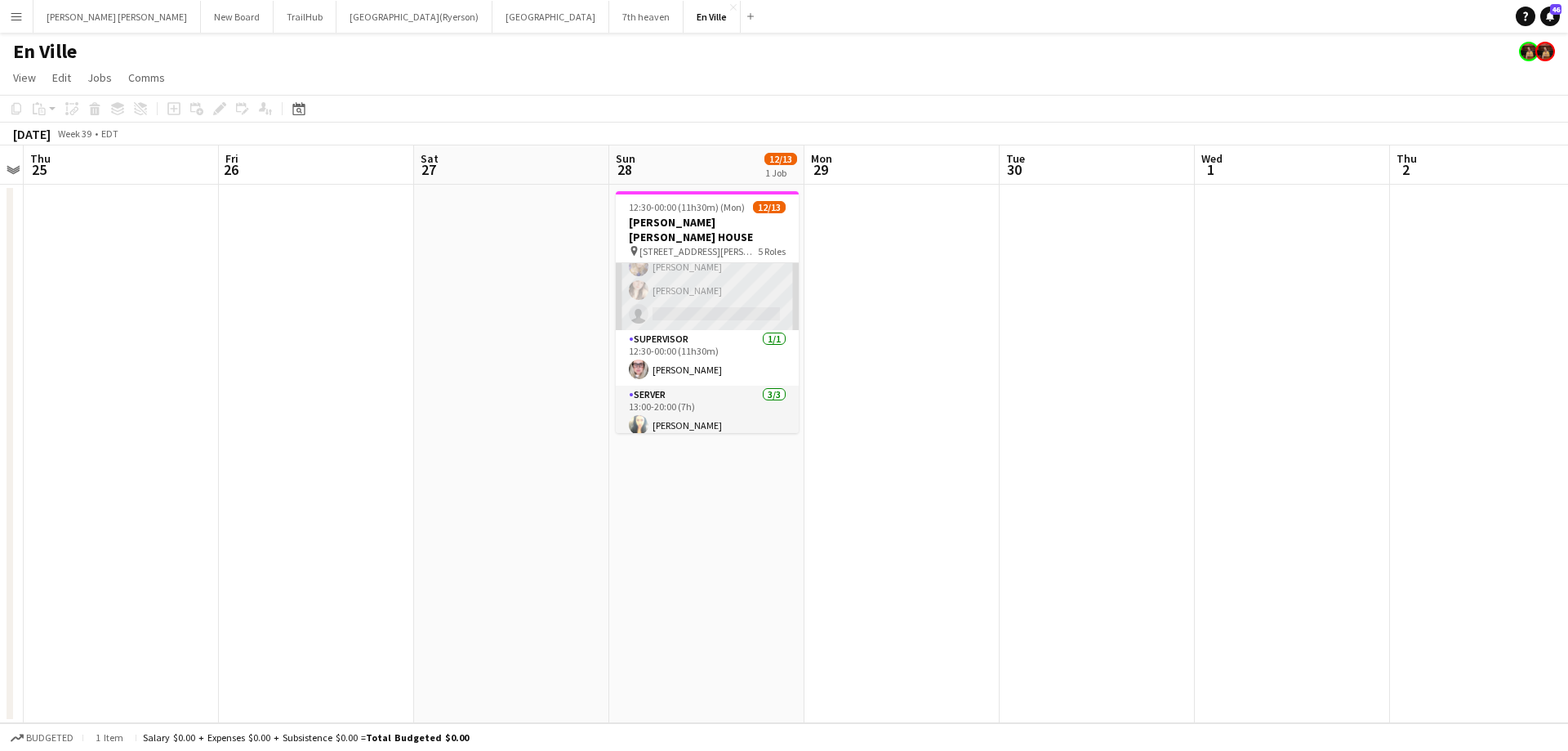
click at [694, 304] on app-card-role "SERVER [DATE] 12:30-00:00 (11h30m) [PERSON_NAME] [PERSON_NAME] Adianin [PERSON_…" at bounding box center [706, 242] width 183 height 174
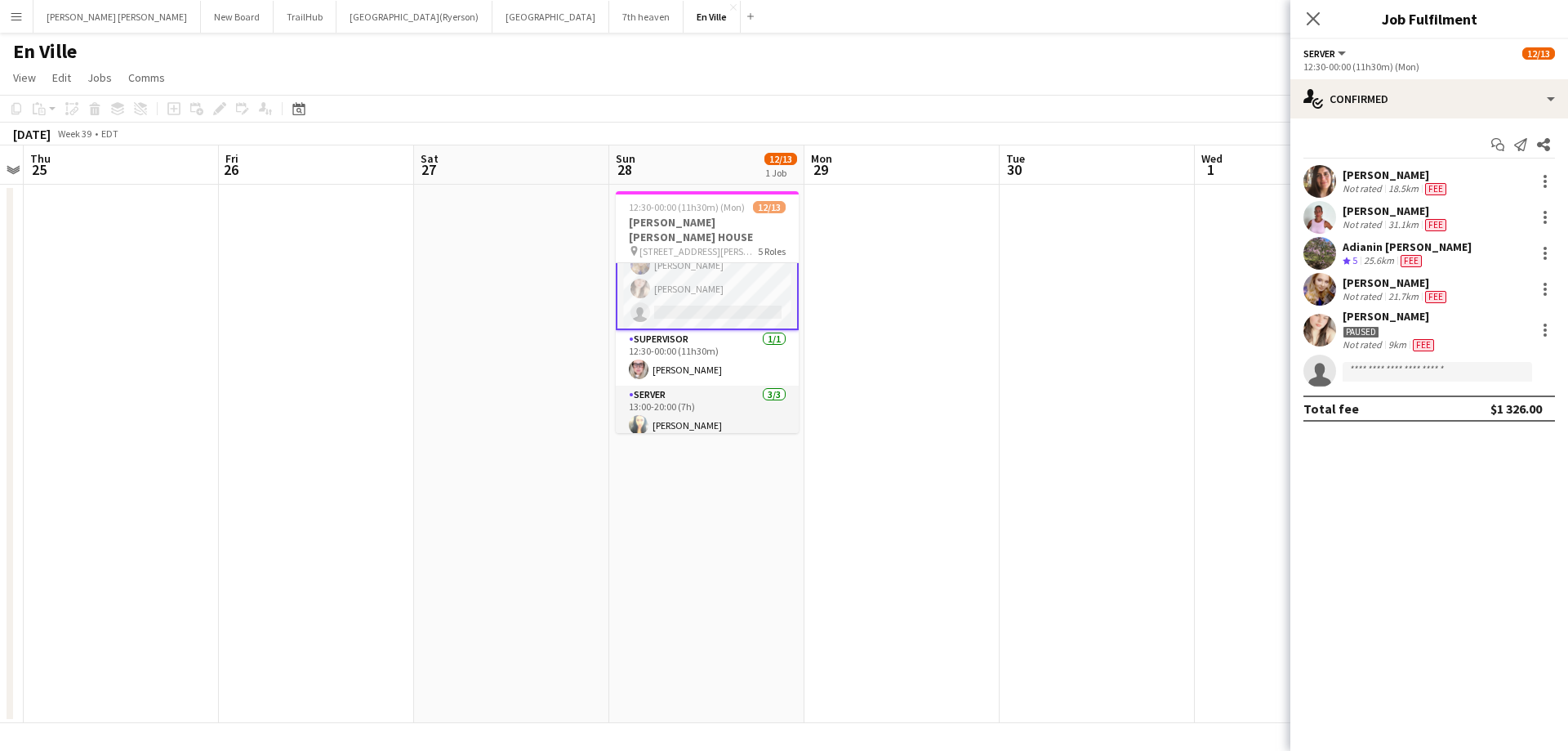
scroll to position [243, 0]
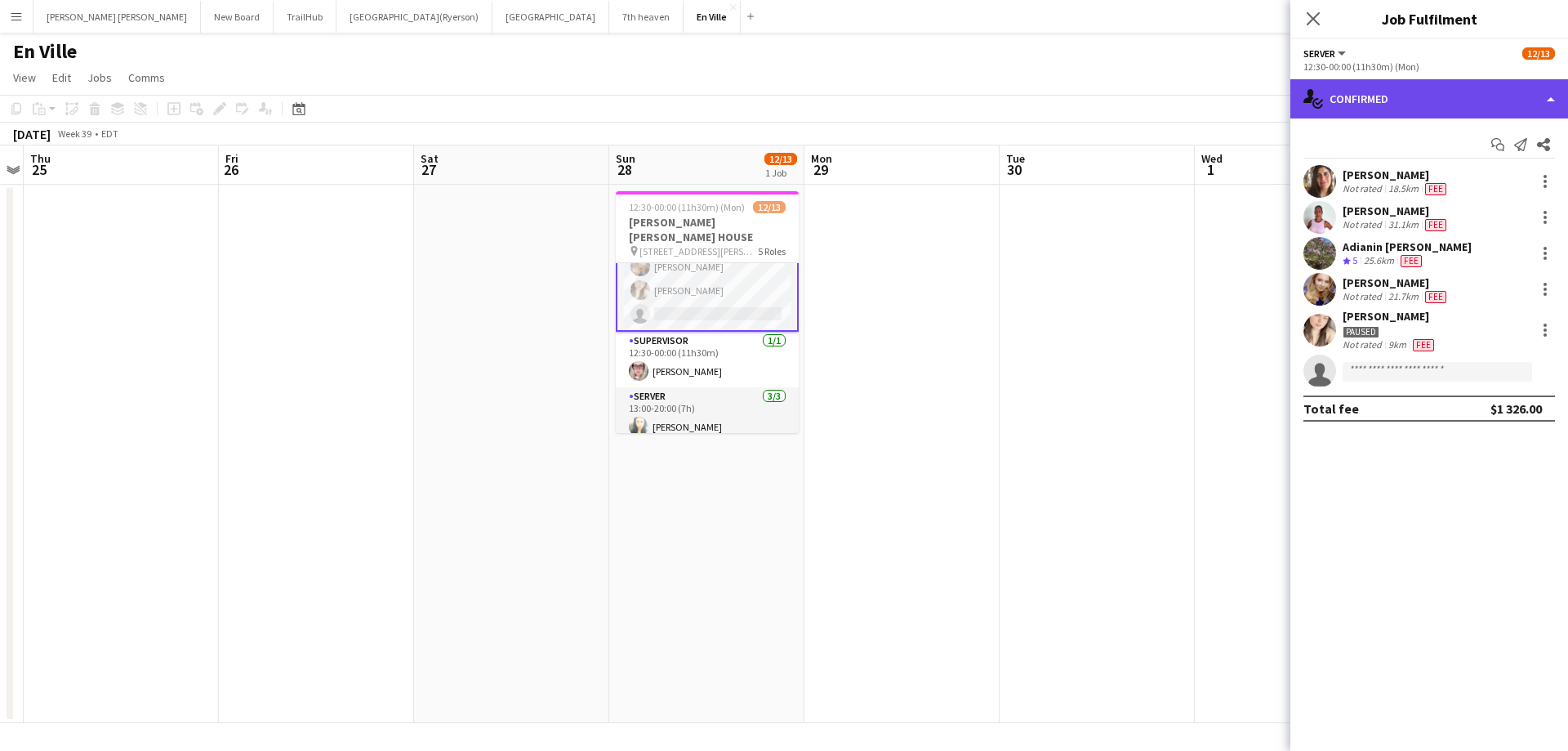
drag, startPoint x: 1360, startPoint y: 94, endPoint x: 1377, endPoint y: 172, distance: 79.8
click at [1361, 98] on div "single-neutral-actions-check-2 Confirmed" at bounding box center [1429, 99] width 278 height 39
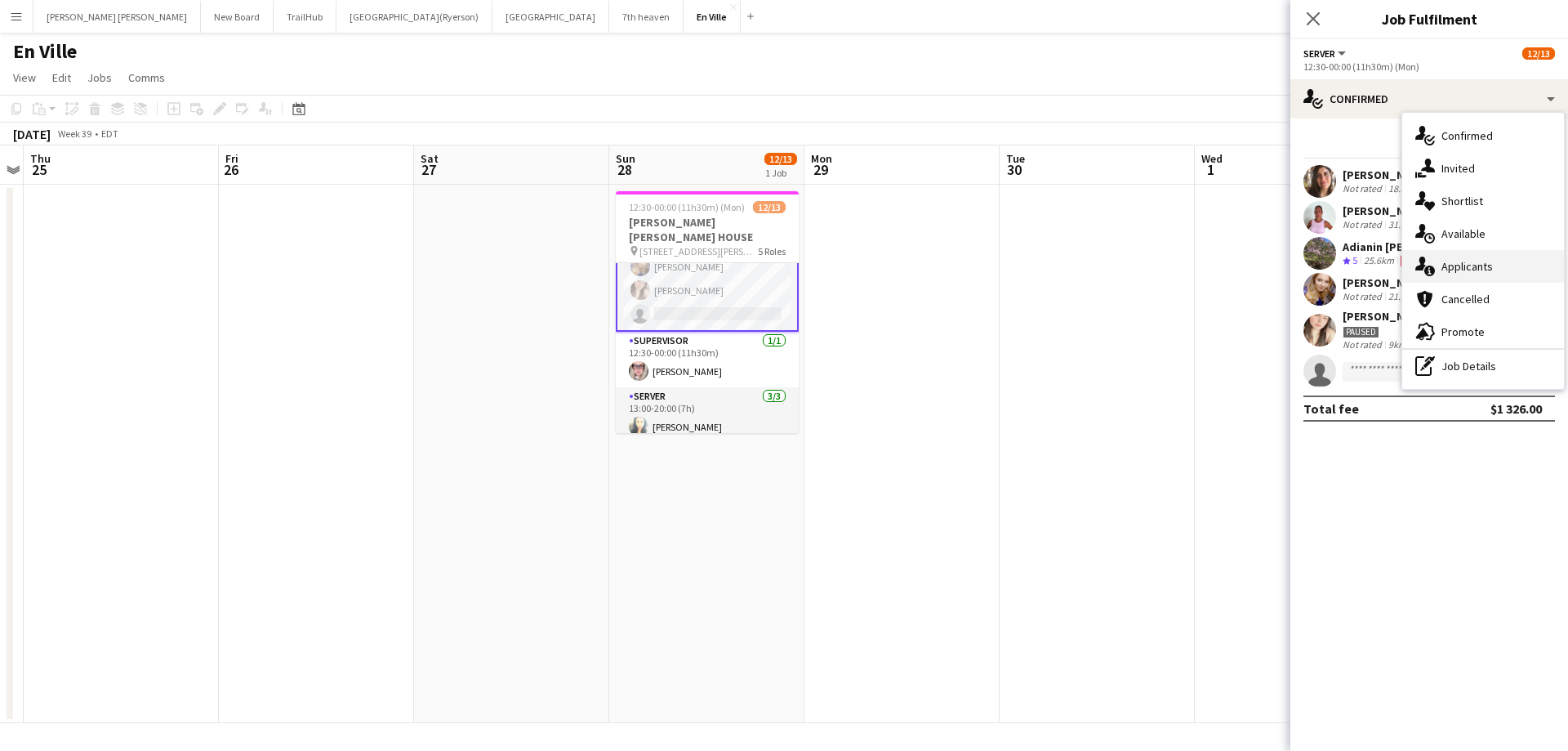
click at [1440, 267] on div "single-neutral-actions-information Applicants" at bounding box center [1483, 266] width 162 height 33
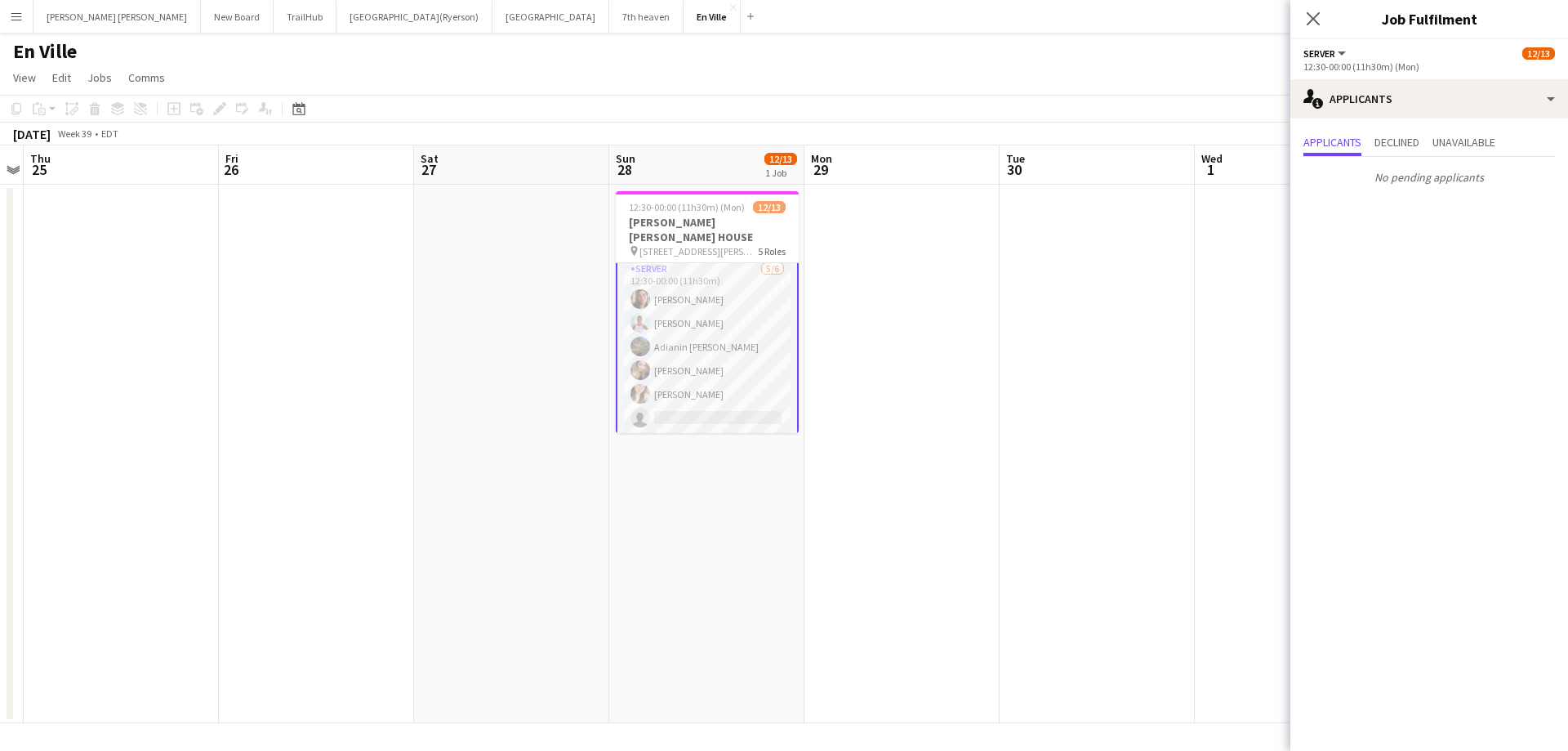
scroll to position [163, 0]
click at [24, 20] on button "Menu" at bounding box center [16, 16] width 33 height 33
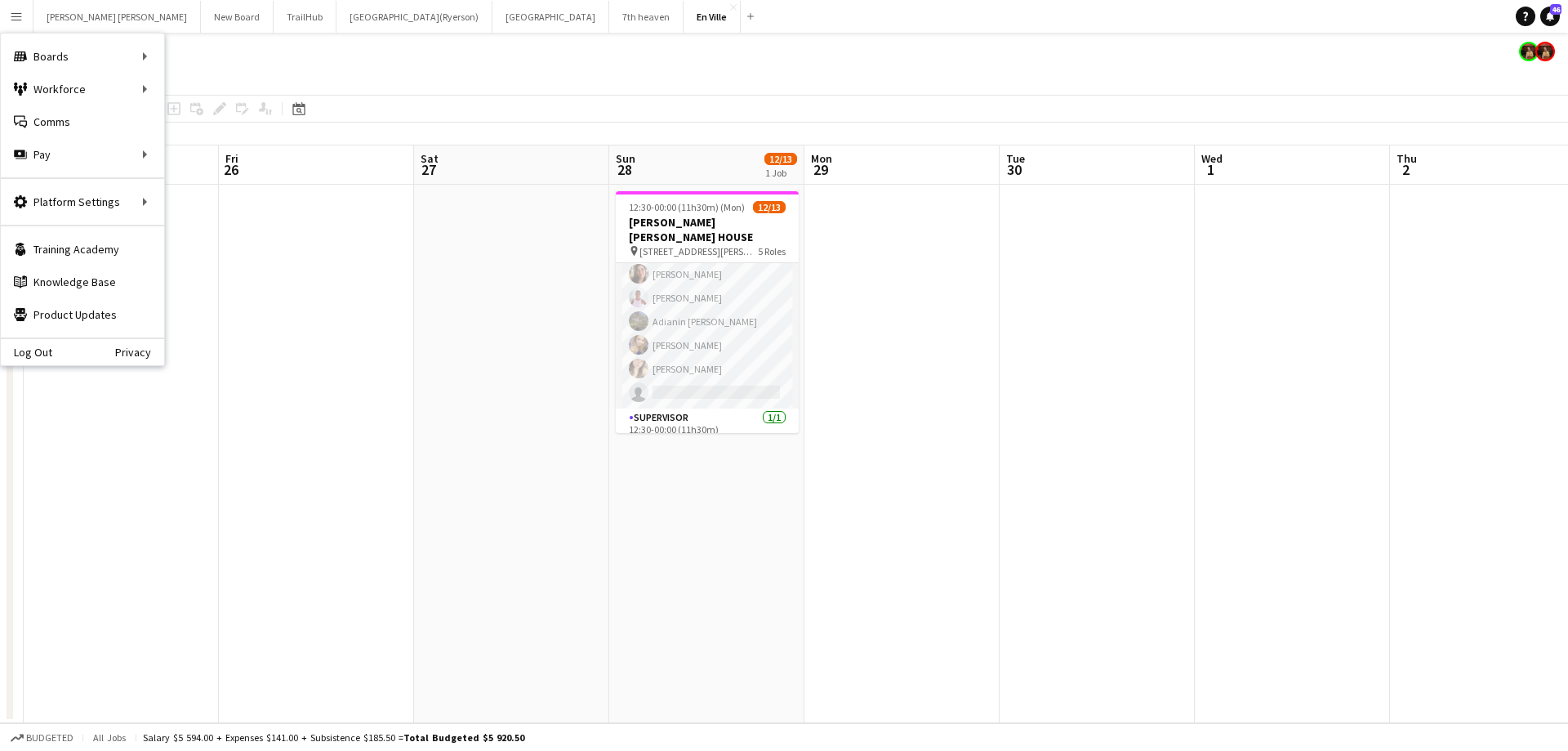
scroll to position [162, 0]
click at [190, 89] on link "My Workforce" at bounding box center [246, 89] width 163 height 33
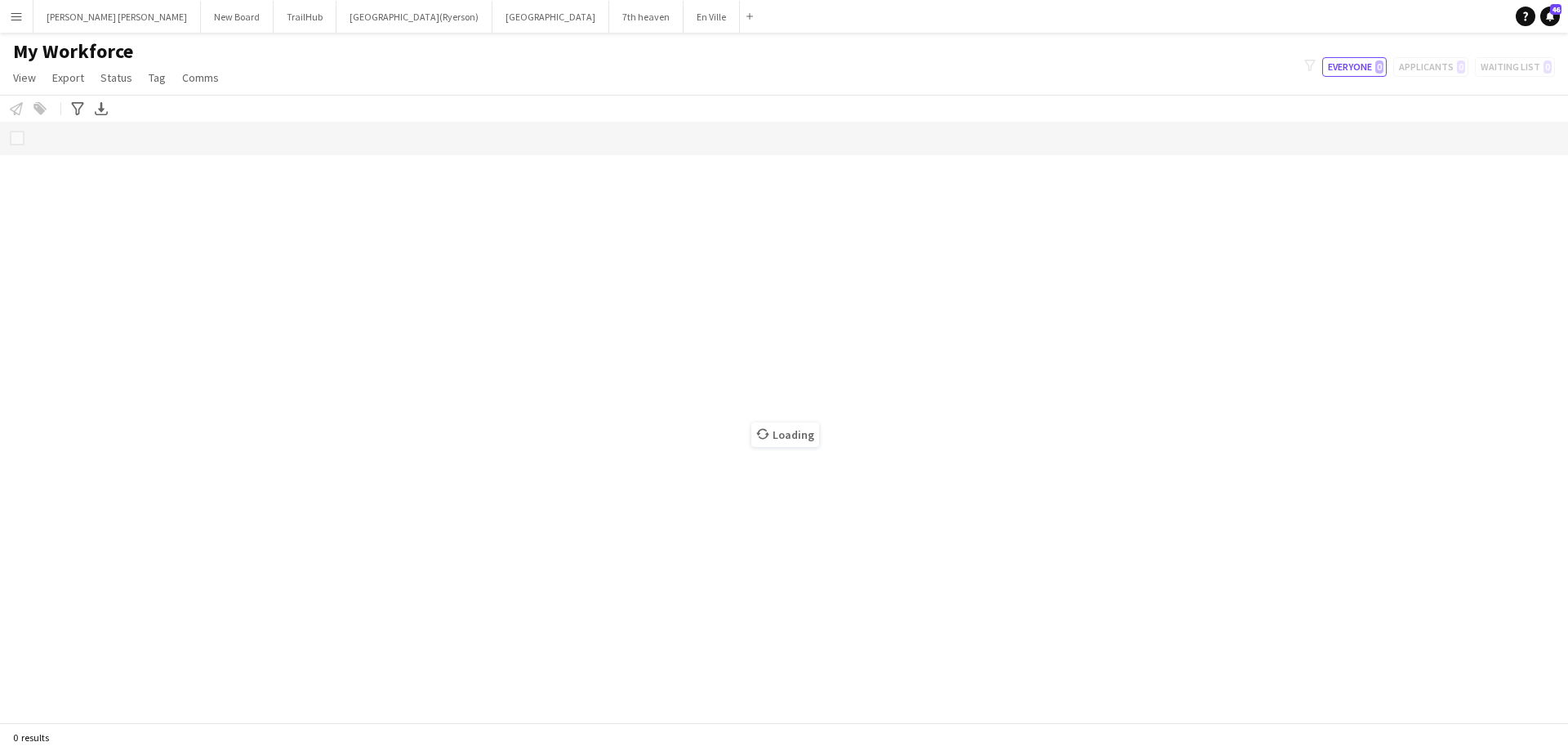
click at [27, 21] on button "Menu" at bounding box center [16, 16] width 33 height 33
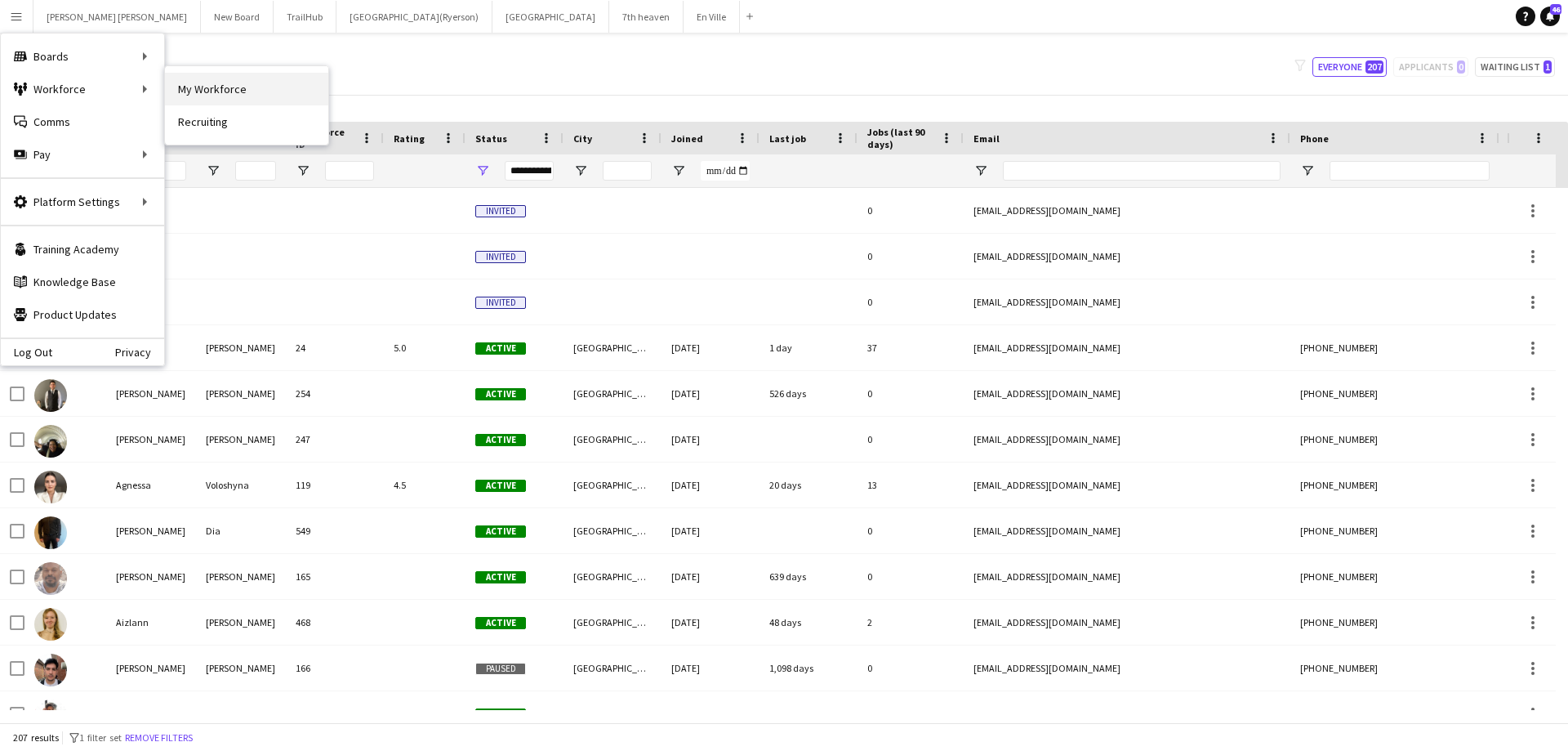
click at [201, 86] on link "My Workforce" at bounding box center [246, 89] width 163 height 33
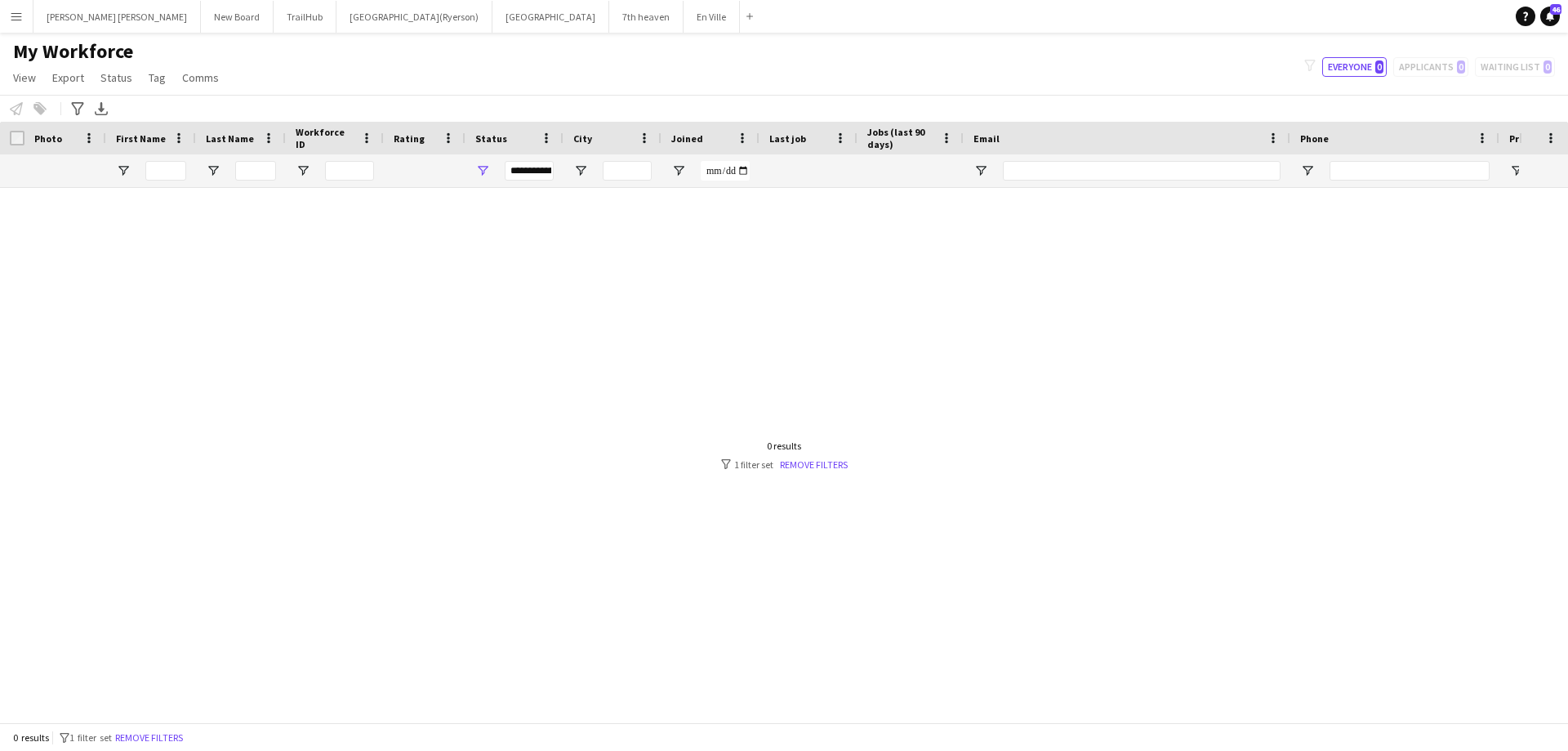
click at [16, 16] on app-icon "Menu" at bounding box center [16, 16] width 13 height 13
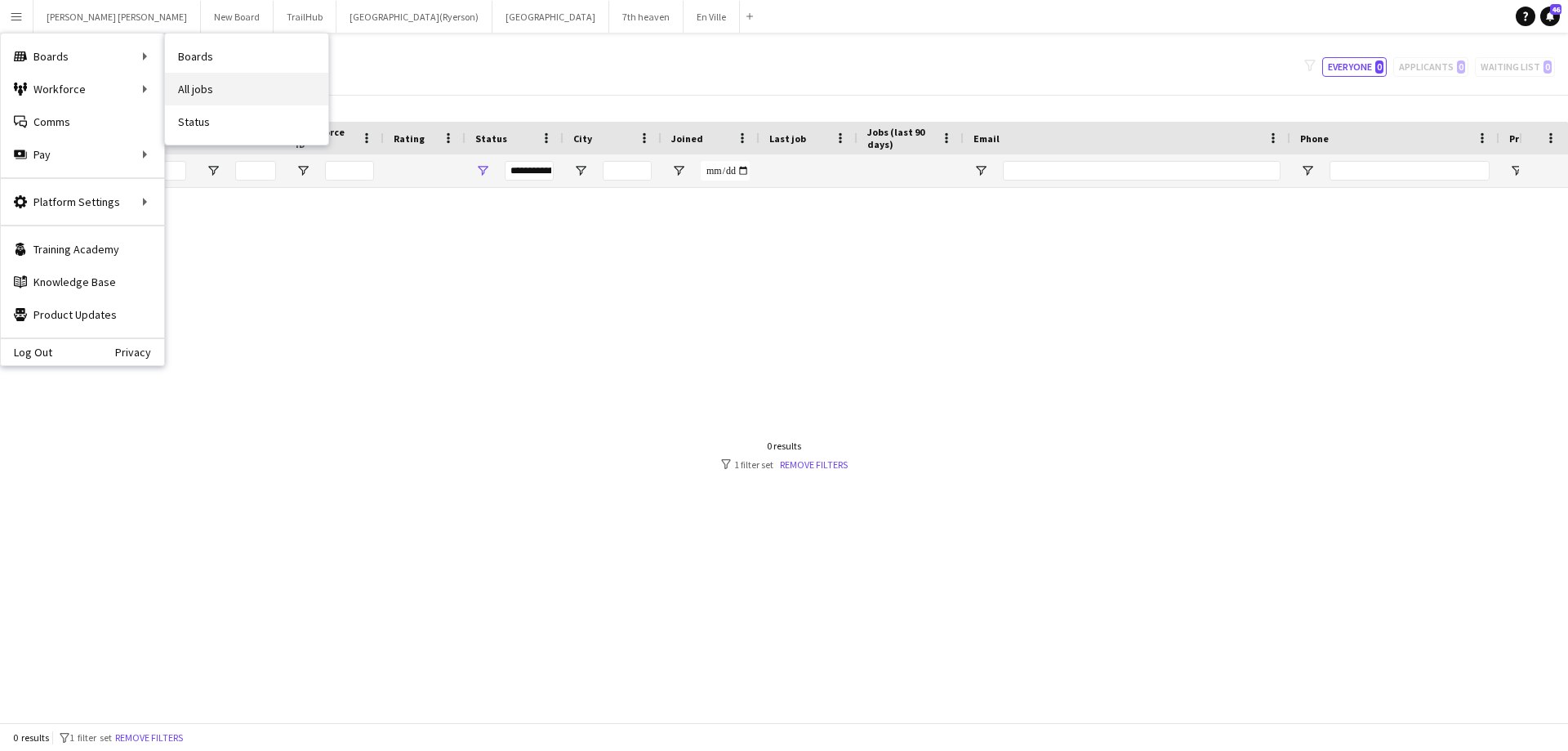
click at [229, 94] on link "All jobs" at bounding box center [246, 89] width 163 height 33
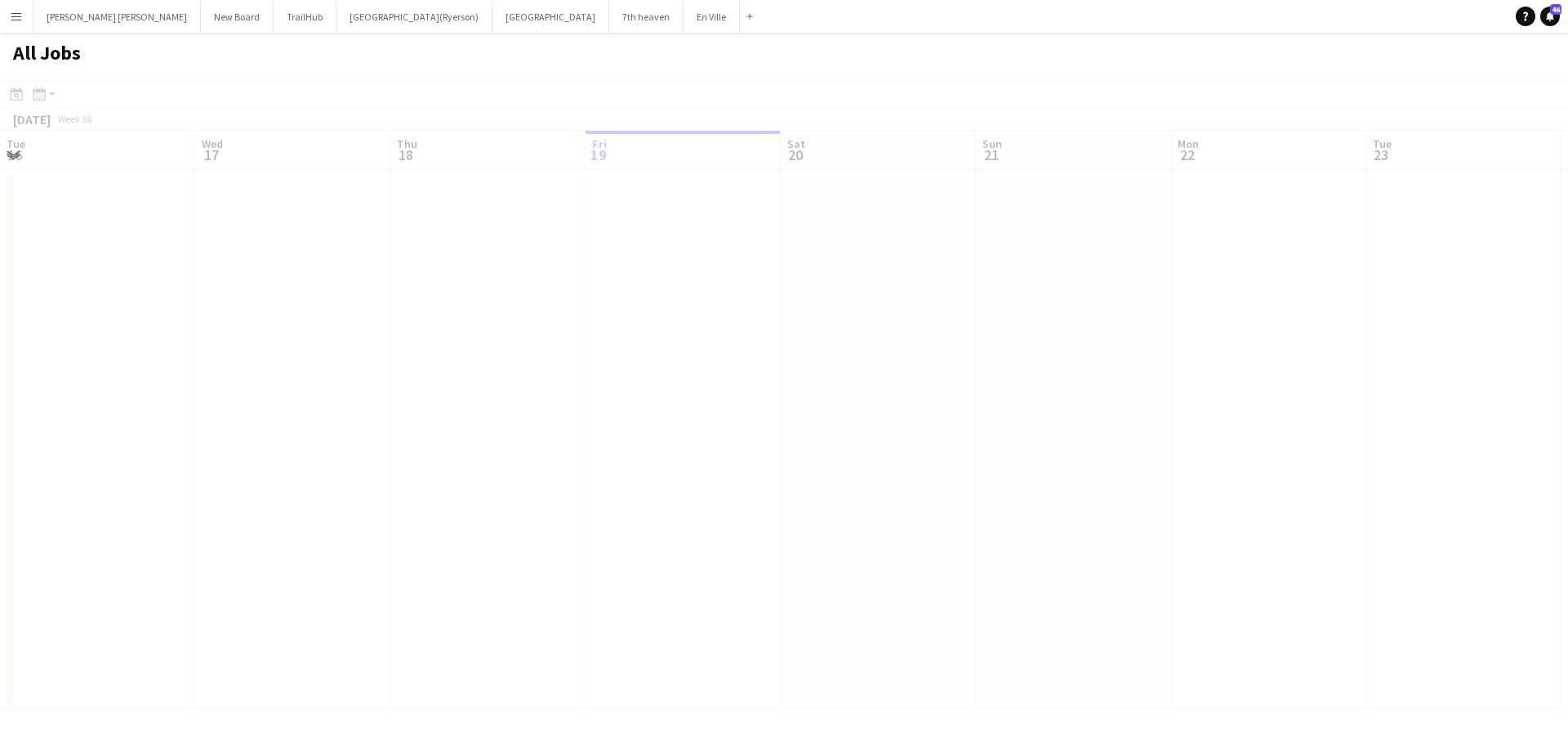
scroll to position [0, 390]
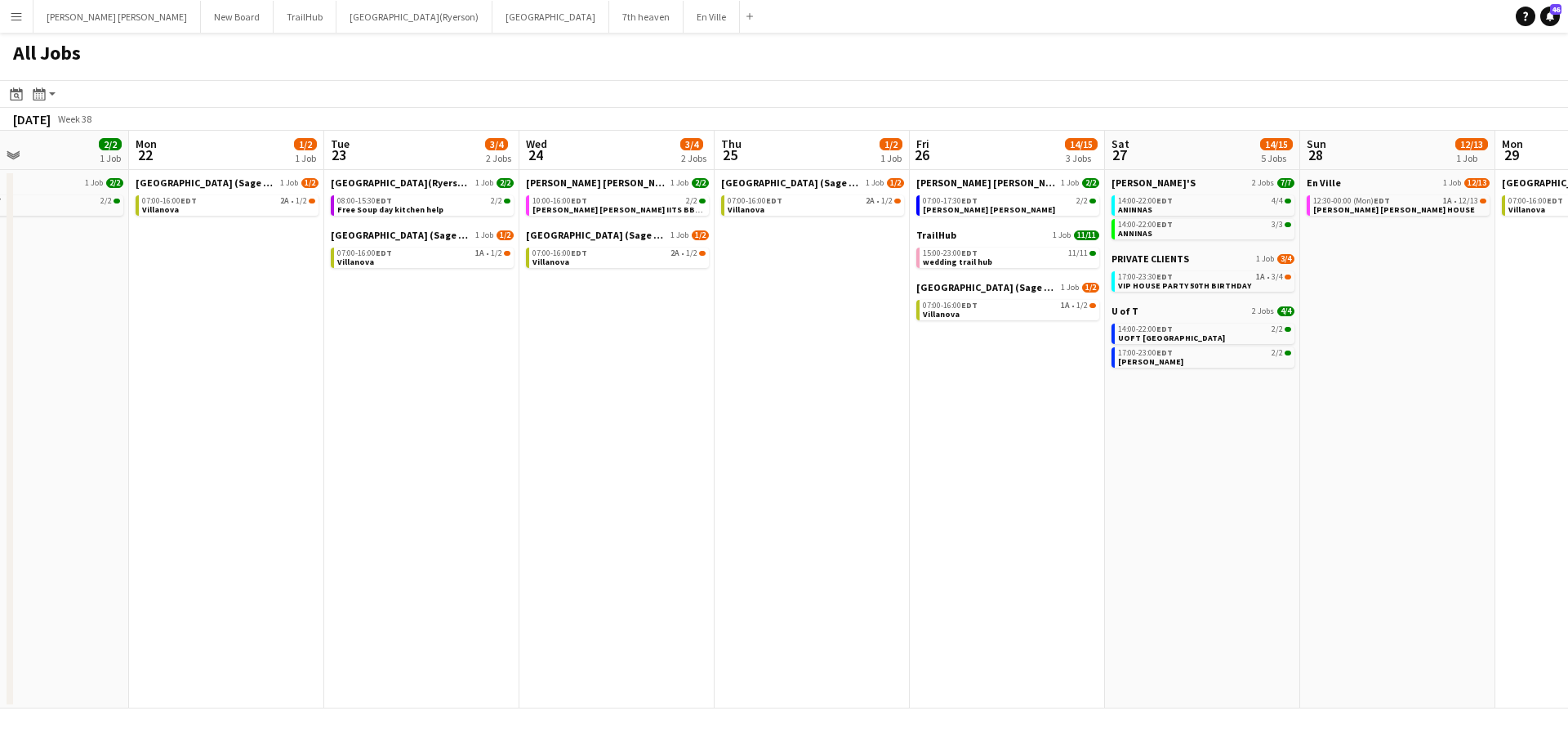
drag, startPoint x: 1101, startPoint y: 481, endPoint x: 547, endPoint y: 328, distance: 574.7
click at [491, 385] on app-calendar-viewport "Thu 18 30/30 7 Jobs Fri 19 15/15 5 Jobs Sat 20 24/24 3 Jobs Sun 21 2/2 1 Job Mo…" at bounding box center [784, 420] width 1568 height 577
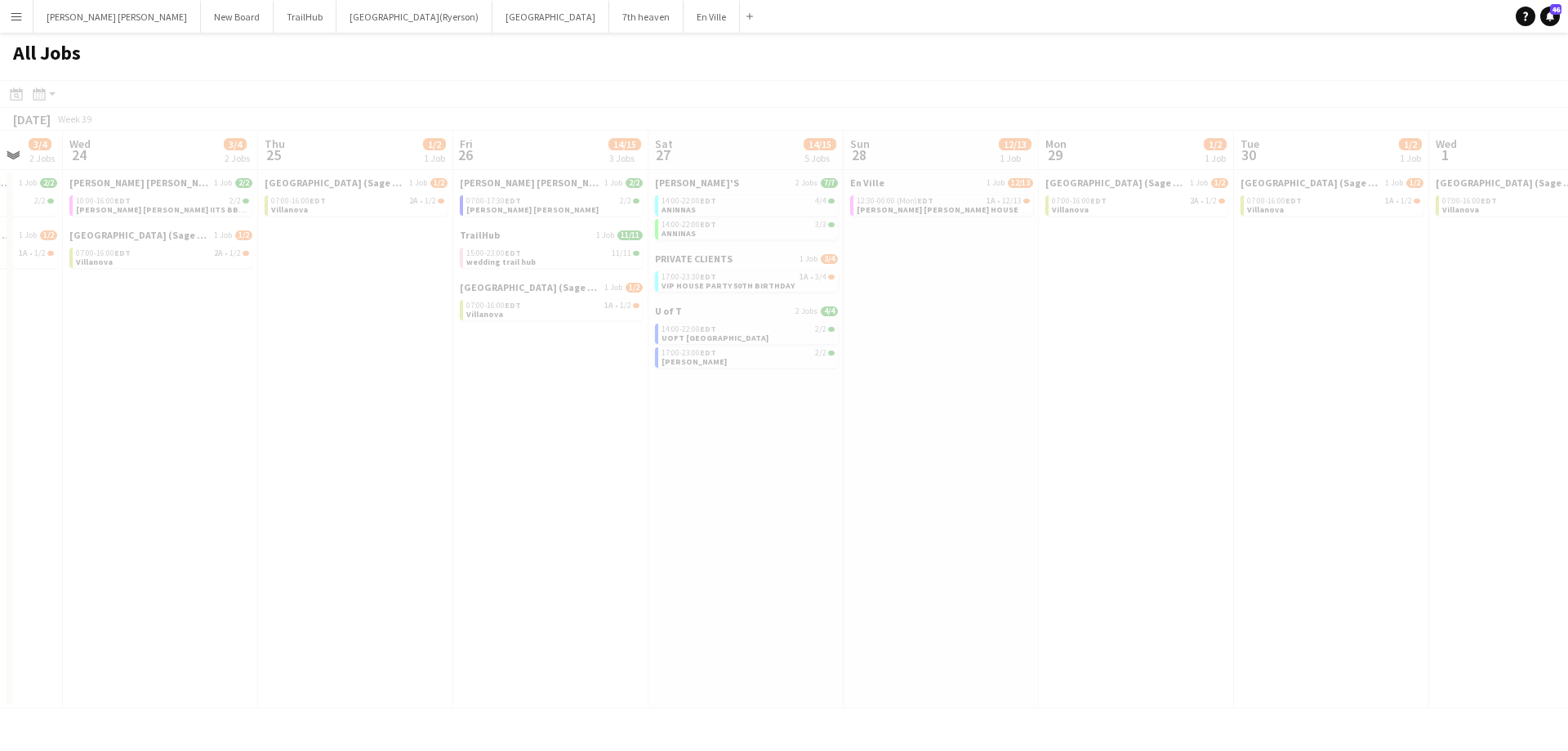
scroll to position [0, 471]
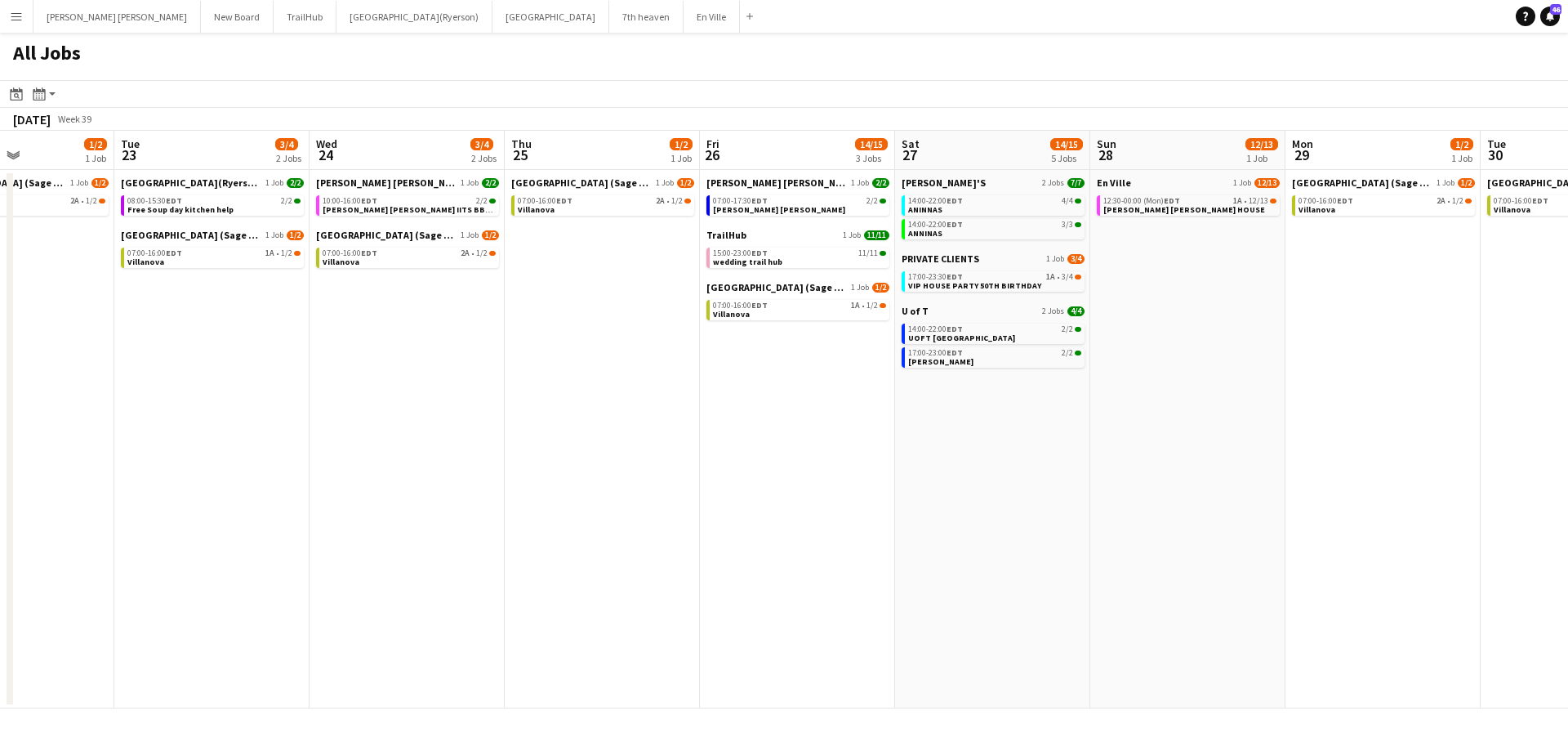
drag, startPoint x: 1267, startPoint y: 472, endPoint x: 930, endPoint y: 437, distance: 338.8
click at [930, 437] on app-calendar-viewport "Sat 20 24/24 3 Jobs Sun 21 2/2 1 Job Mon 22 1/2 1 Job Tue 23 3/4 2 Jobs Wed 24 …" at bounding box center [784, 420] width 1568 height 577
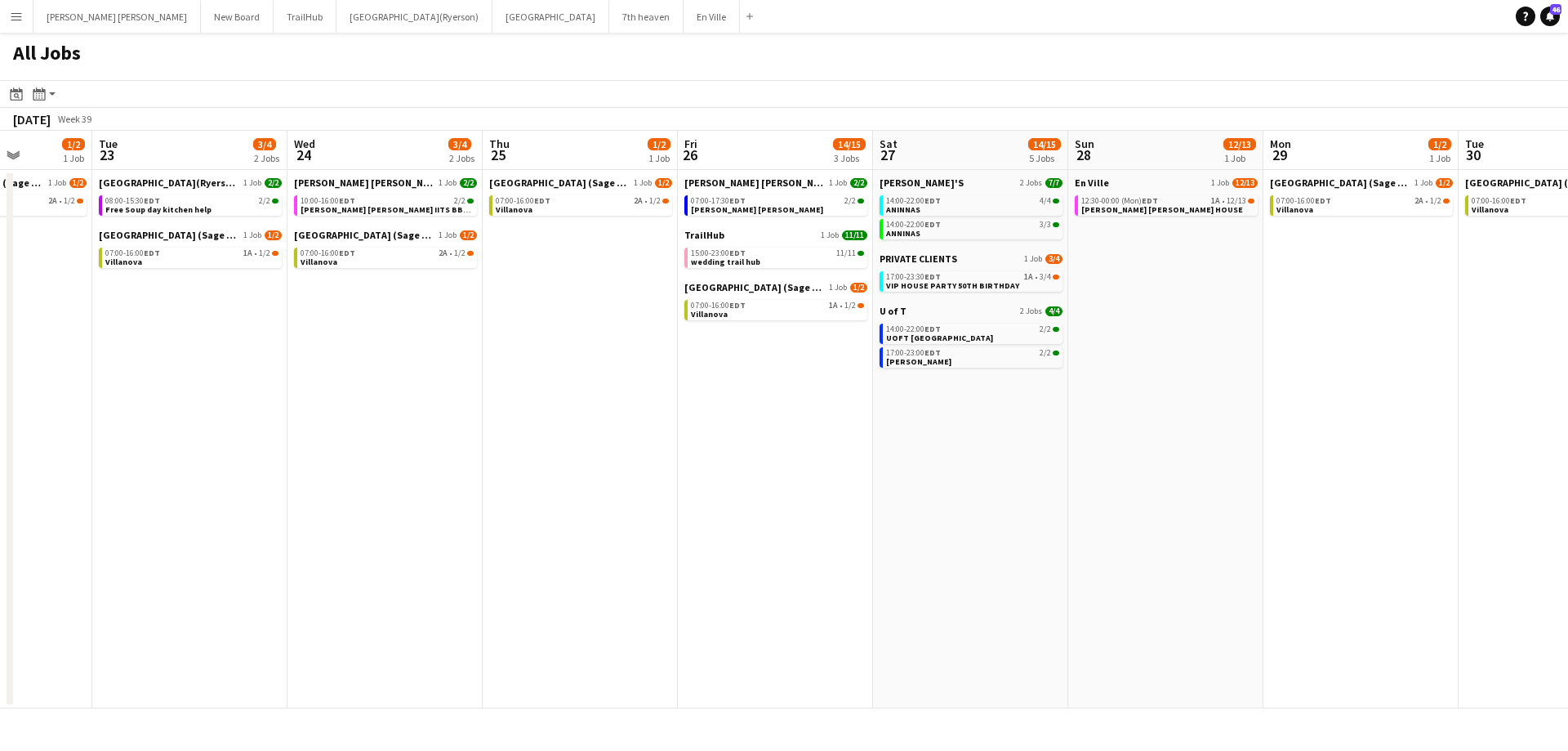
drag, startPoint x: 1175, startPoint y: 288, endPoint x: 1152, endPoint y: 299, distance: 25.5
click at [1152, 299] on app-calendar-viewport "Sat 20 24/24 3 Jobs Sun 21 2/2 1 Job Mon 22 1/2 1 Job Tue 23 3/4 2 Jobs Wed 24 …" at bounding box center [784, 420] width 1568 height 577
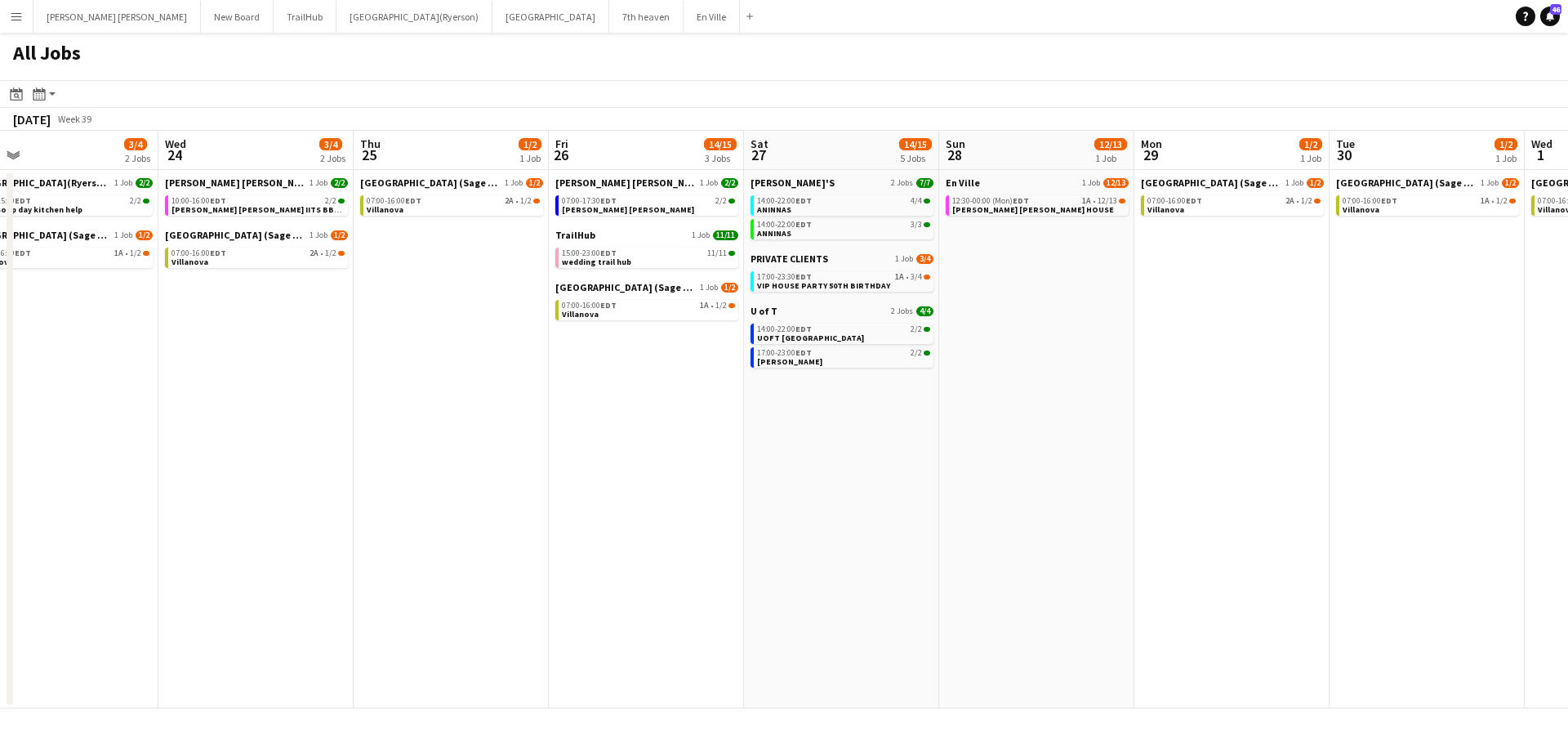
scroll to position [0, 752]
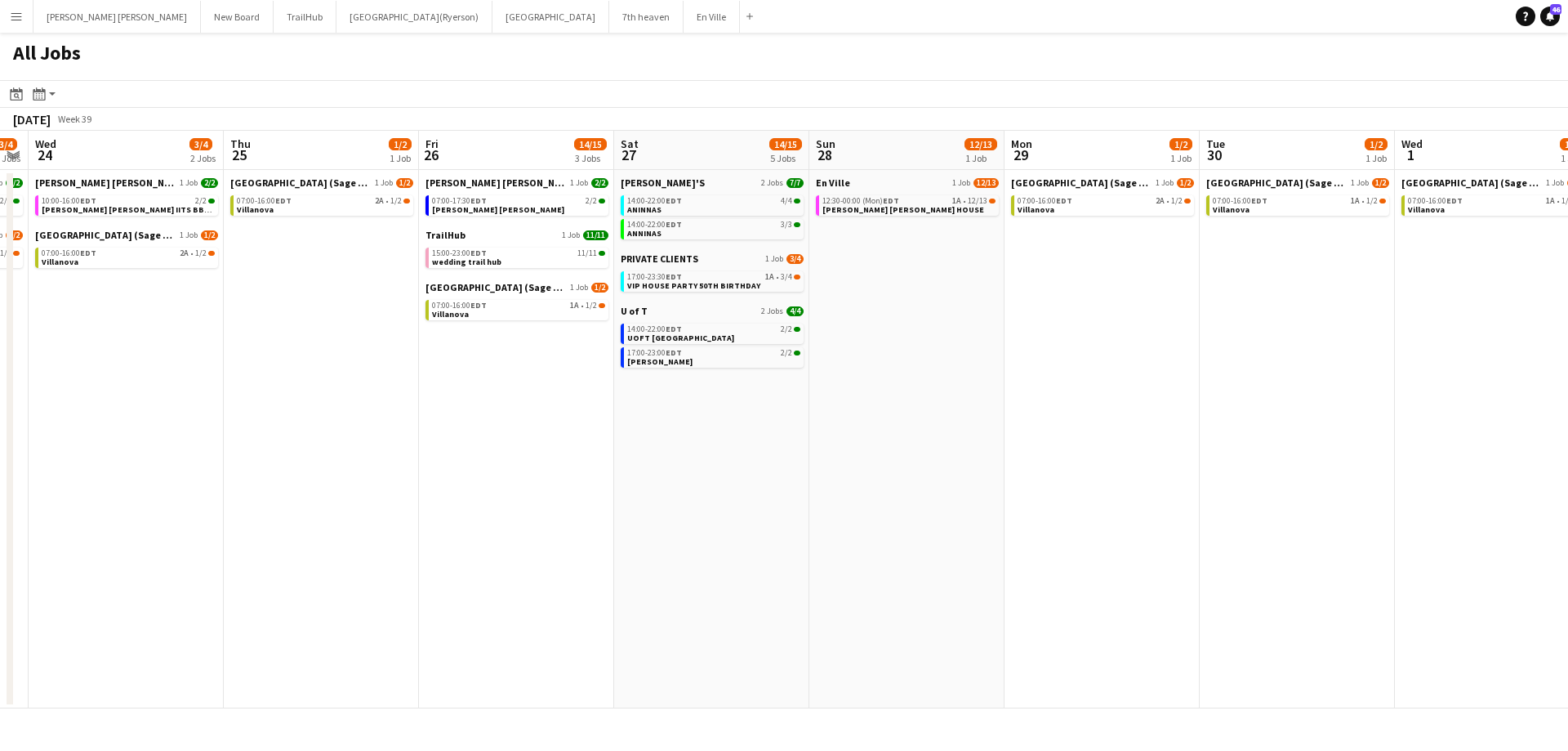
drag, startPoint x: 1205, startPoint y: 318, endPoint x: 947, endPoint y: 330, distance: 258.3
click at [947, 330] on app-calendar-viewport "Sat 20 24/24 3 Jobs Sun 21 2/2 1 Job Mon 22 1/2 1 Job Tue 23 3/4 2 Jobs Wed 24 …" at bounding box center [784, 420] width 1568 height 577
click at [14, 14] on app-icon "Menu" at bounding box center [16, 16] width 13 height 13
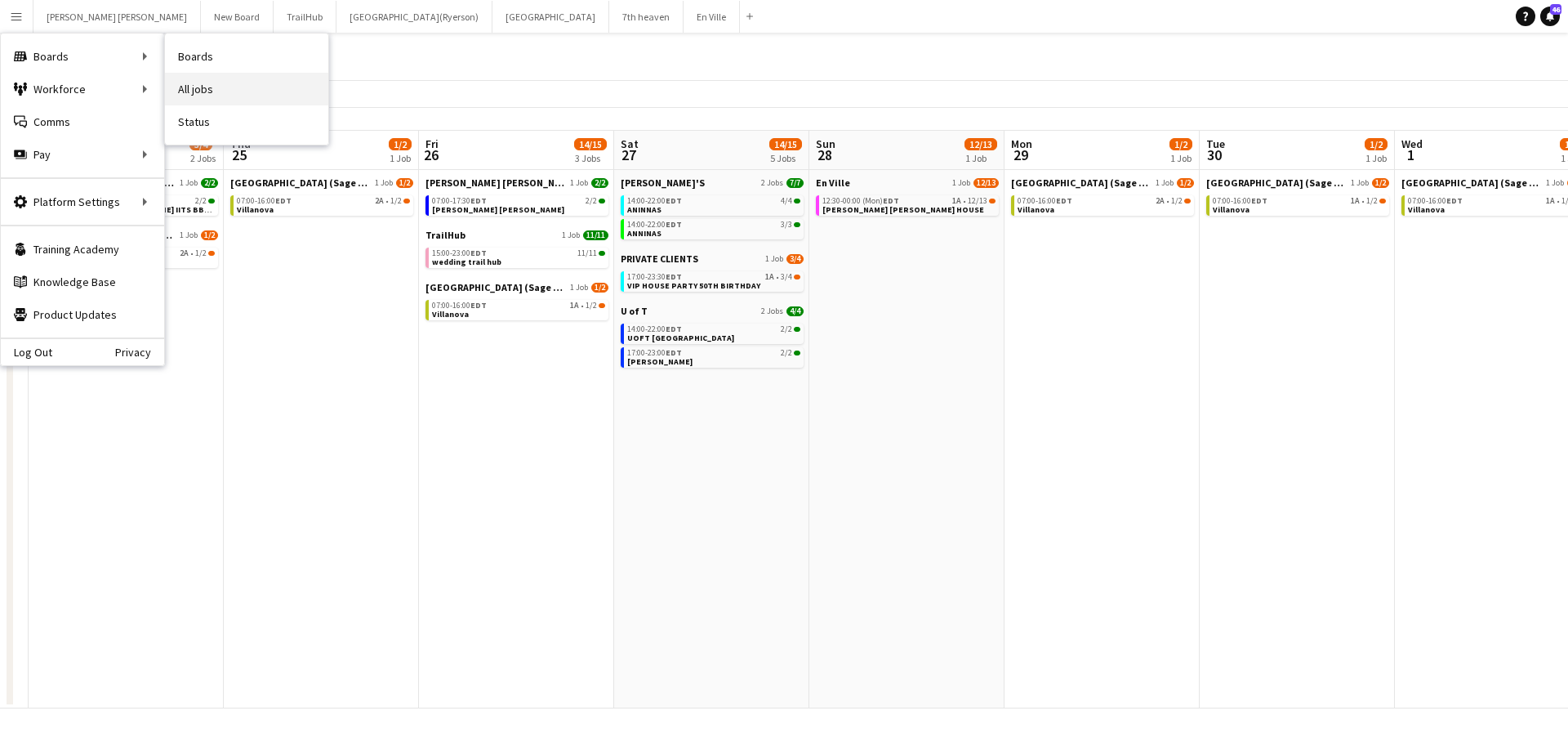
click at [229, 89] on link "All jobs" at bounding box center [246, 89] width 163 height 33
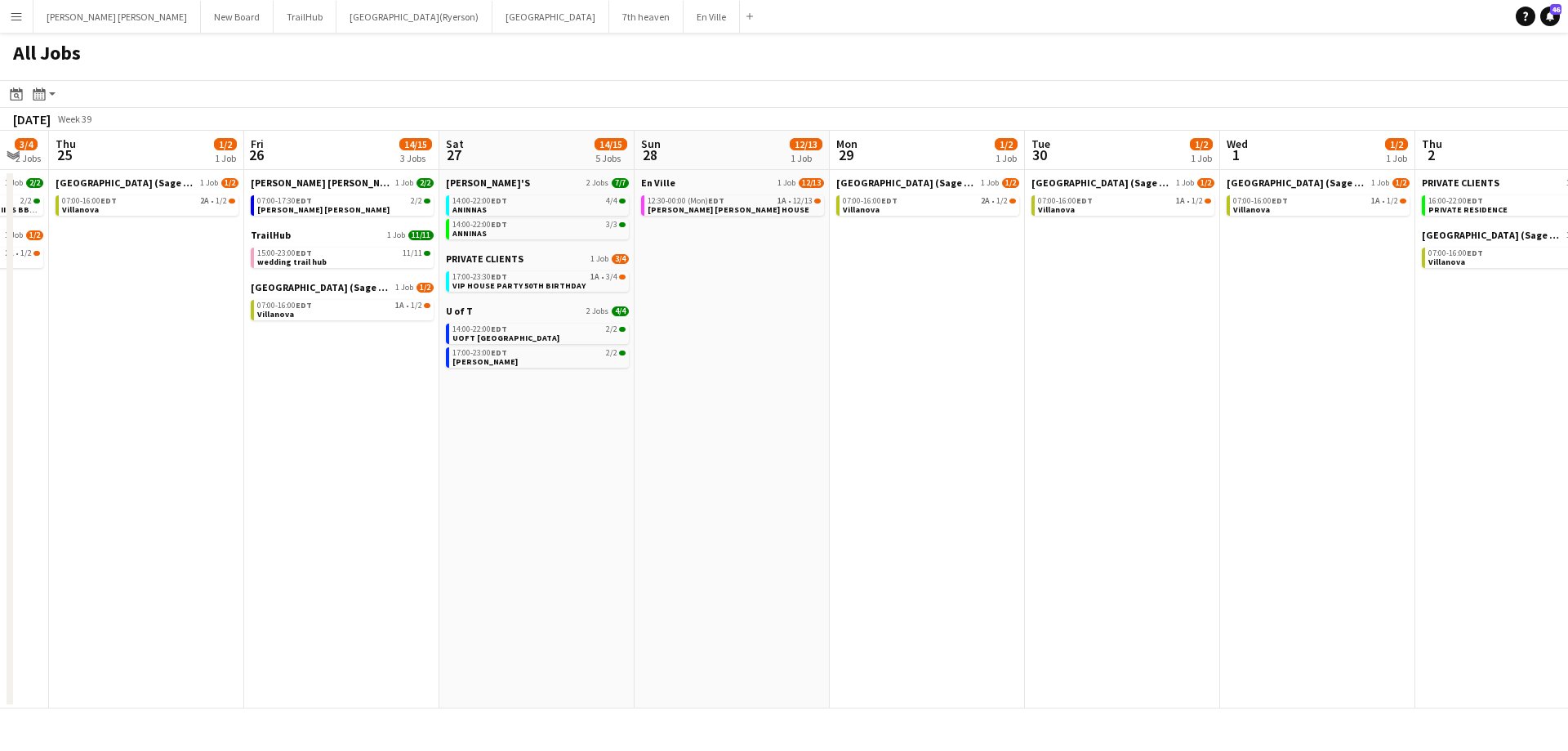
scroll to position [0, 545]
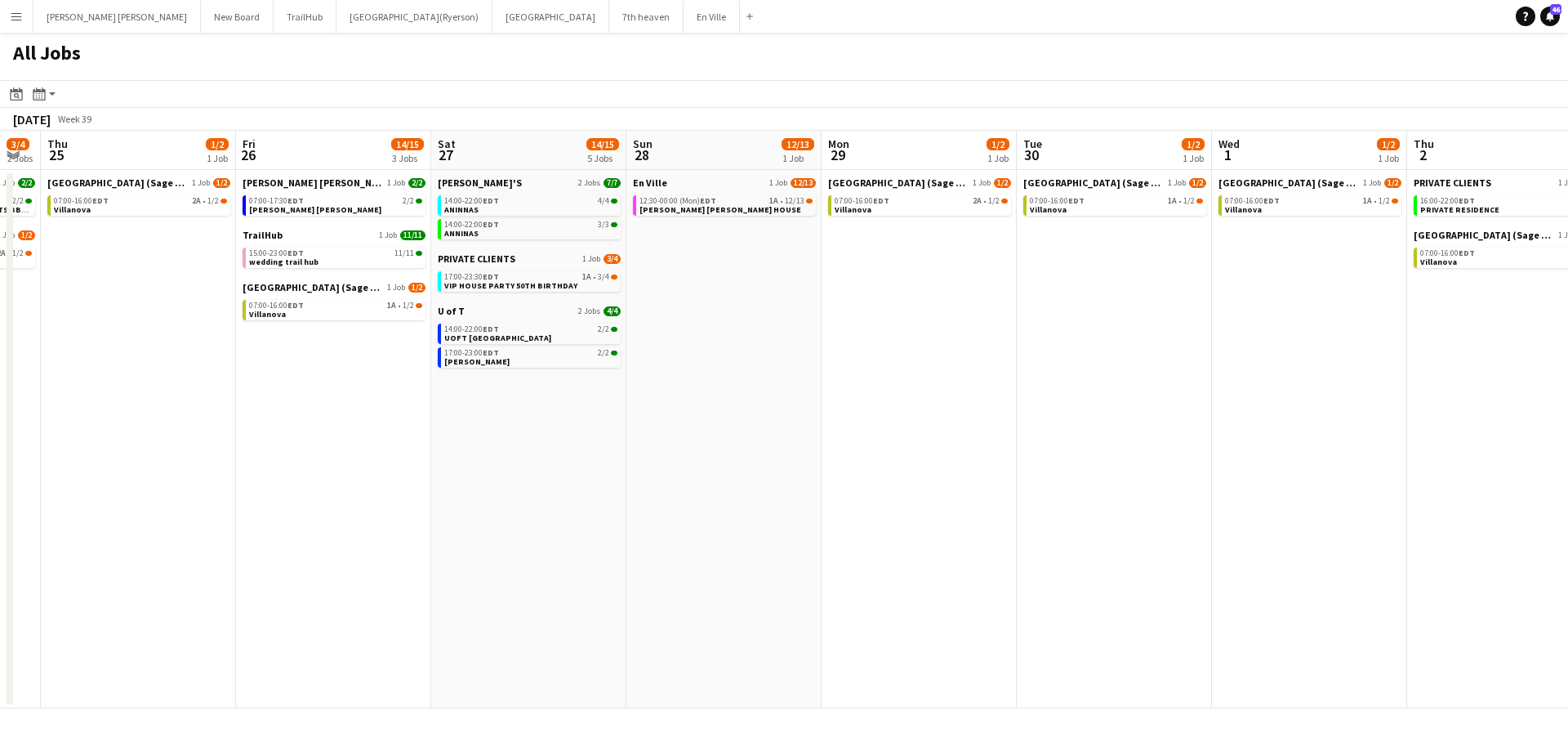
drag, startPoint x: 924, startPoint y: 336, endPoint x: 742, endPoint y: 328, distance: 182.2
click at [742, 328] on app-calendar-viewport "Mon 22 1/2 1 Job Tue 23 3/4 2 Jobs Wed 24 3/4 2 Jobs Thu 25 1/2 1 Job Fri 26 14…" at bounding box center [784, 420] width 1568 height 577
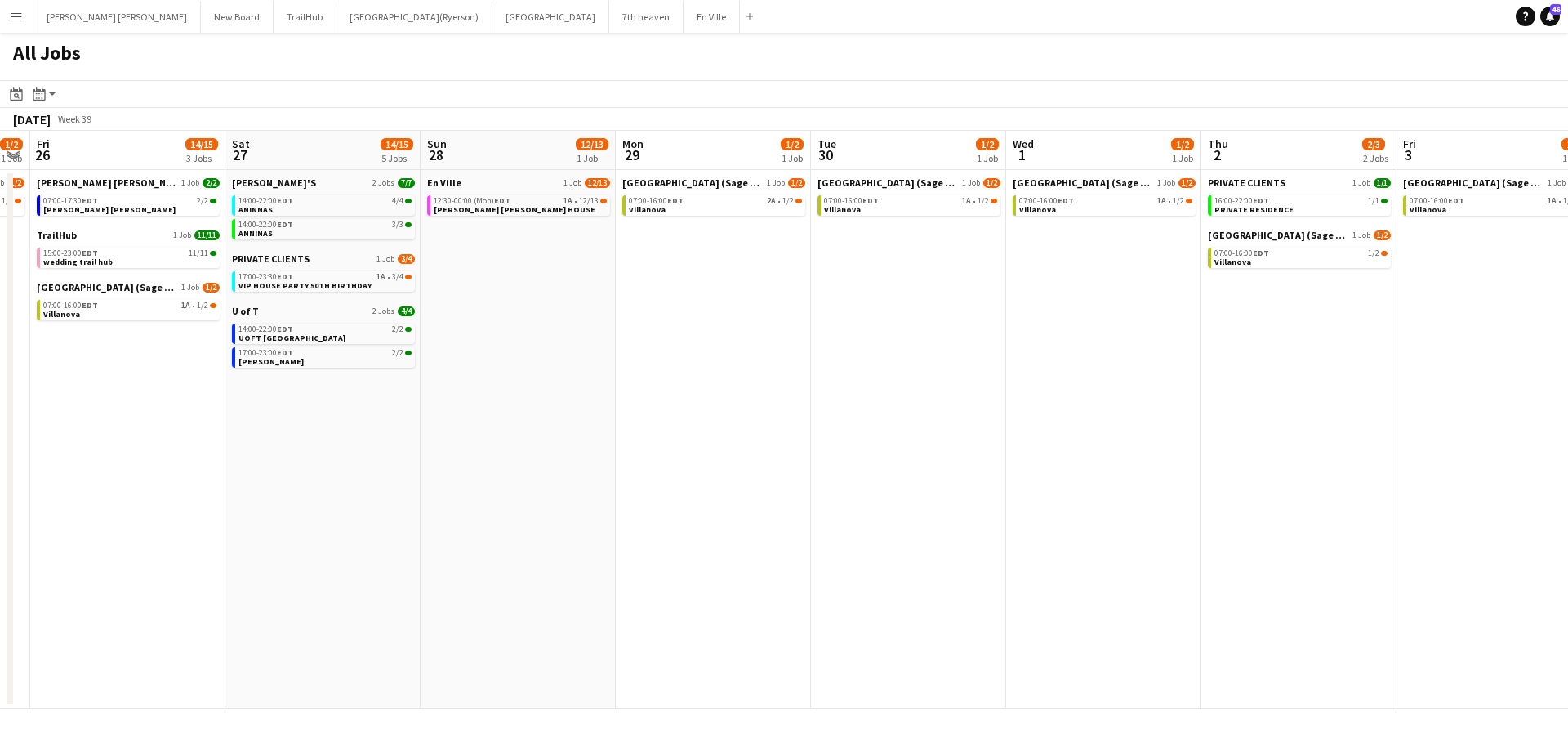
drag, startPoint x: 849, startPoint y: 293, endPoint x: 653, endPoint y: 300, distance: 196.1
click at [653, 300] on app-calendar-viewport "Mon 22 1/2 1 Job Tue 23 3/4 2 Jobs Wed 24 3/4 2 Jobs Thu 25 1/2 1 Job Fri 26 14…" at bounding box center [784, 420] width 1568 height 577
click at [480, 206] on span "[PERSON_NAME] [PERSON_NAME] HOUSE" at bounding box center [511, 209] width 162 height 11
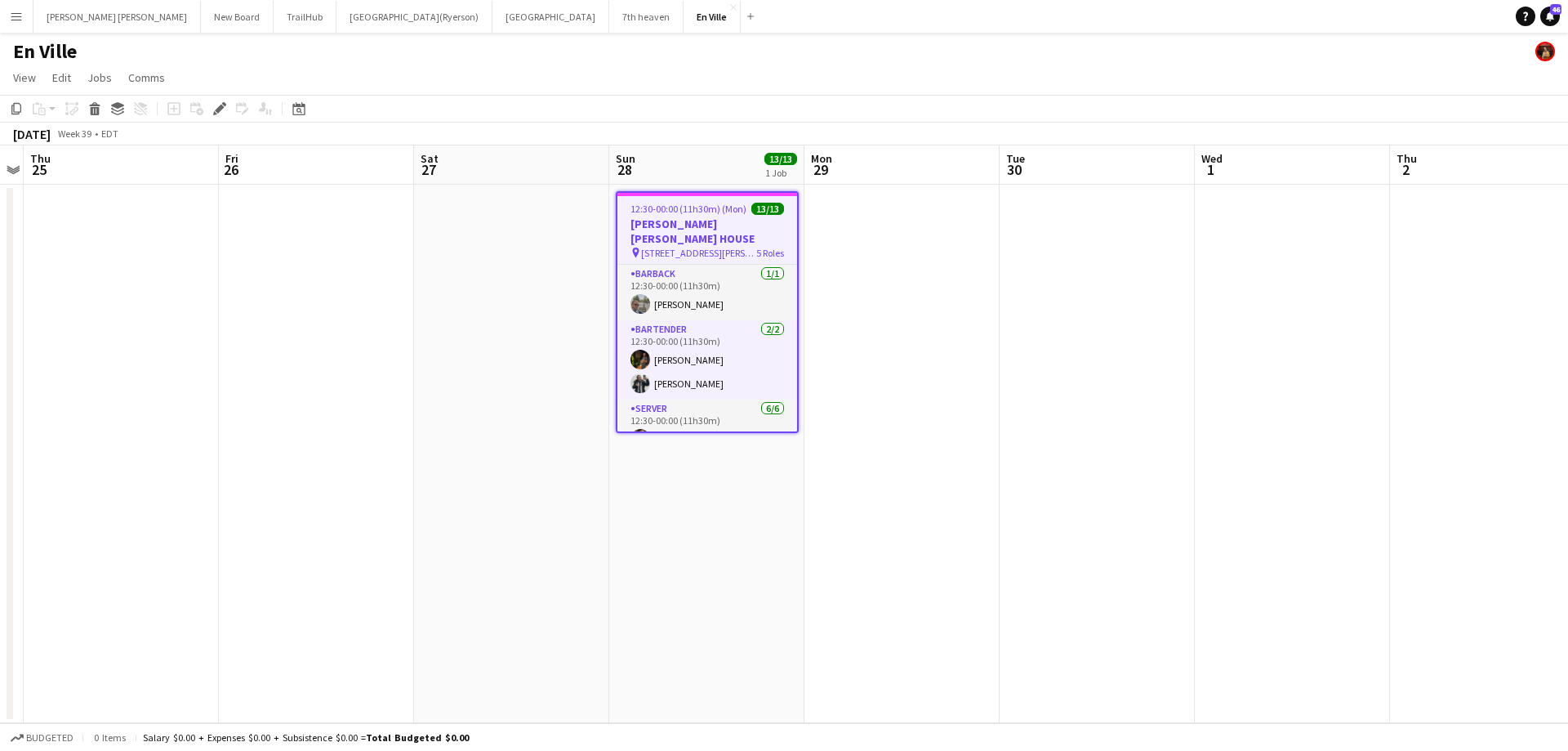
click at [15, 20] on app-icon "Menu" at bounding box center [16, 16] width 13 height 13
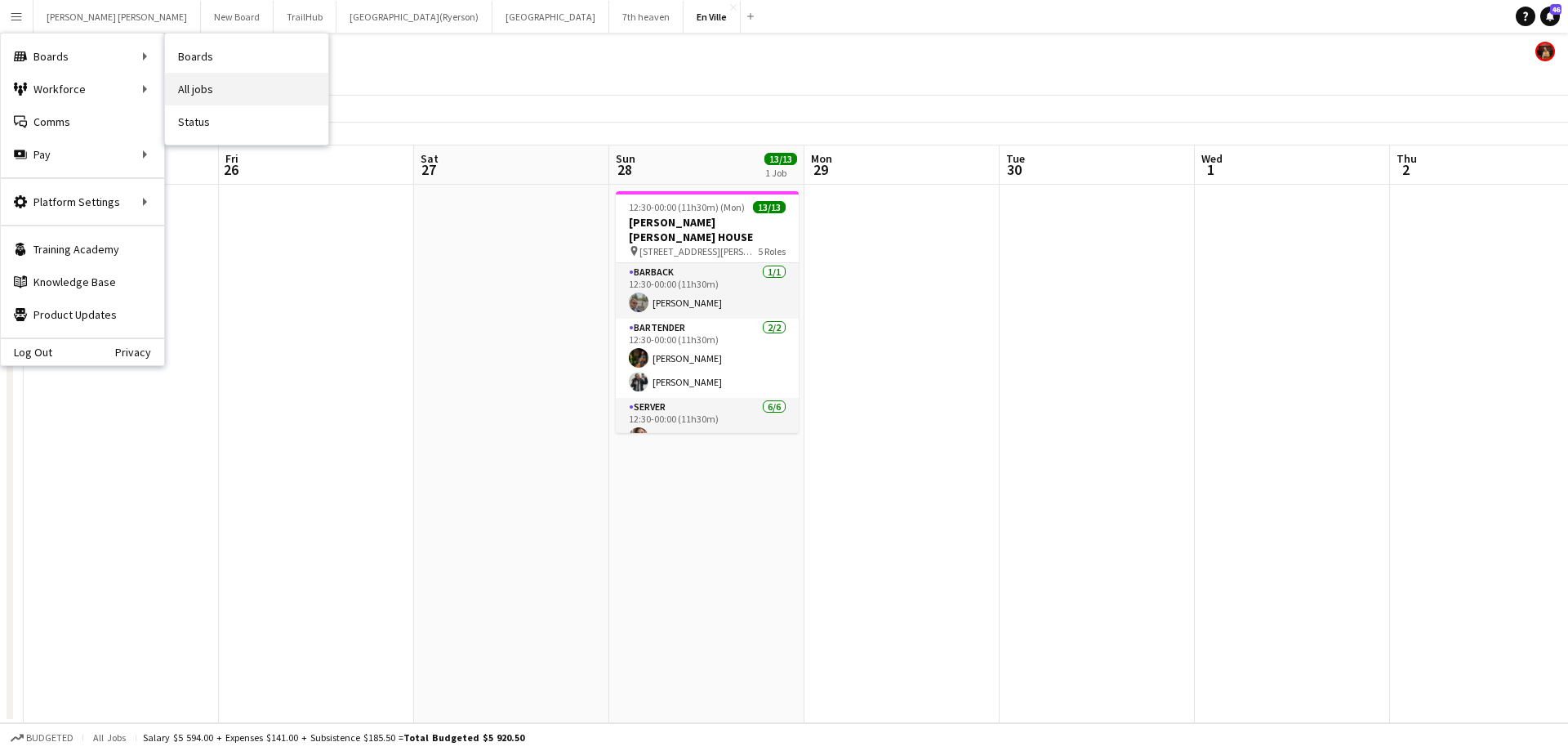
click at [225, 93] on link "All jobs" at bounding box center [246, 89] width 163 height 33
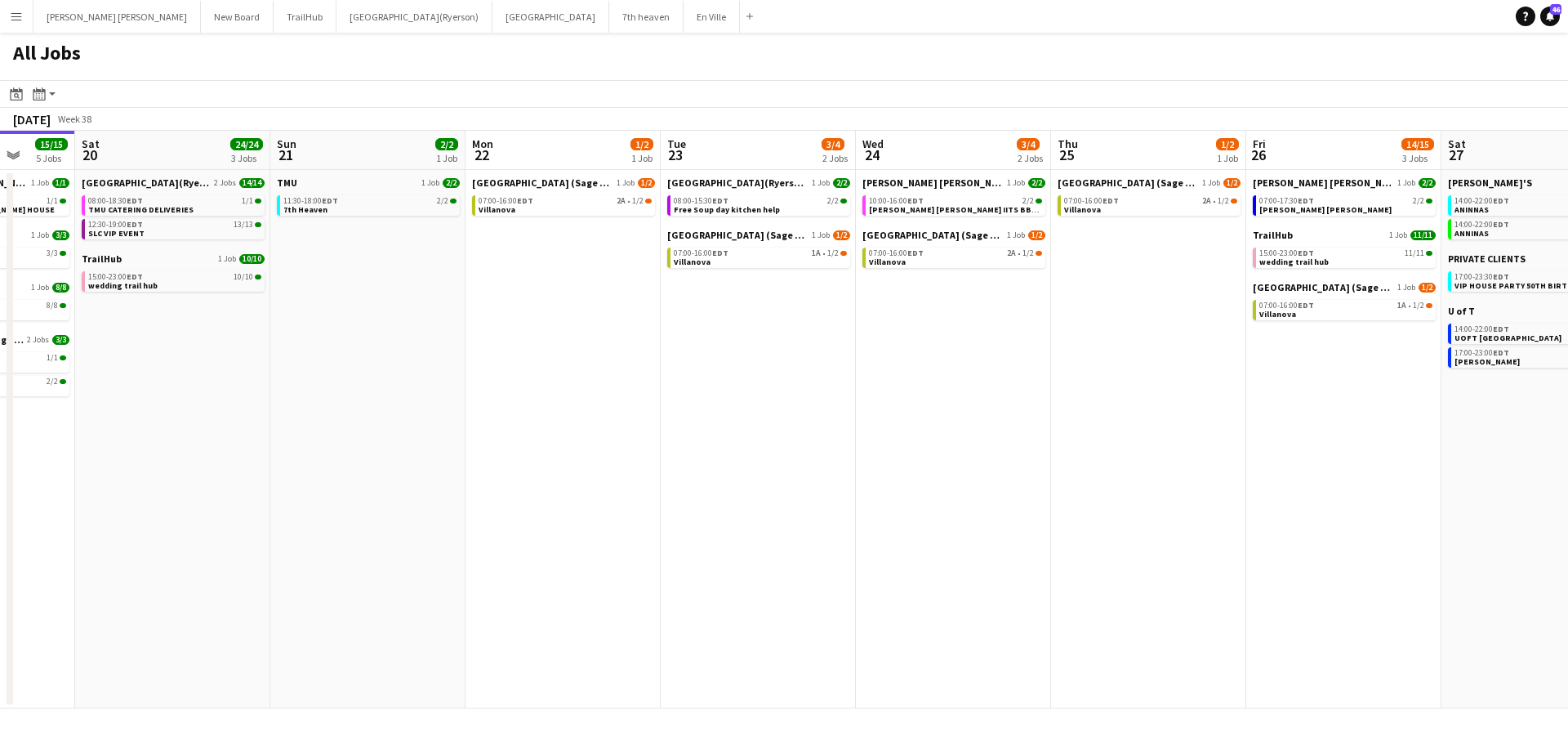
scroll to position [0, 721]
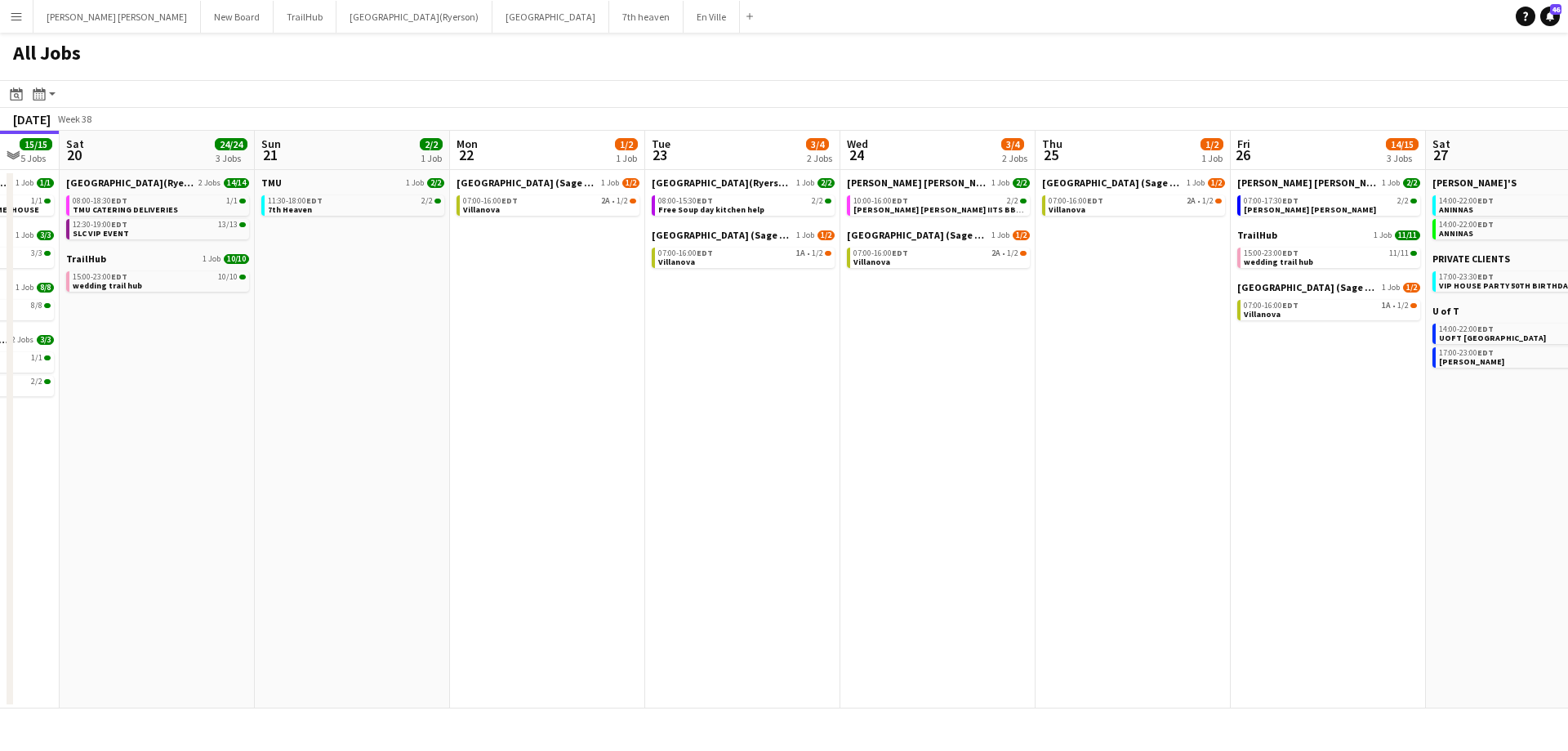
drag, startPoint x: 1283, startPoint y: 511, endPoint x: 990, endPoint y: 503, distance: 293.1
click at [990, 503] on app-calendar-viewport "Tue 16 4/4 4 Jobs Wed 17 5/5 4 Jobs Thu 18 30/30 7 Jobs Fri 19 15/15 5 Jobs Sat…" at bounding box center [784, 420] width 1568 height 577
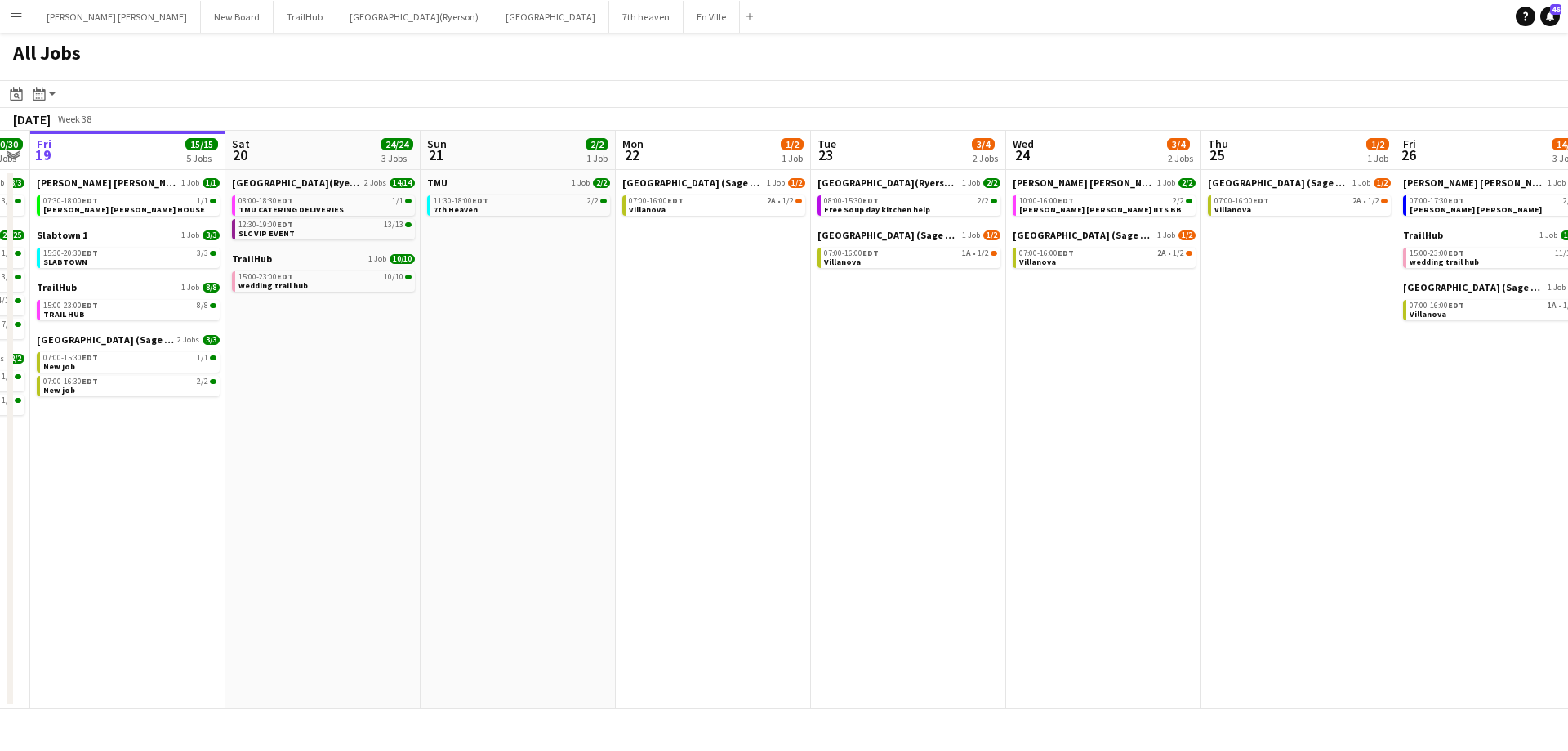
scroll to position [0, 574]
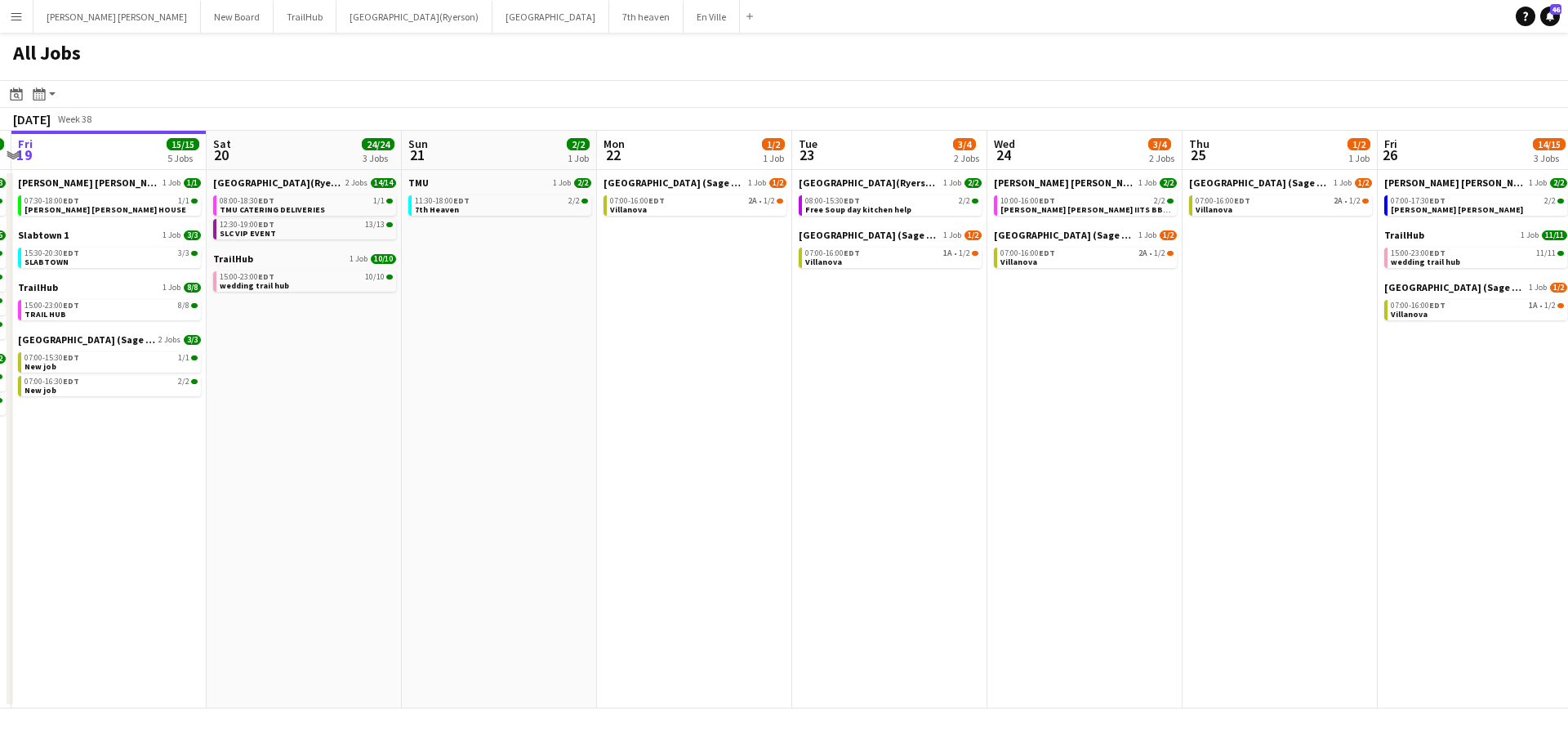
drag, startPoint x: 933, startPoint y: 407, endPoint x: 690, endPoint y: 389, distance: 243.7
click at [690, 389] on app-calendar-viewport "Tue 16 4/4 4 Jobs Wed 17 5/5 4 Jobs Thu 18 30/30 7 Jobs Fri 19 15/15 5 Jobs Sat…" at bounding box center [784, 420] width 1568 height 577
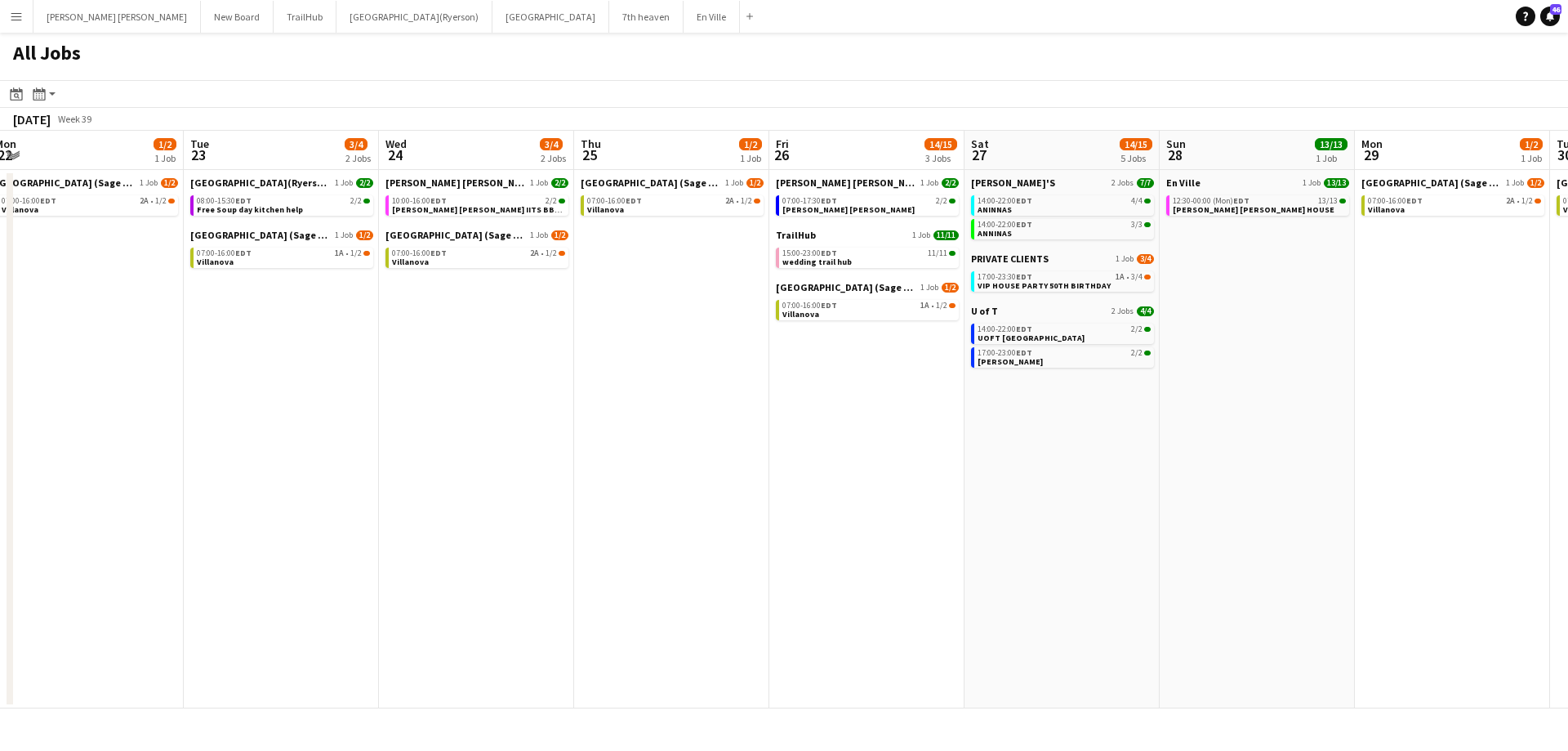
scroll to position [0, 824]
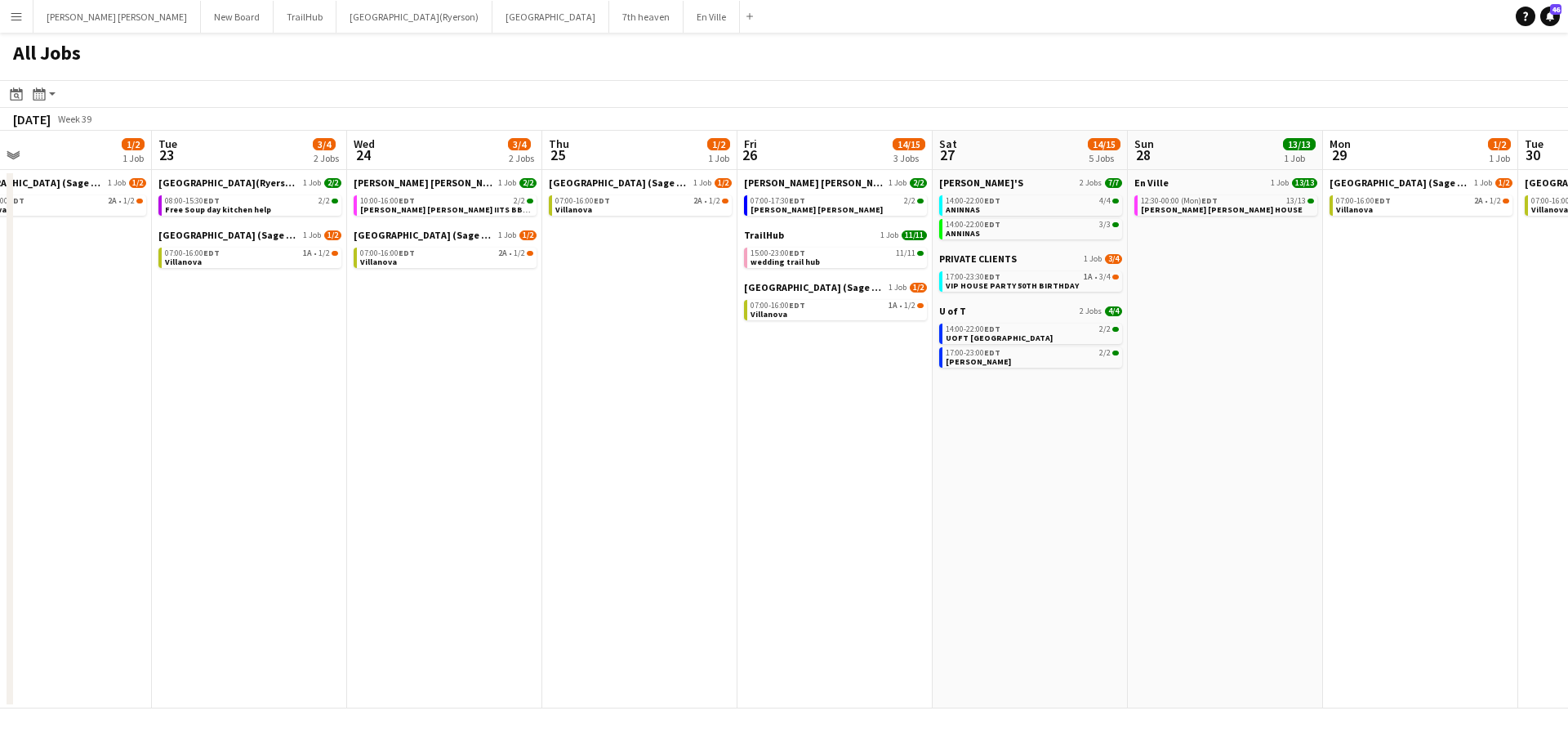
drag, startPoint x: 896, startPoint y: 347, endPoint x: 673, endPoint y: 352, distance: 223.1
click at [646, 368] on app-calendar-viewport "Thu 18 30/30 7 Jobs Fri 19 15/15 5 Jobs Sat 20 24/24 3 Jobs Sun 21 2/2 1 Job Mo…" at bounding box center [784, 420] width 1568 height 577
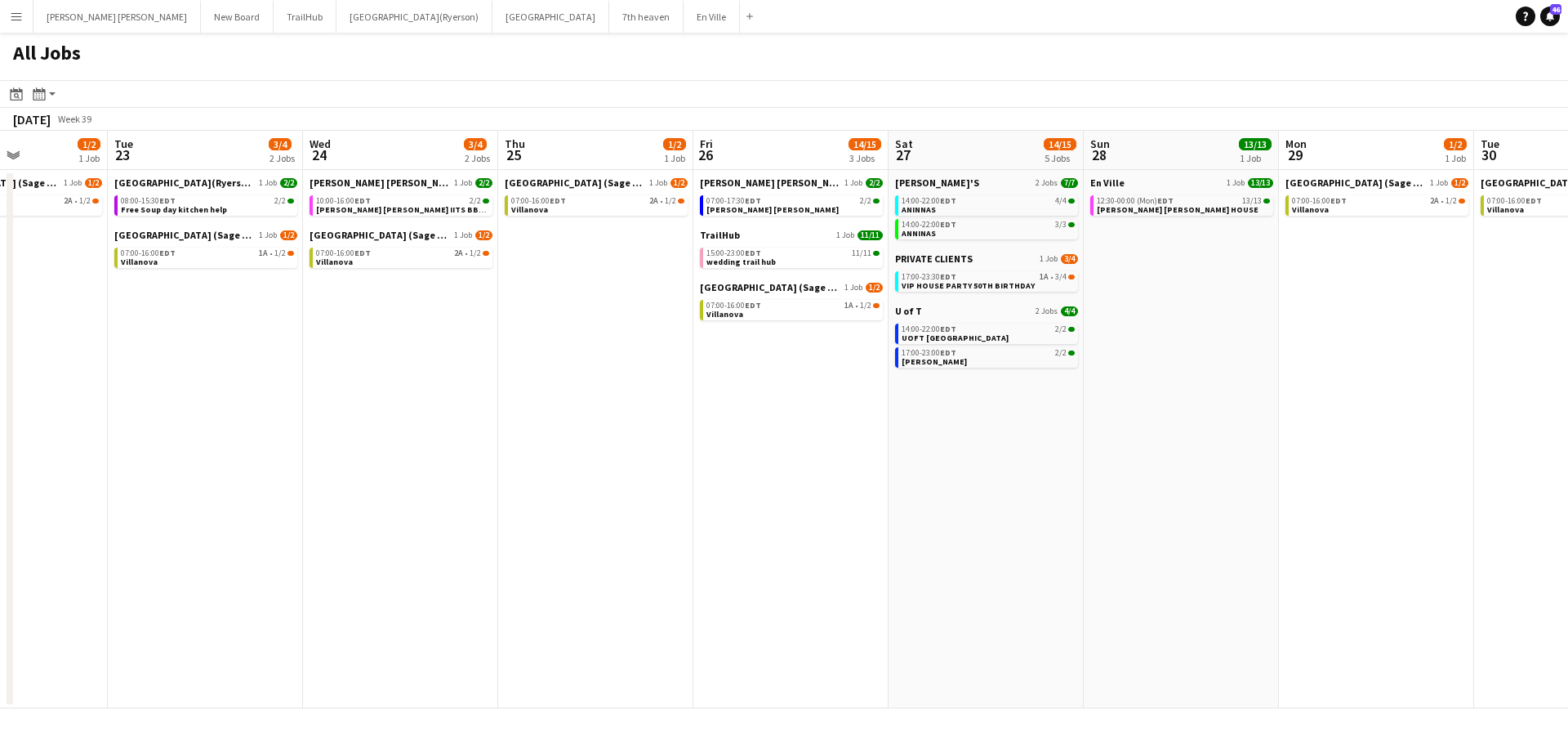
drag, startPoint x: 1428, startPoint y: 379, endPoint x: 1084, endPoint y: 342, distance: 346.0
click at [1152, 359] on app-calendar-viewport "Sat 20 24/24 3 Jobs Sun 21 2/2 1 Job Mon 22 1/2 1 Job Tue 23 3/4 2 Jobs Wed 24 …" at bounding box center [784, 420] width 1568 height 577
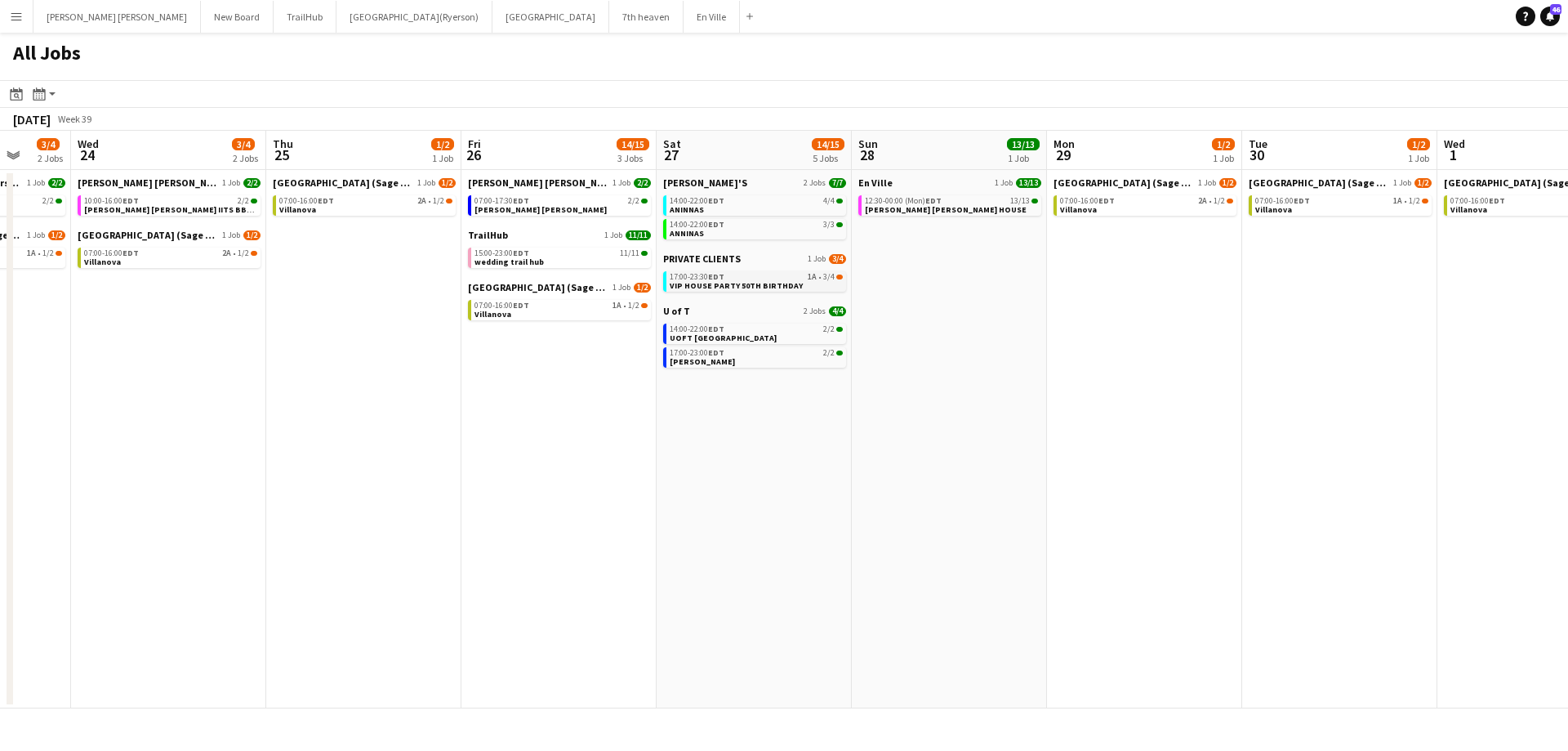
click at [693, 282] on span "VIP HOUSE PARTY 50TH BIRTHDAY" at bounding box center [735, 286] width 133 height 11
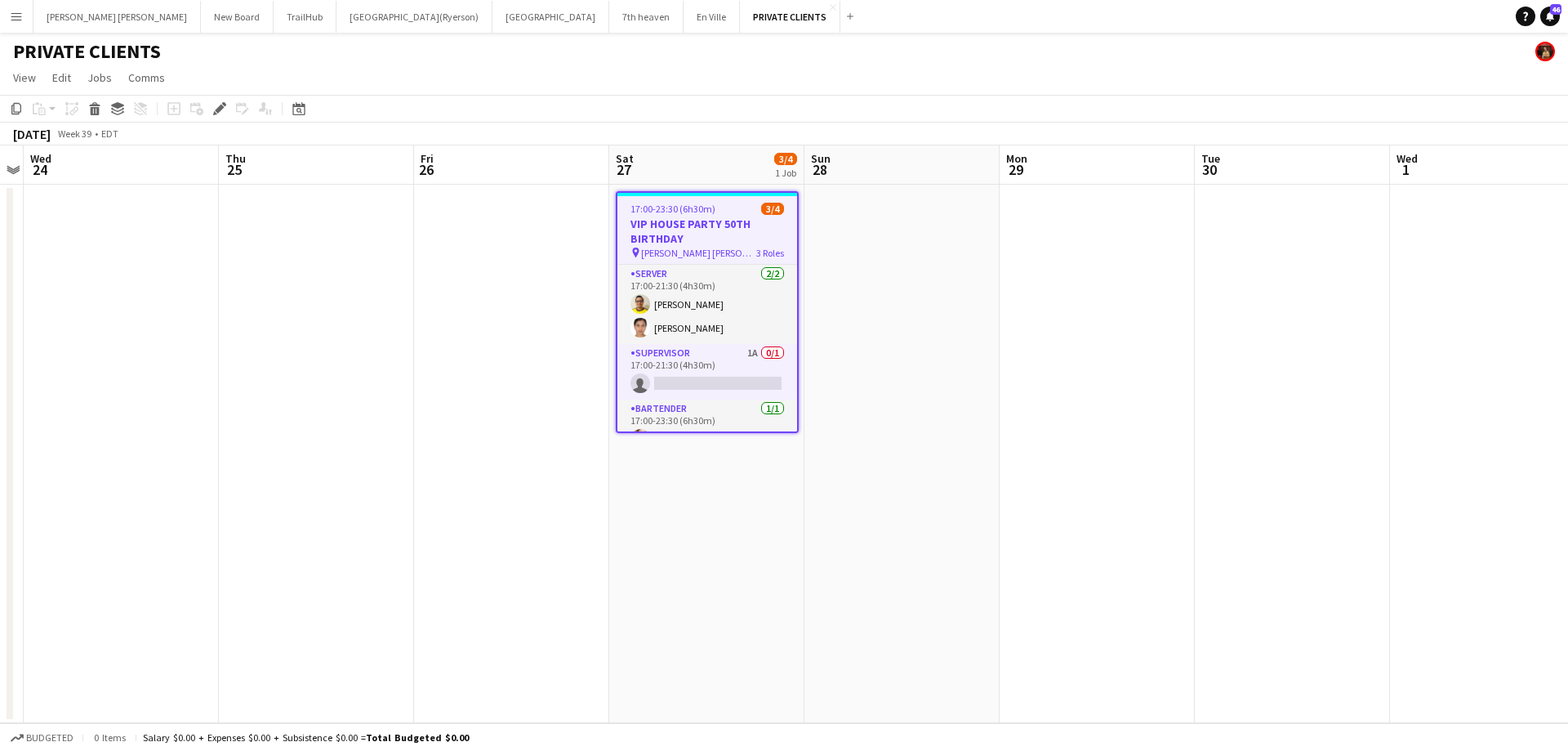
click at [4, 11] on button "Menu" at bounding box center [16, 16] width 33 height 33
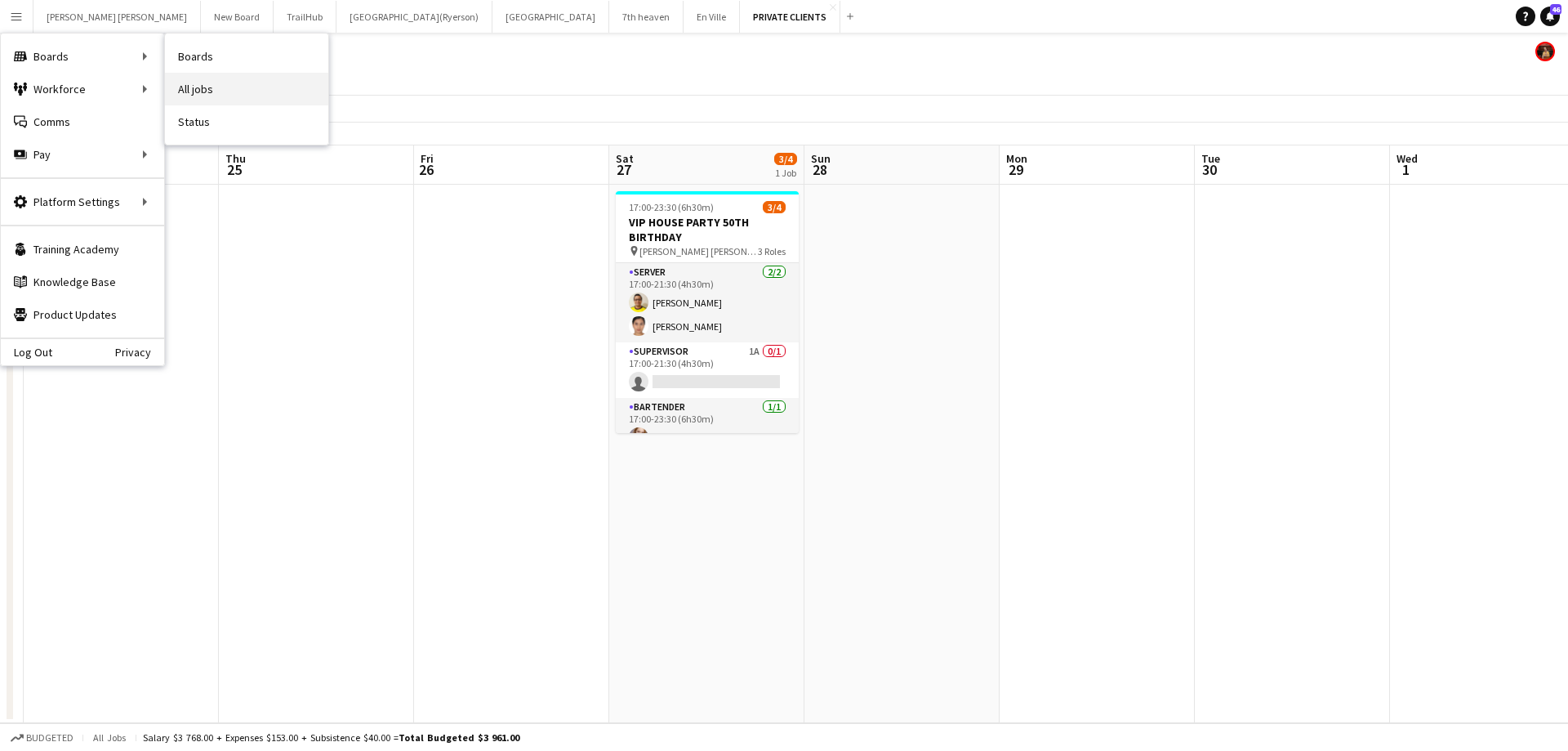
click at [226, 89] on link "All jobs" at bounding box center [246, 89] width 163 height 33
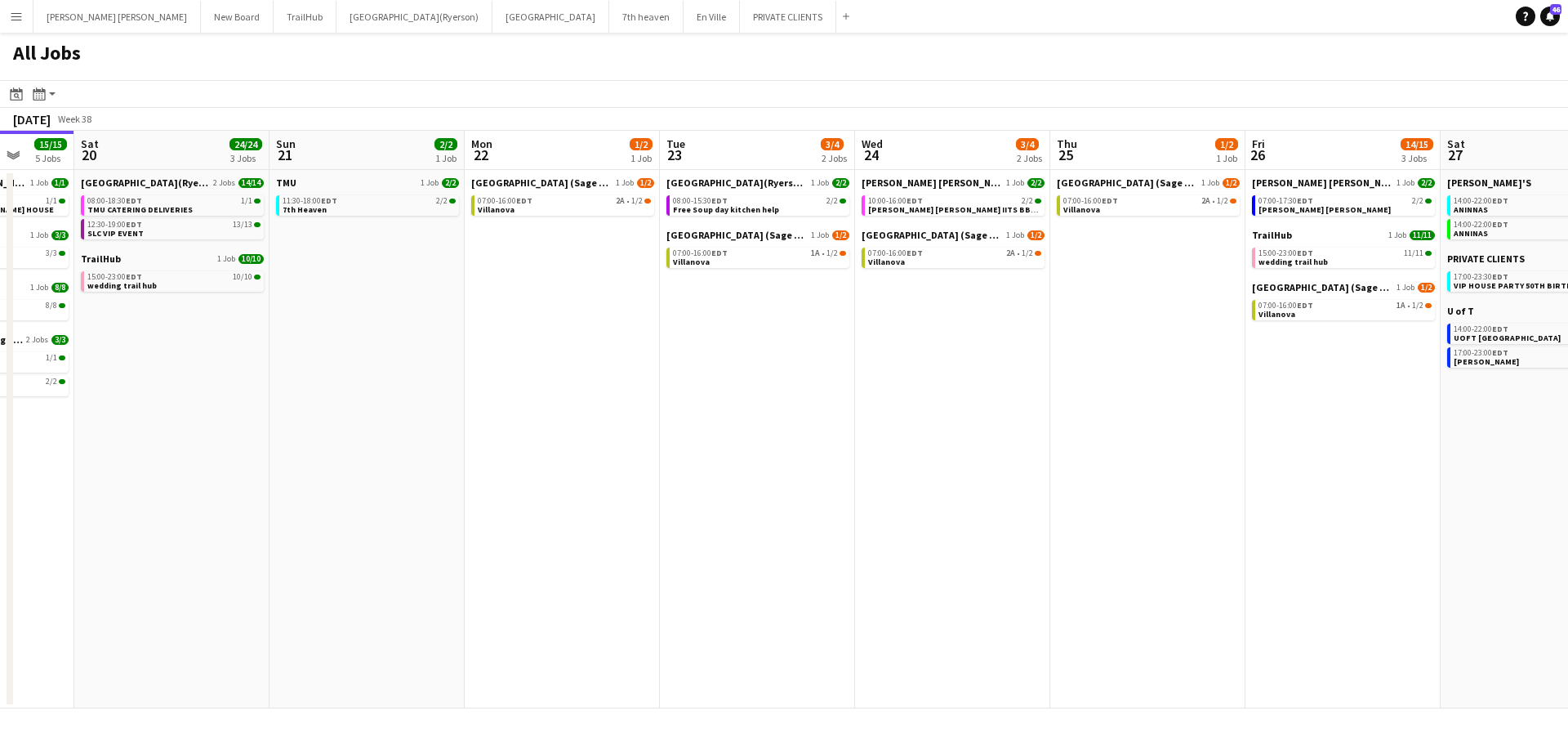
scroll to position [0, 715]
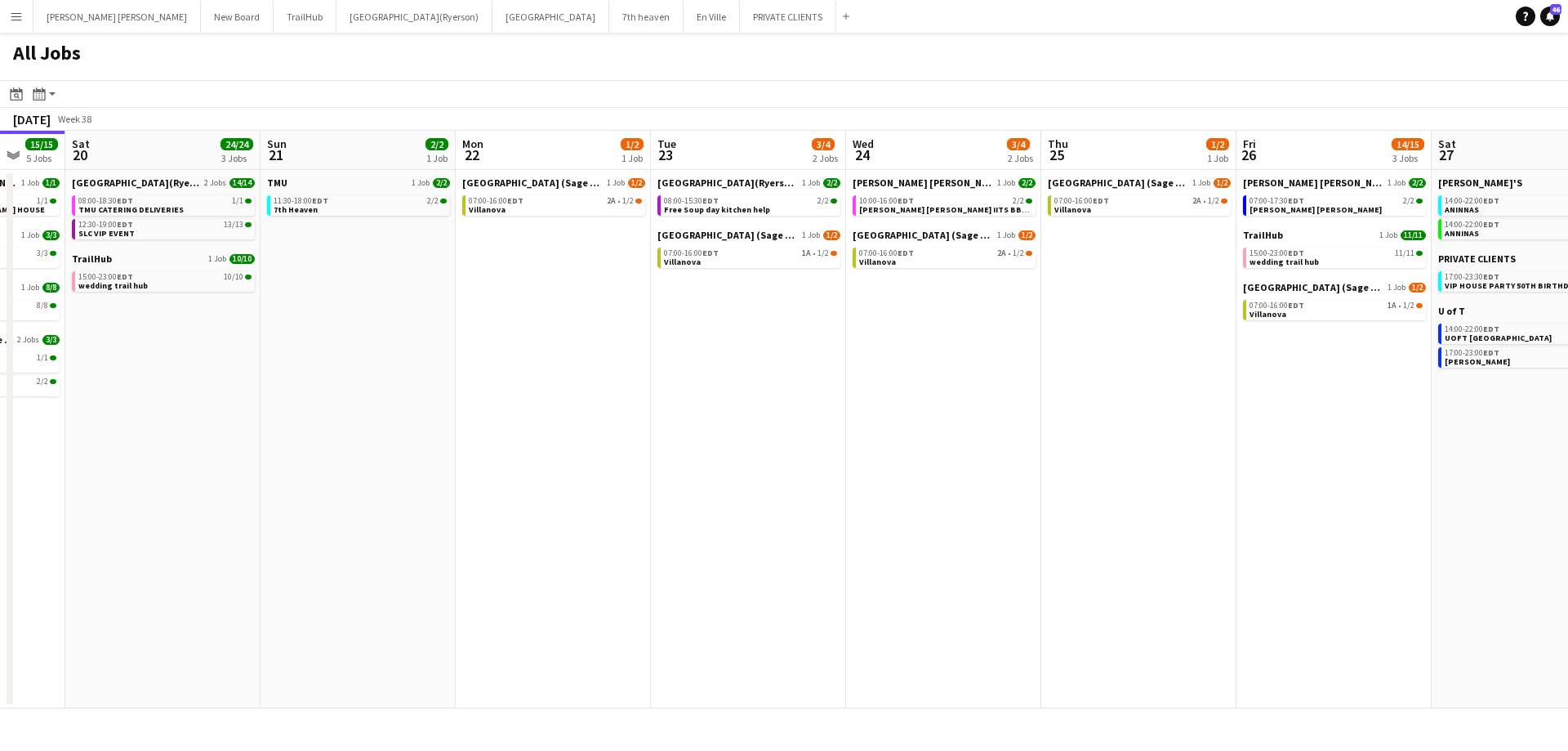
drag, startPoint x: 871, startPoint y: 372, endPoint x: 595, endPoint y: 341, distance: 277.7
click at [595, 341] on app-calendar-viewport "Tue 16 4/4 4 Jobs Wed 17 5/5 4 Jobs Thu 18 30/30 7 Jobs Fri 19 15/15 5 Jobs Sat…" at bounding box center [784, 420] width 1568 height 577
